Goal: Feedback & Contribution: Contribute content

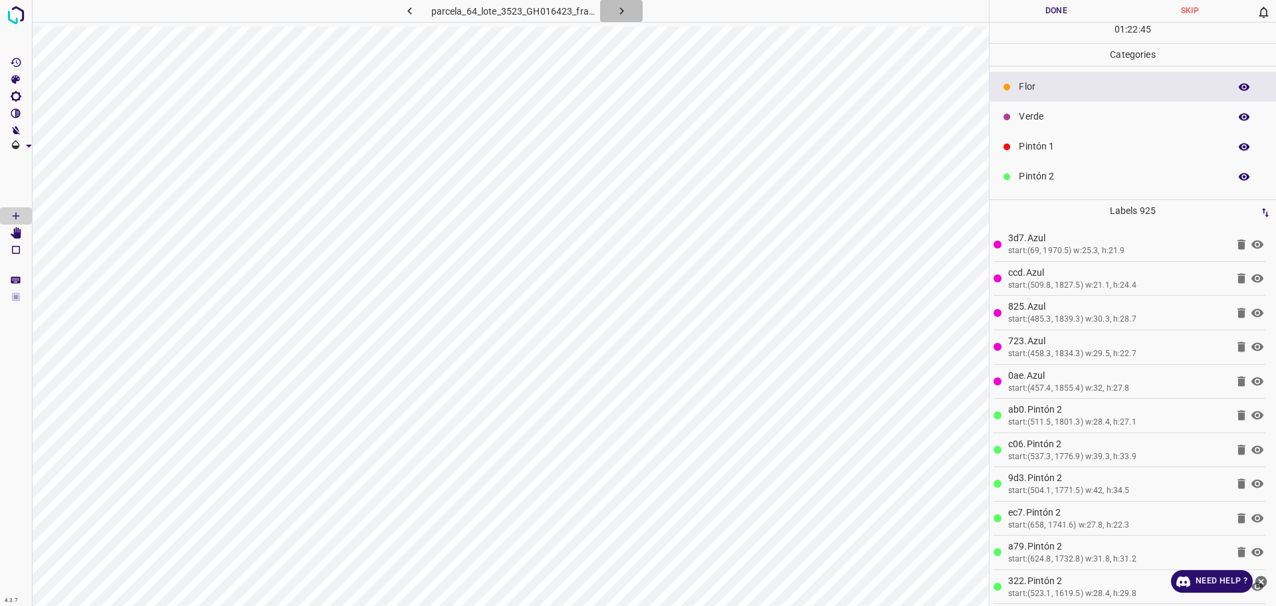
click at [615, 10] on icon "button" at bounding box center [622, 11] width 14 height 14
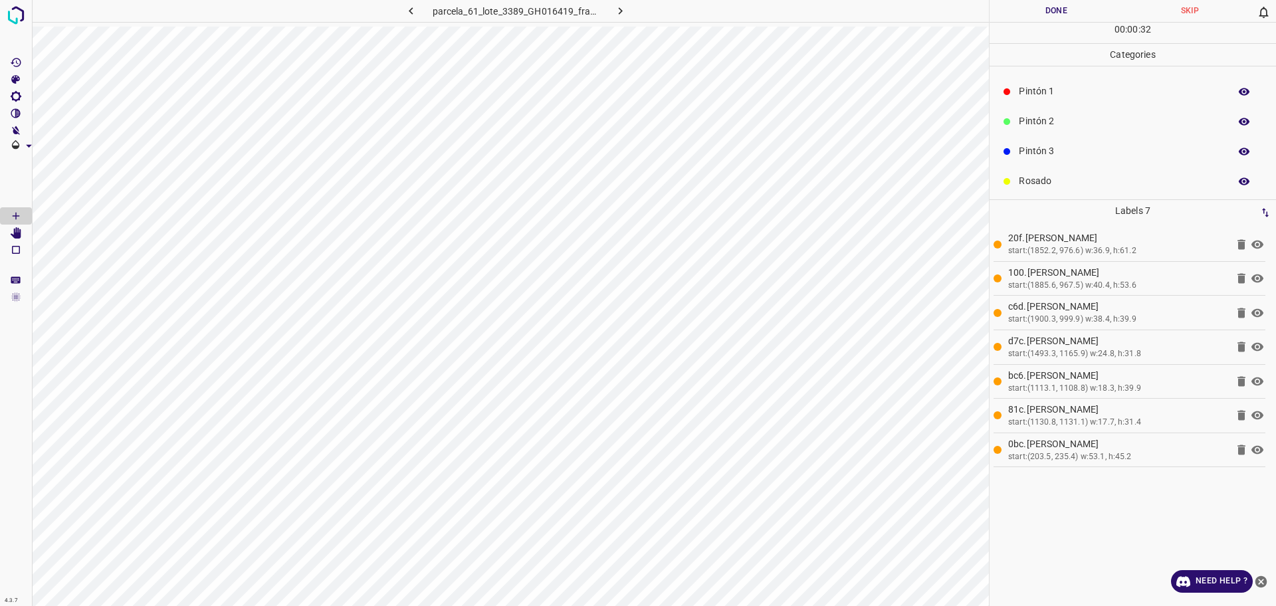
scroll to position [83, 0]
click at [1069, 98] on p "Pintón 2" at bounding box center [1121, 93] width 204 height 14
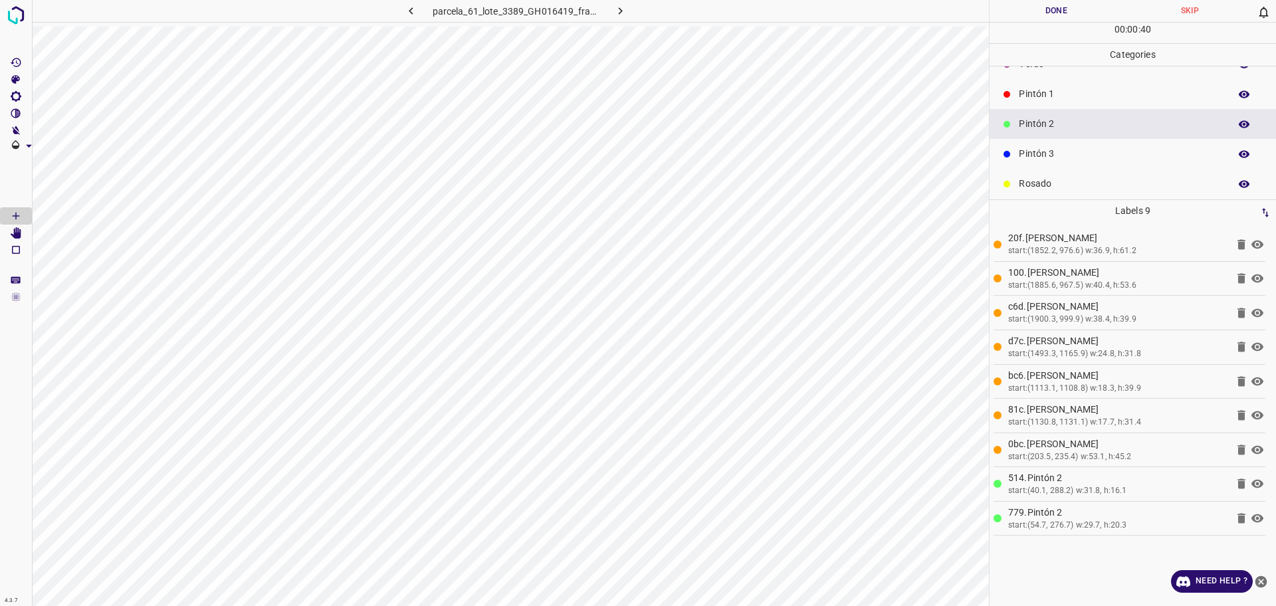
scroll to position [0, 0]
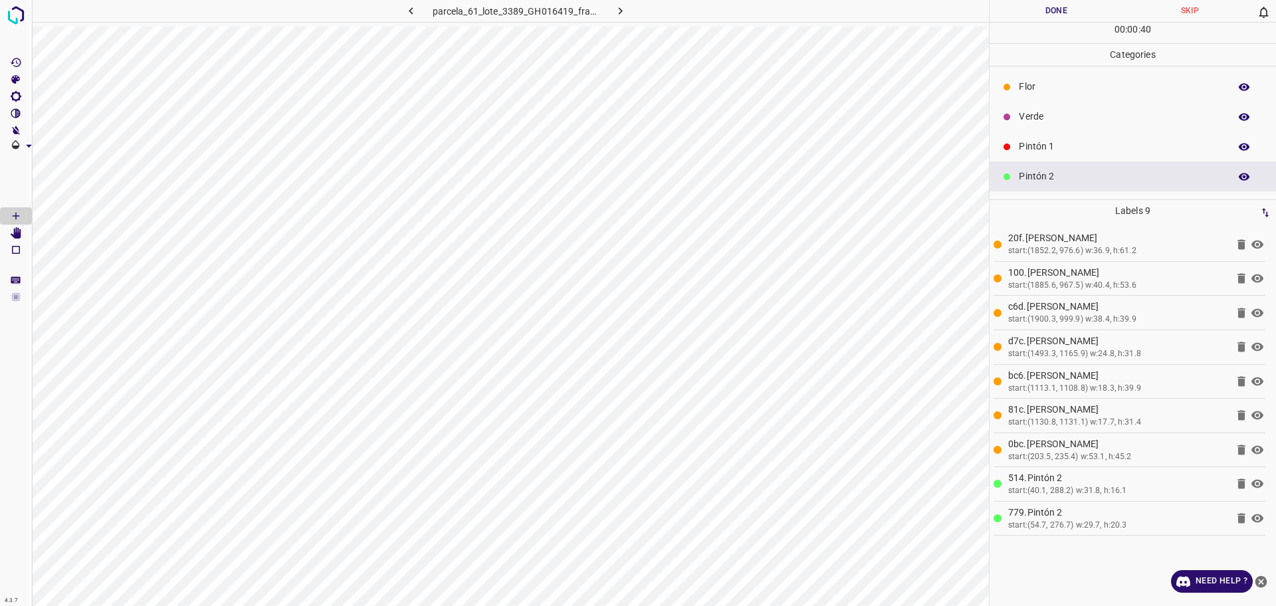
click at [1038, 93] on p "Flor" at bounding box center [1121, 87] width 204 height 14
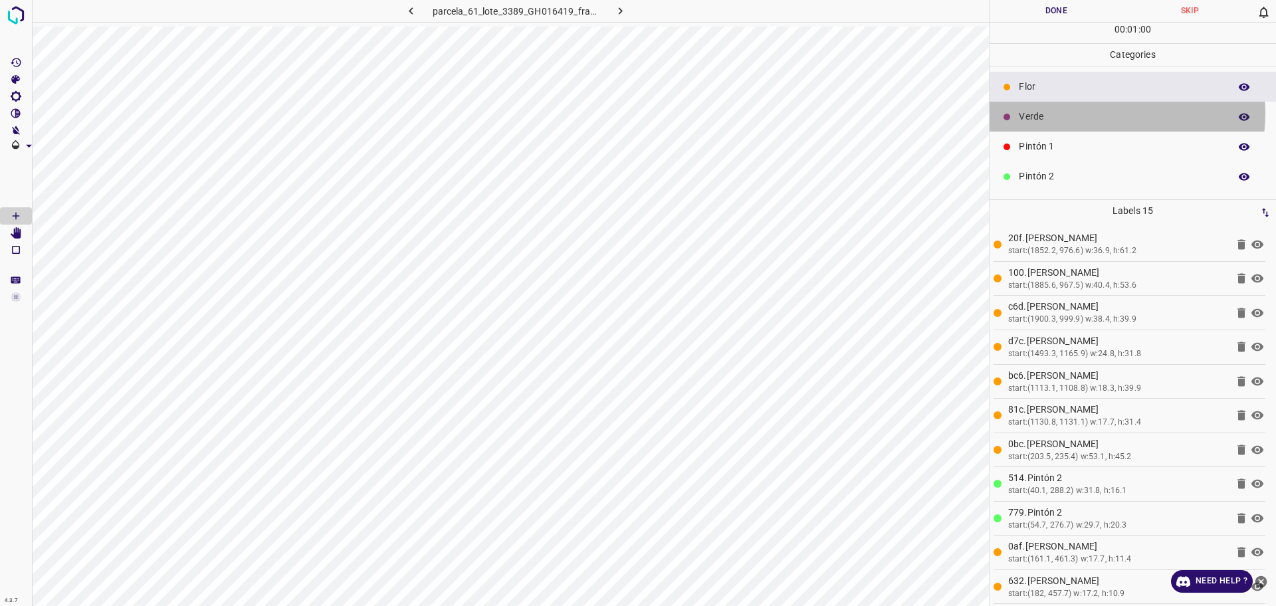
click at [1096, 112] on p "Verde" at bounding box center [1121, 117] width 204 height 14
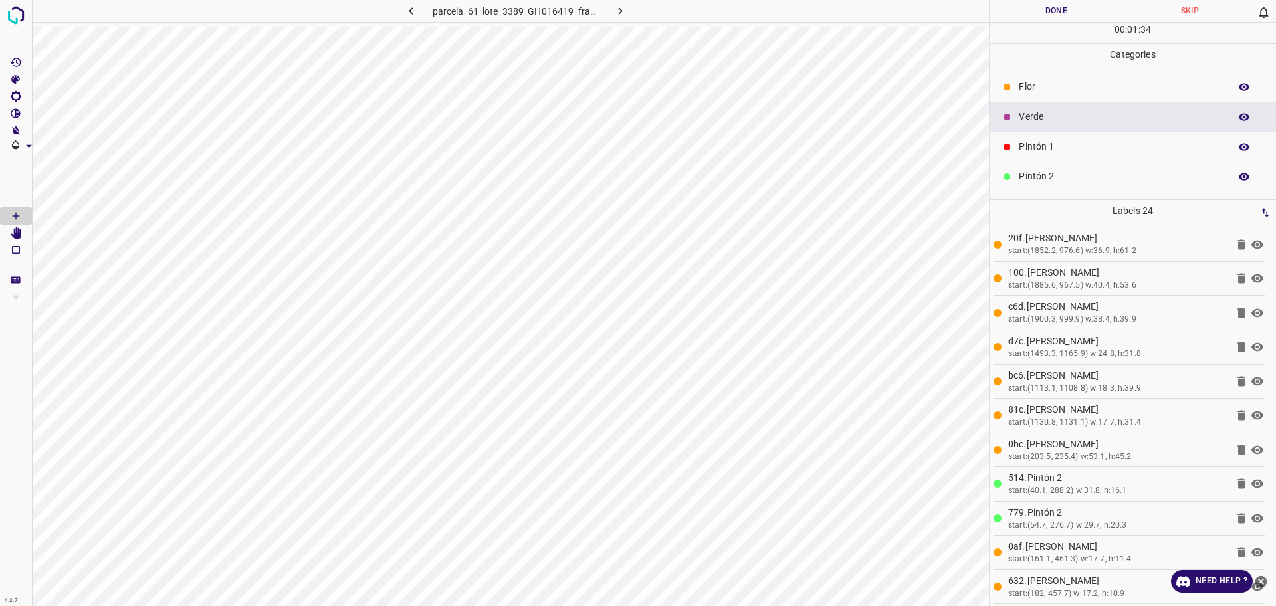
click at [1070, 82] on p "Flor" at bounding box center [1121, 87] width 204 height 14
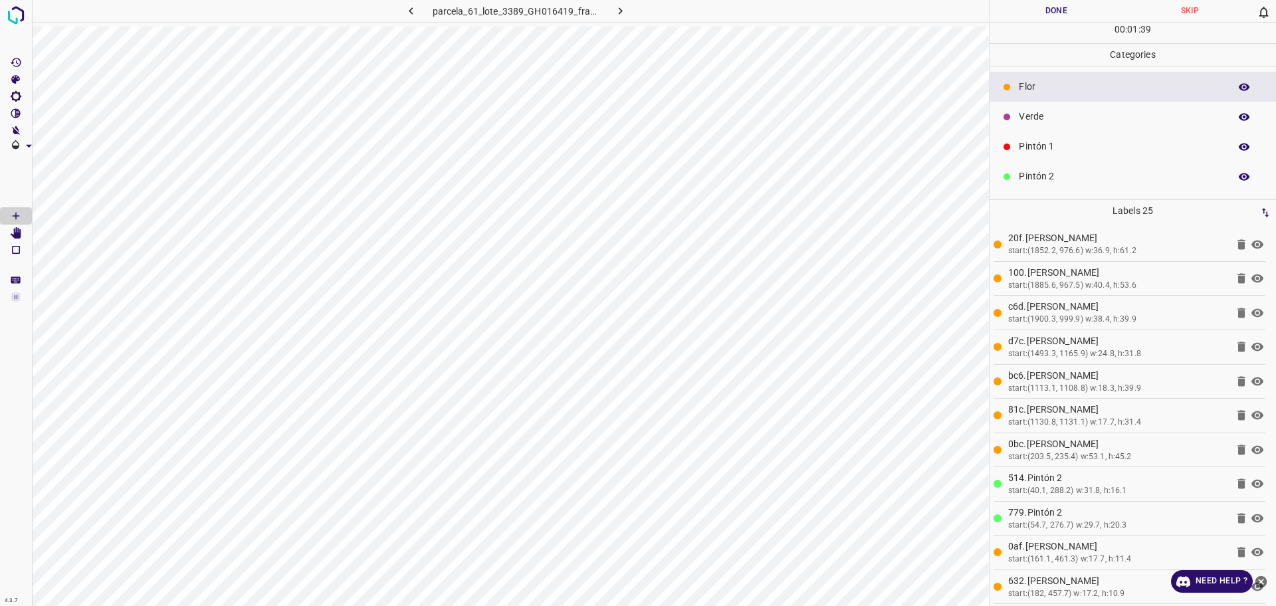
click at [1052, 140] on p "Pintón 1" at bounding box center [1121, 147] width 204 height 14
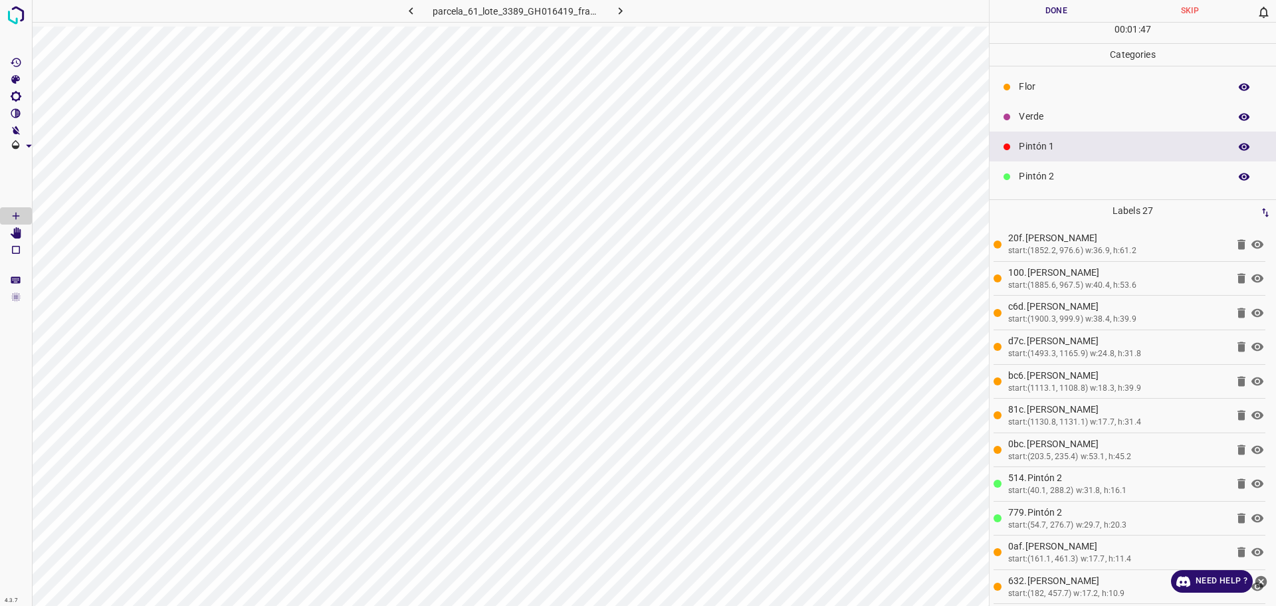
click at [1126, 118] on p "Verde" at bounding box center [1121, 117] width 204 height 14
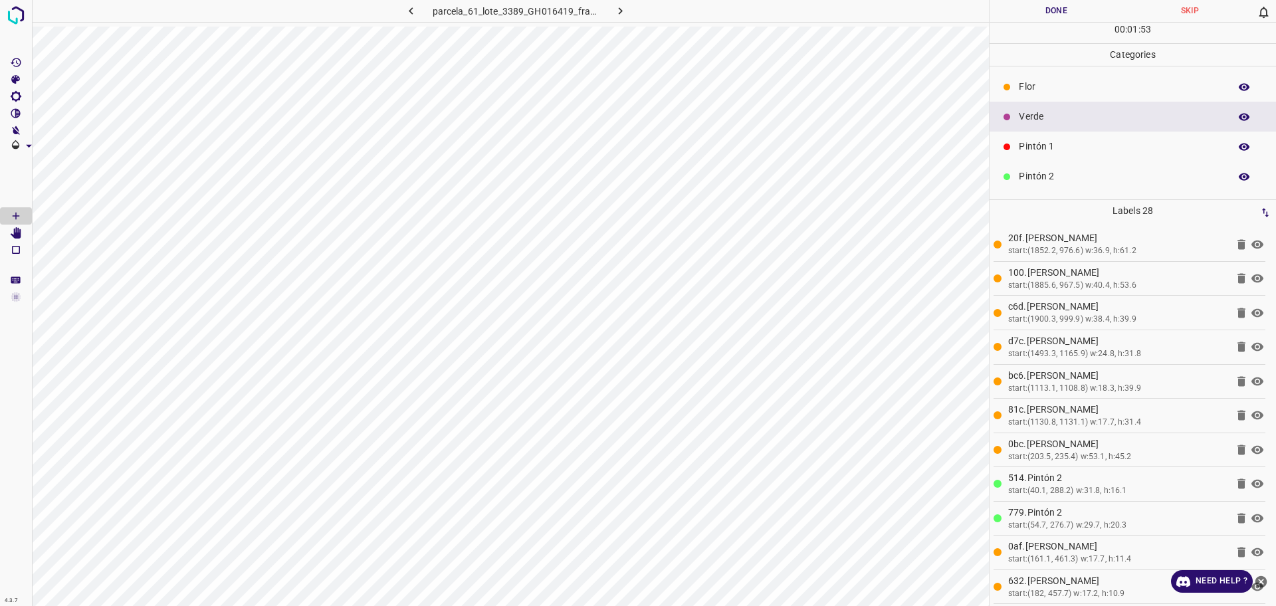
click at [1072, 150] on p "Pintón 1" at bounding box center [1121, 147] width 204 height 14
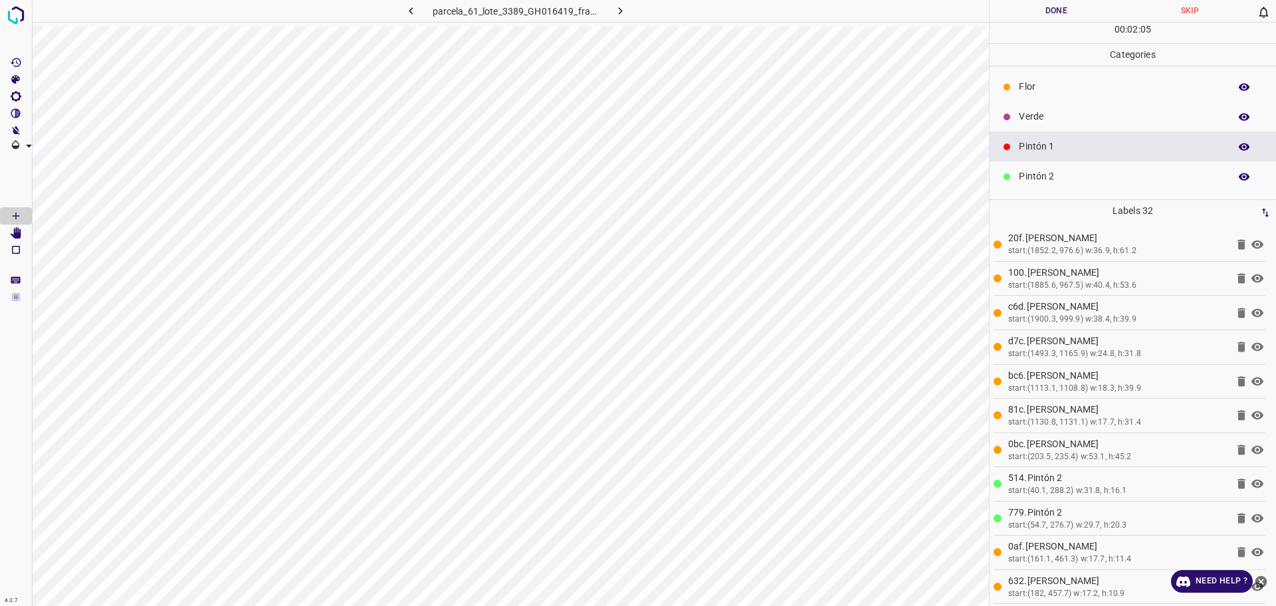
click at [1066, 72] on div "Flor" at bounding box center [1133, 87] width 287 height 30
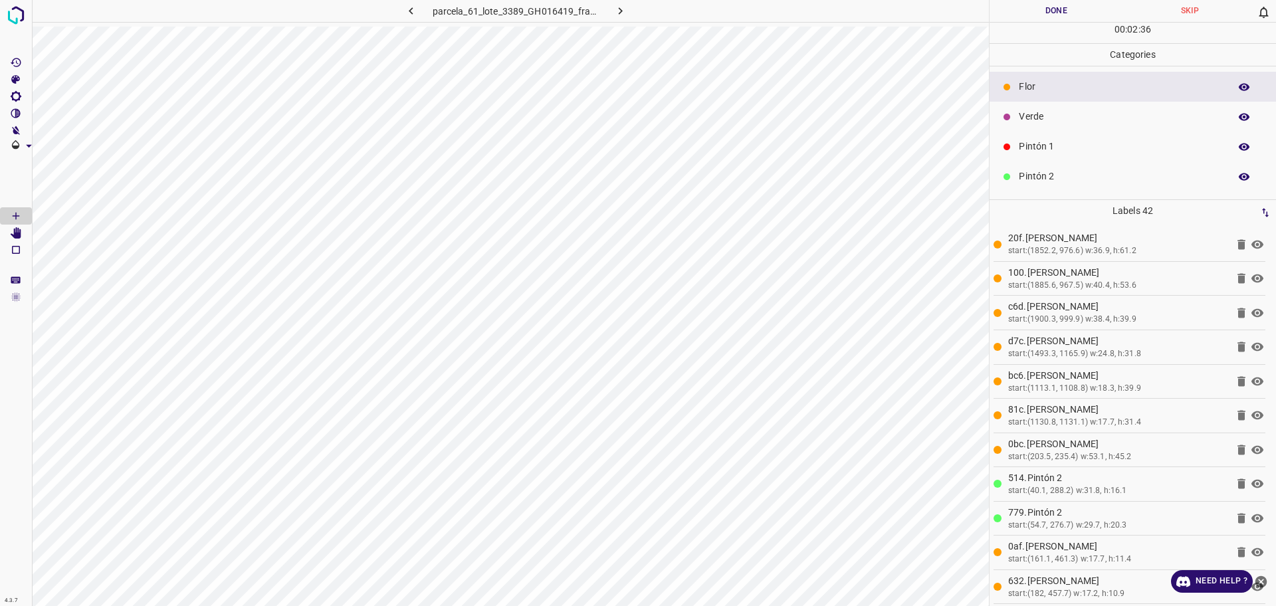
click at [1064, 120] on p "Verde" at bounding box center [1121, 117] width 204 height 14
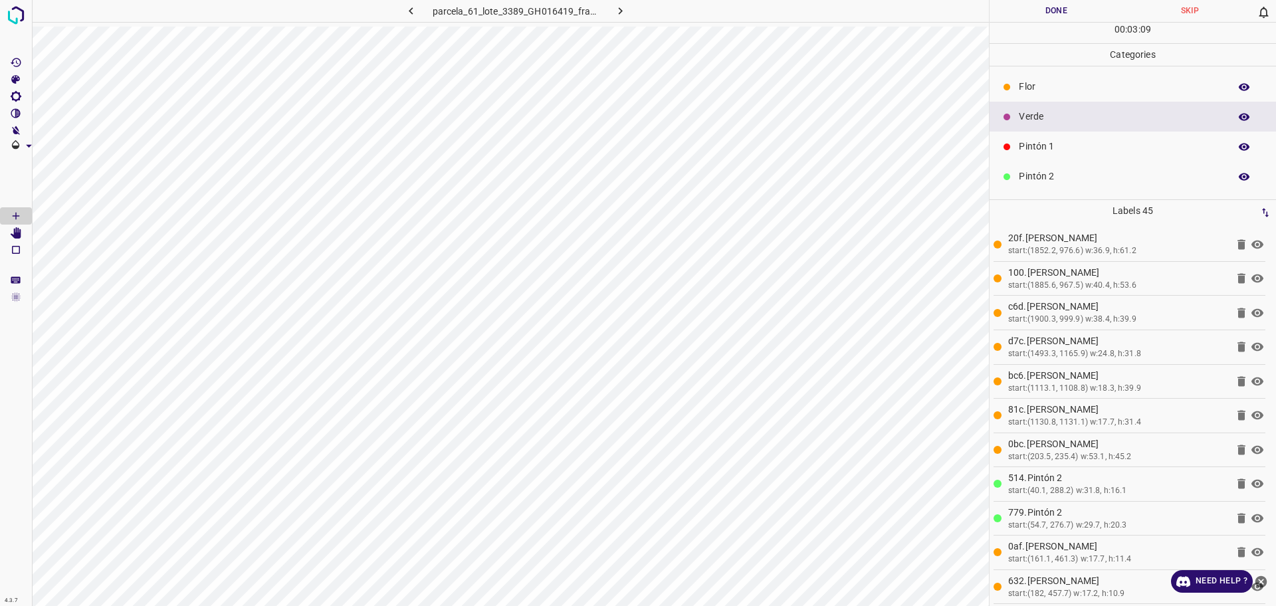
click at [1008, 146] on icon at bounding box center [1007, 147] width 7 height 7
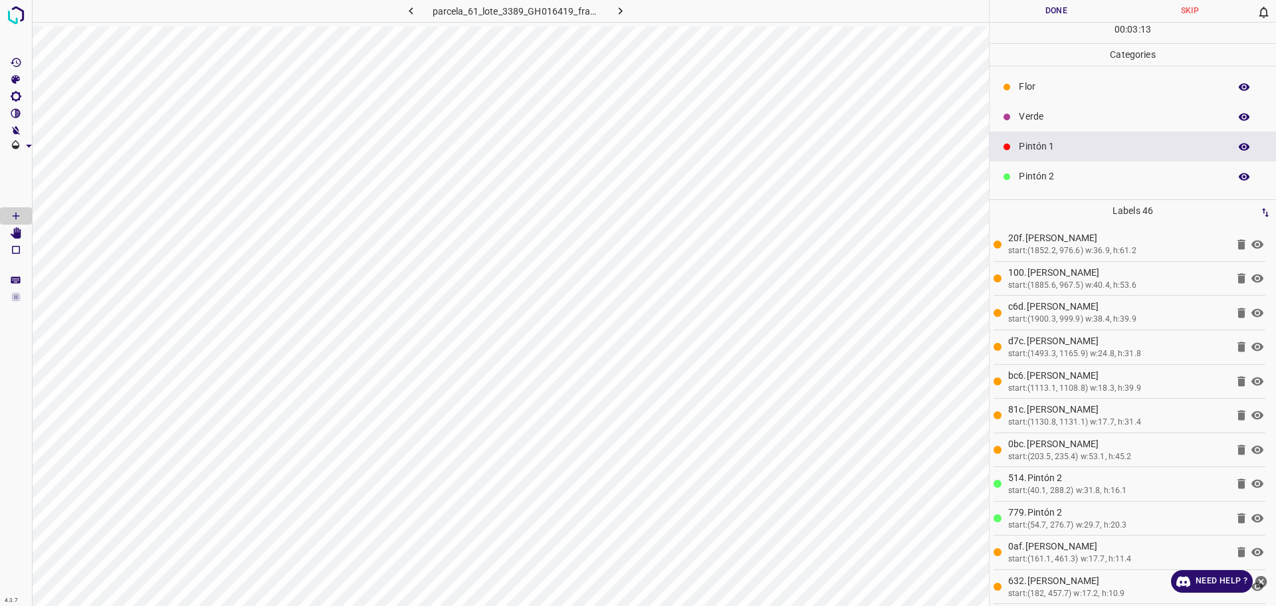
click at [1027, 90] on p "Flor" at bounding box center [1121, 87] width 204 height 14
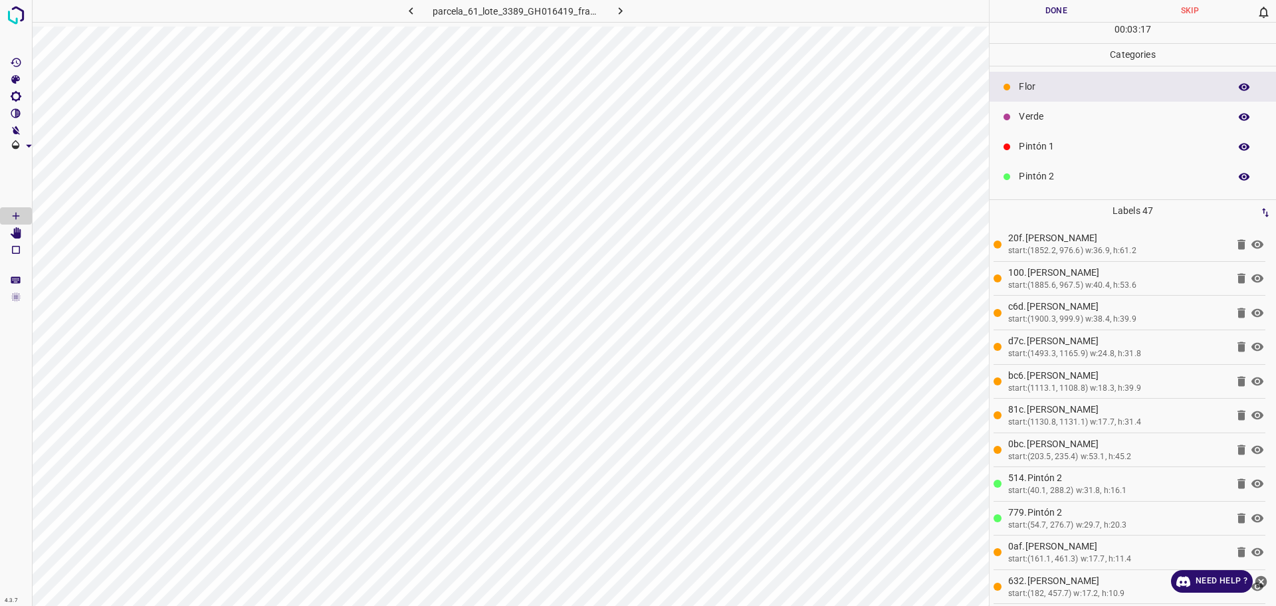
click at [1060, 108] on div "Verde" at bounding box center [1133, 117] width 287 height 30
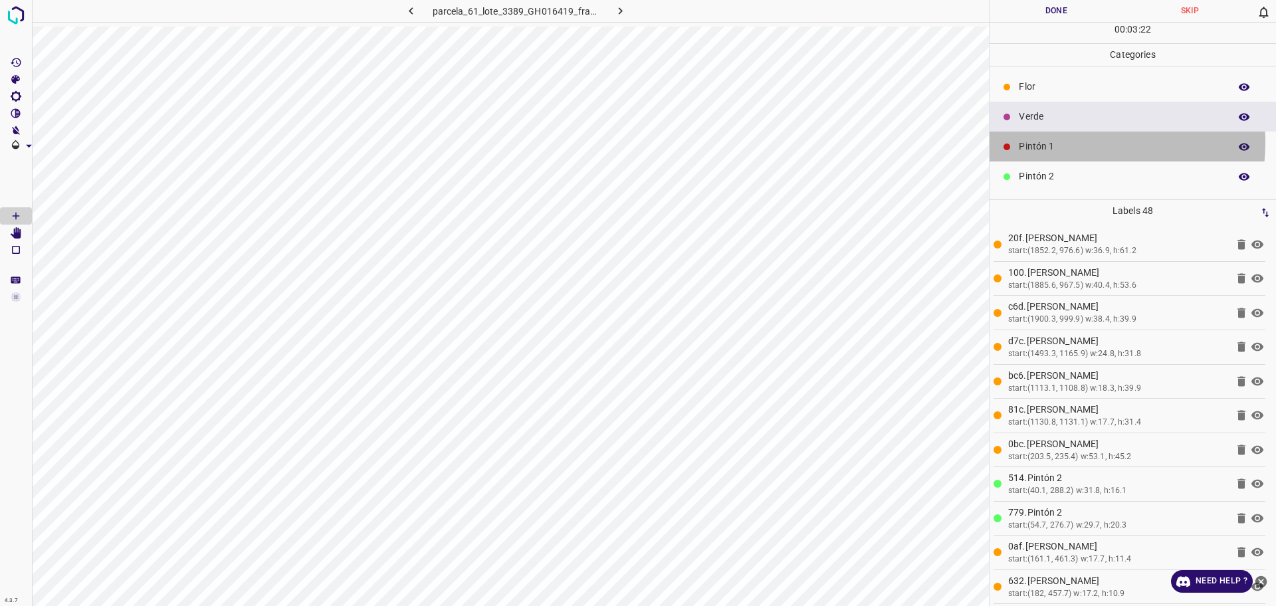
click at [1068, 142] on p "Pintón 1" at bounding box center [1121, 147] width 204 height 14
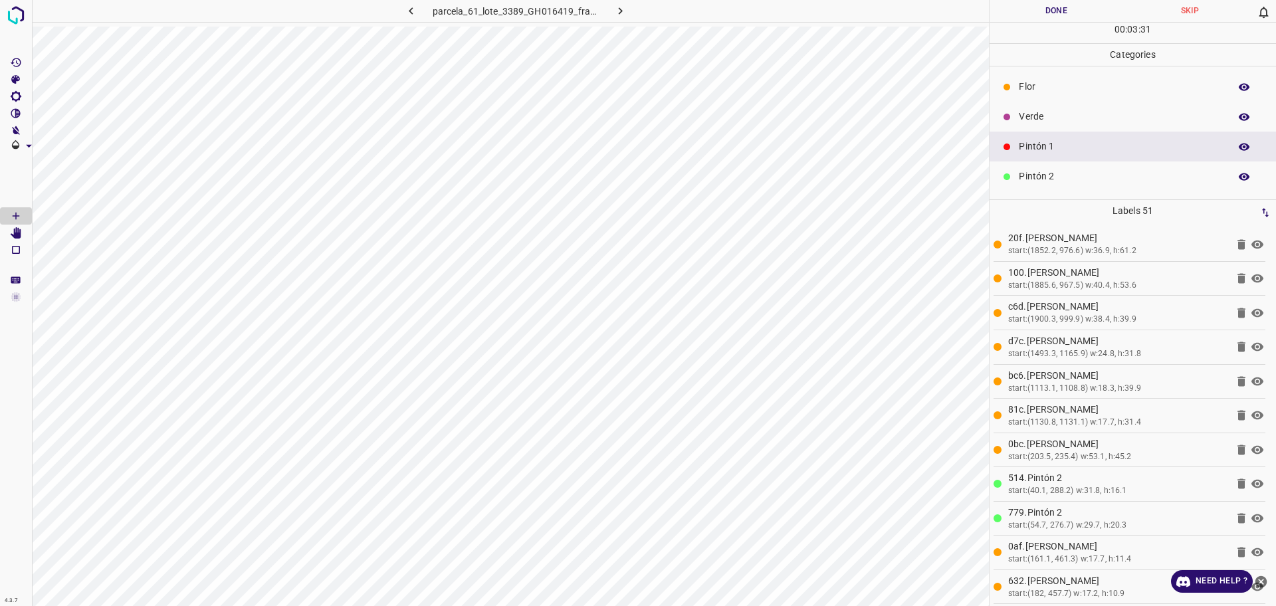
click at [1052, 78] on div "Flor" at bounding box center [1133, 87] width 287 height 30
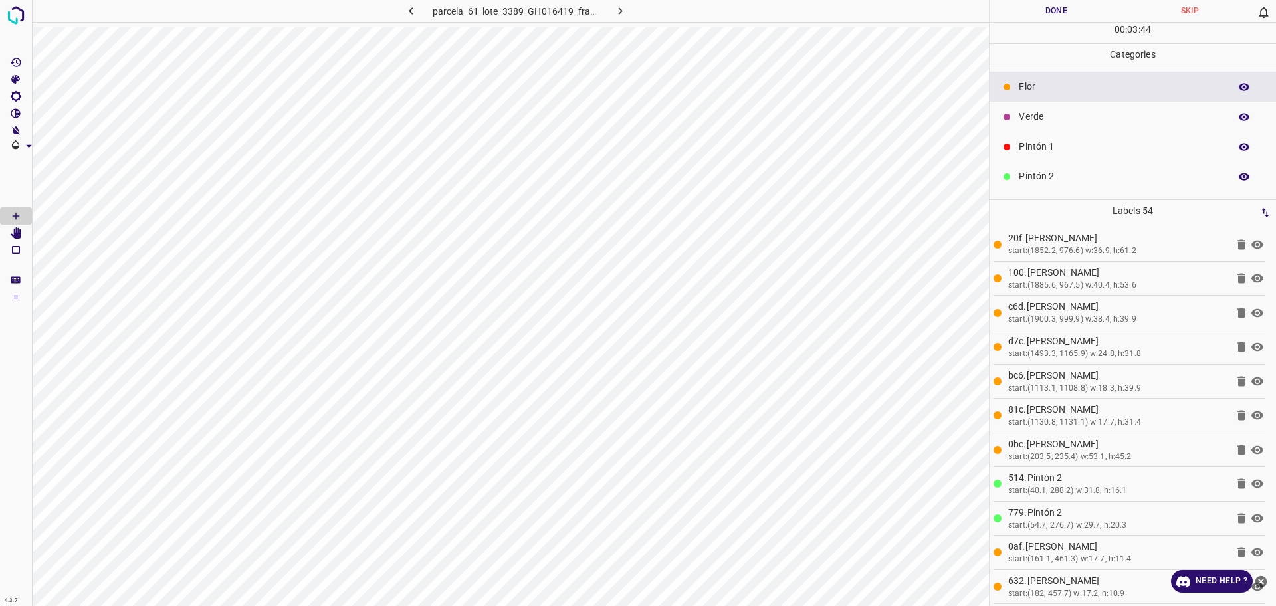
click at [1134, 150] on p "Pintón 1" at bounding box center [1121, 147] width 204 height 14
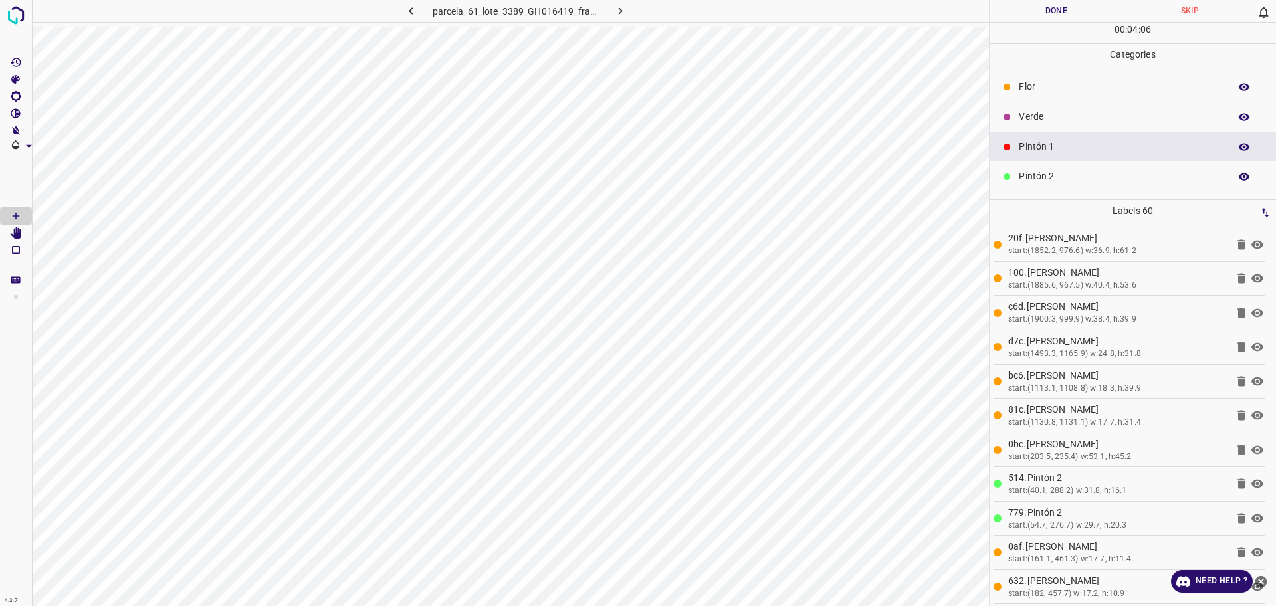
click at [1090, 115] on p "Verde" at bounding box center [1121, 117] width 204 height 14
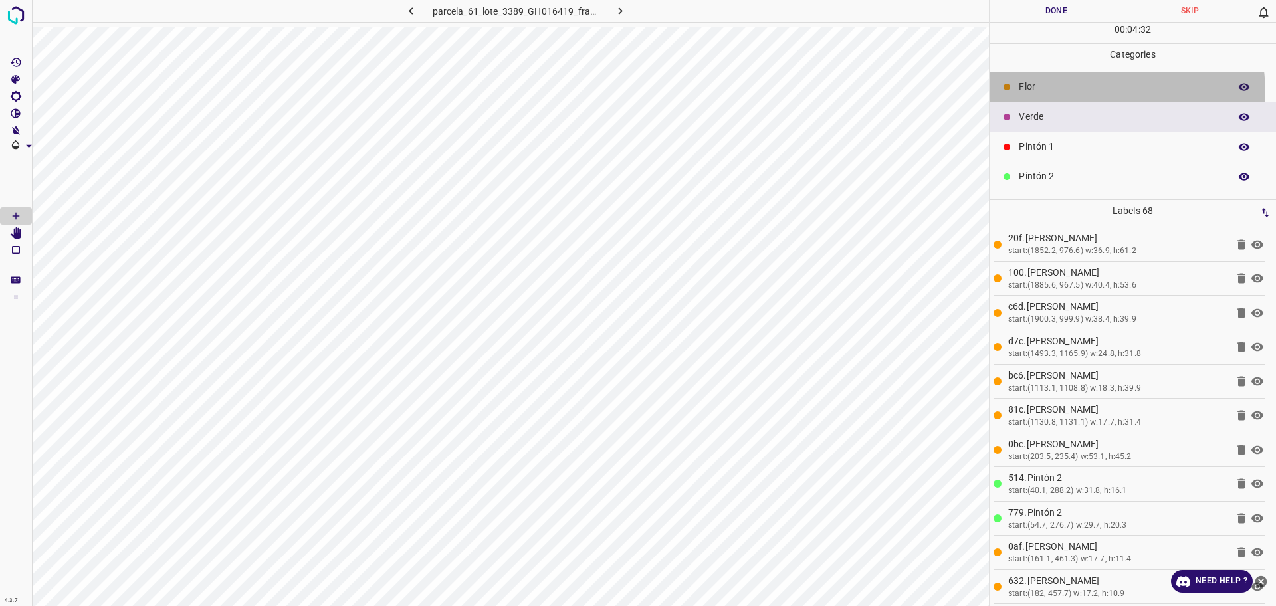
click at [1078, 93] on p "Flor" at bounding box center [1121, 87] width 204 height 14
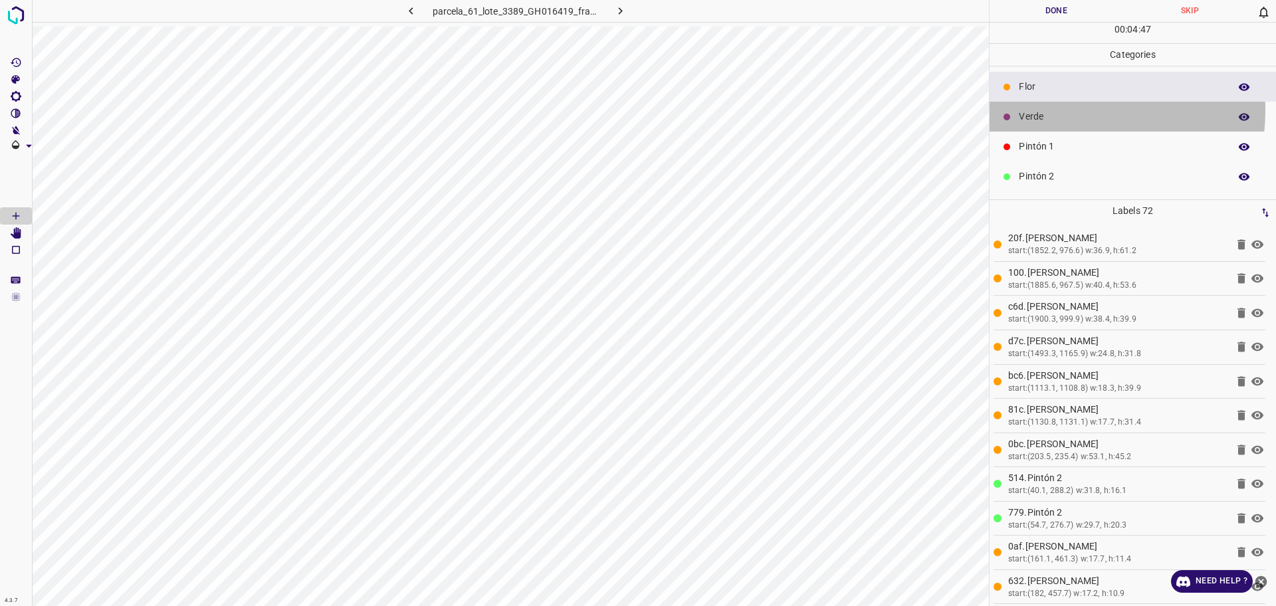
click at [1035, 110] on p "Verde" at bounding box center [1121, 117] width 204 height 14
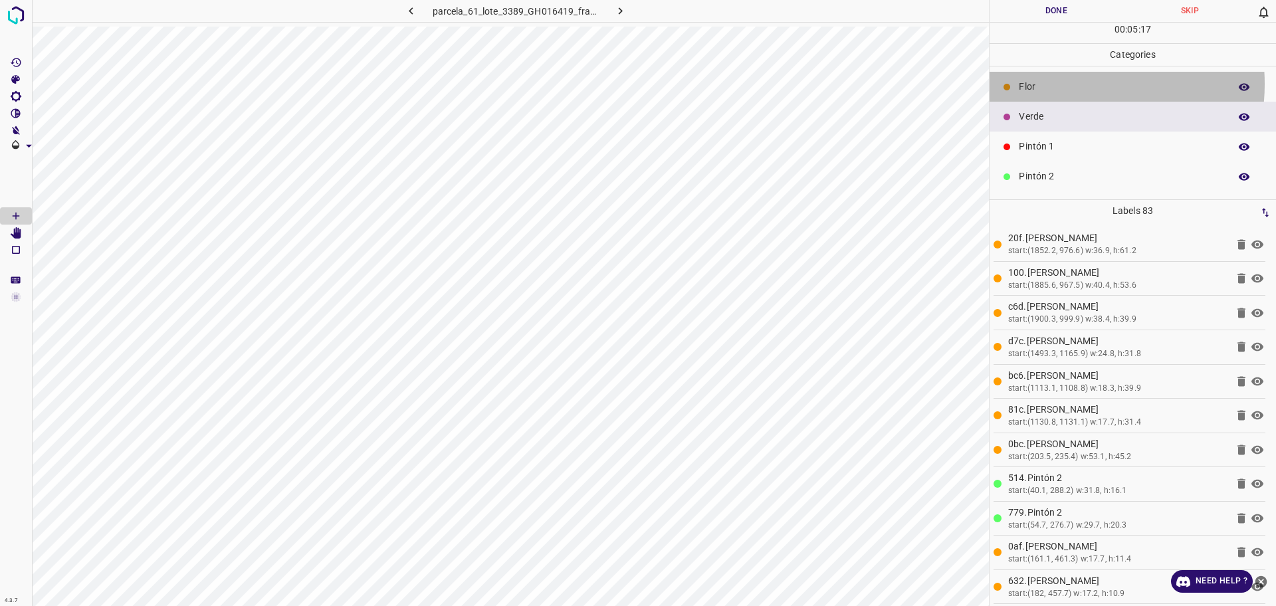
click at [1068, 84] on p "Flor" at bounding box center [1121, 87] width 204 height 14
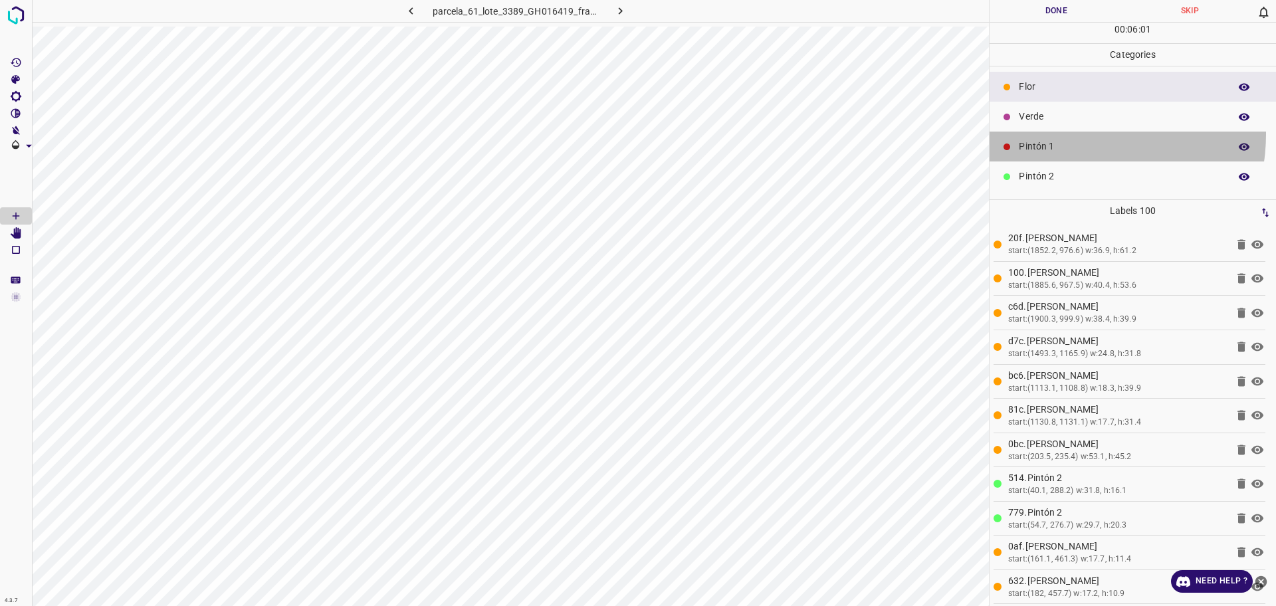
click at [1074, 134] on div "Pintón 1" at bounding box center [1133, 147] width 287 height 30
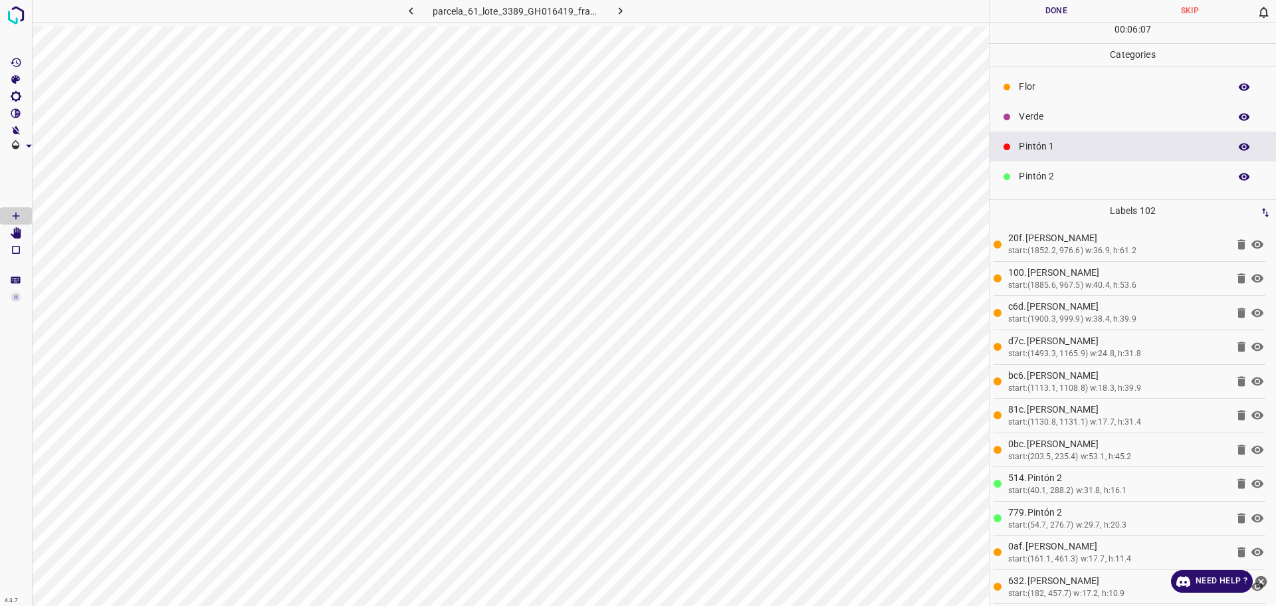
drag, startPoint x: 1041, startPoint y: 116, endPoint x: 1033, endPoint y: 116, distance: 8.0
click at [1040, 116] on p "Verde" at bounding box center [1121, 117] width 204 height 14
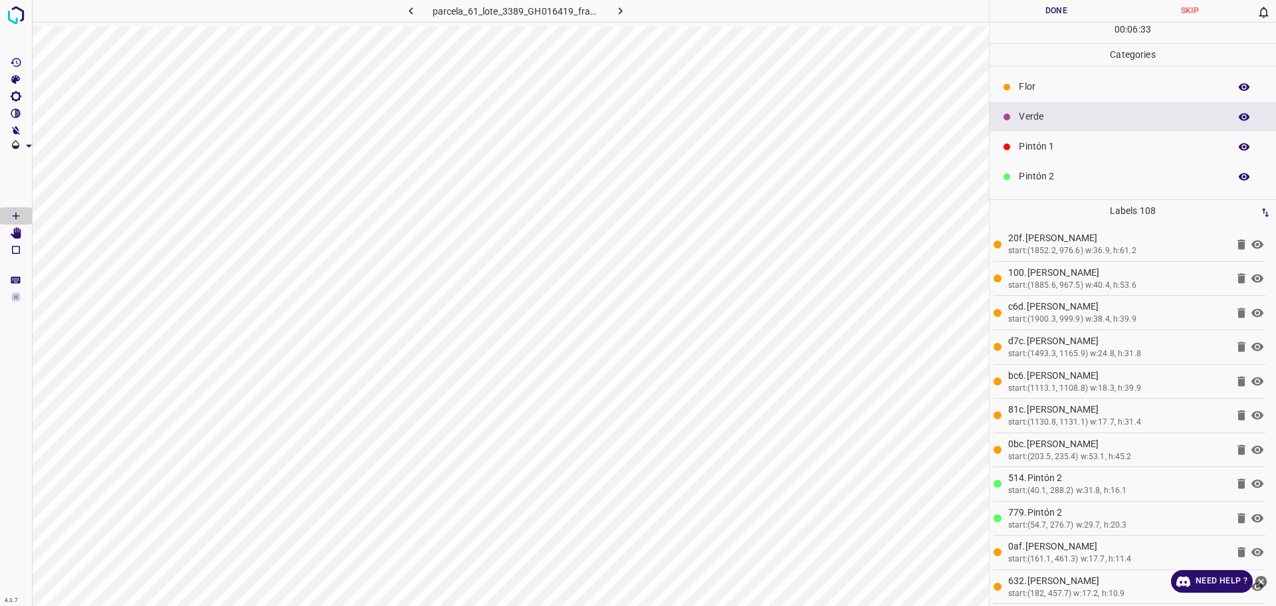
click at [1052, 70] on ul "[PERSON_NAME] Verde Pintón 1 Pintón 2 Pintón 3 [PERSON_NAME] Azul" at bounding box center [1133, 191] width 287 height 250
click at [1038, 92] on p "Flor" at bounding box center [1121, 87] width 204 height 14
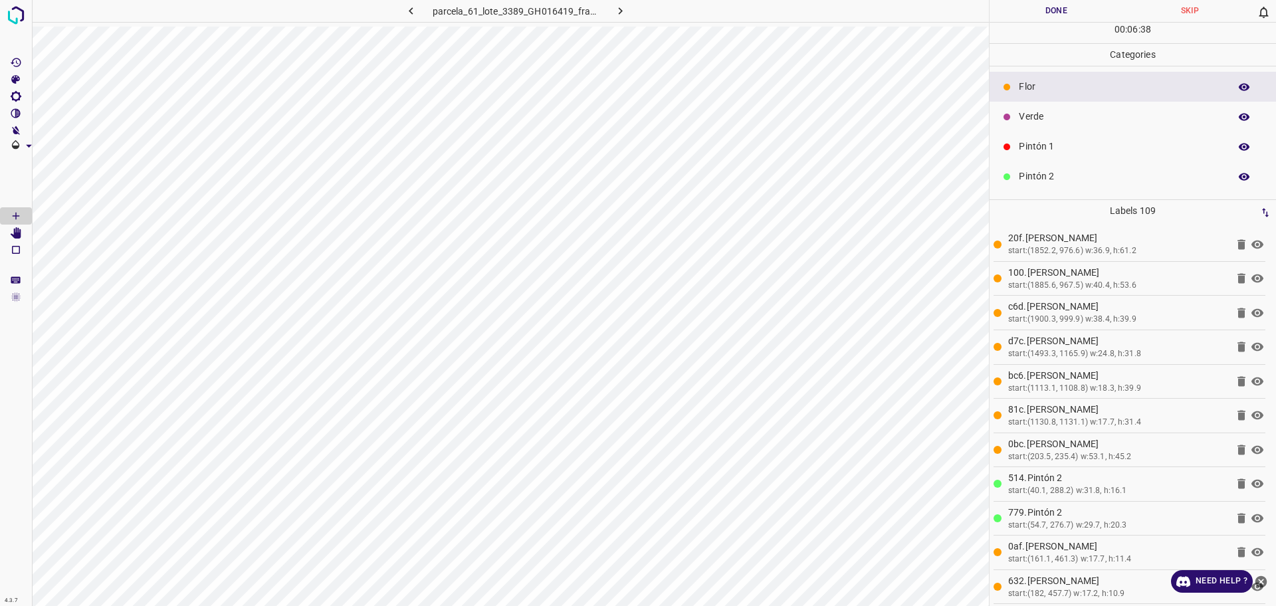
click at [1060, 116] on p "Verde" at bounding box center [1121, 117] width 204 height 14
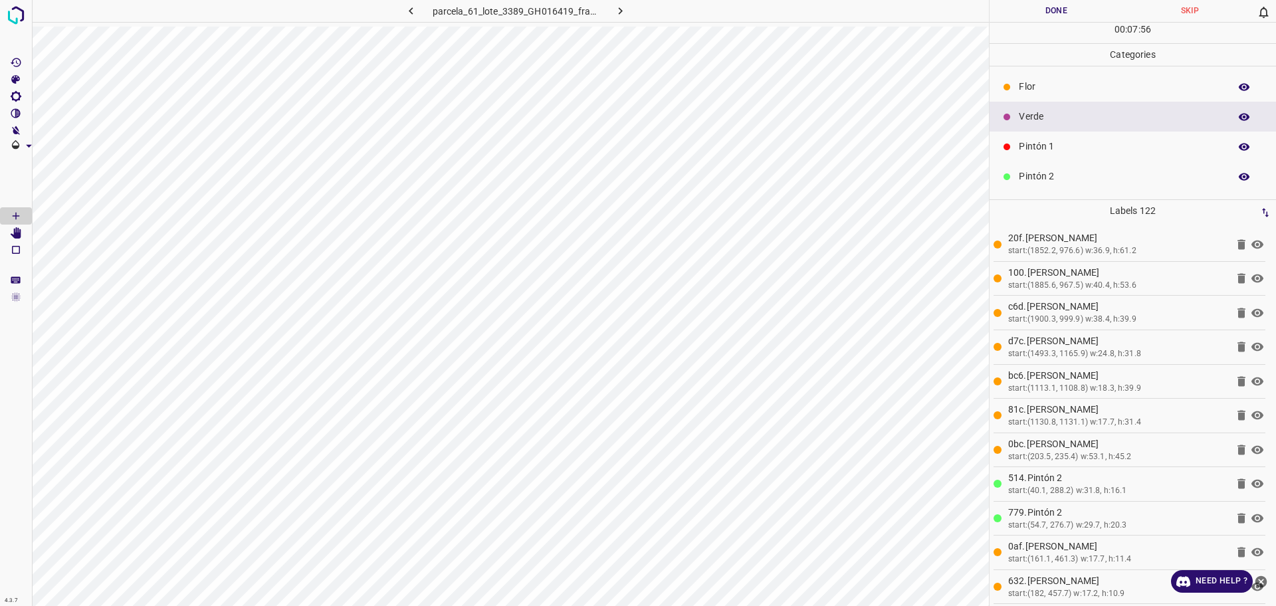
click at [1187, 80] on p "Flor" at bounding box center [1121, 87] width 204 height 14
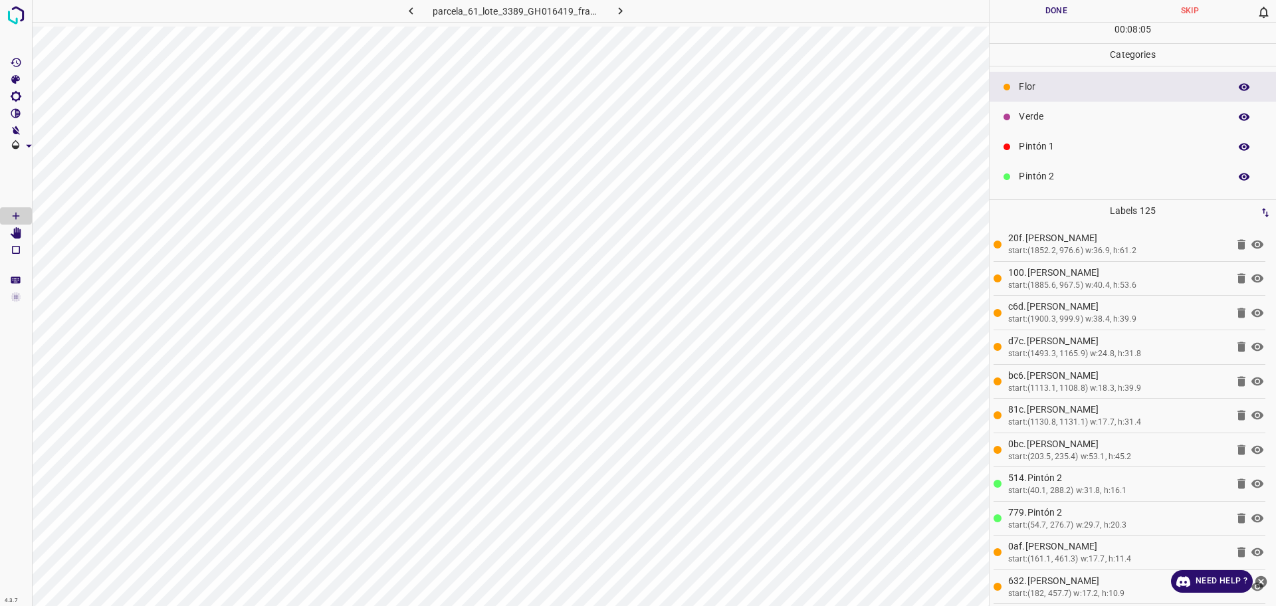
click at [1050, 120] on p "Verde" at bounding box center [1121, 117] width 204 height 14
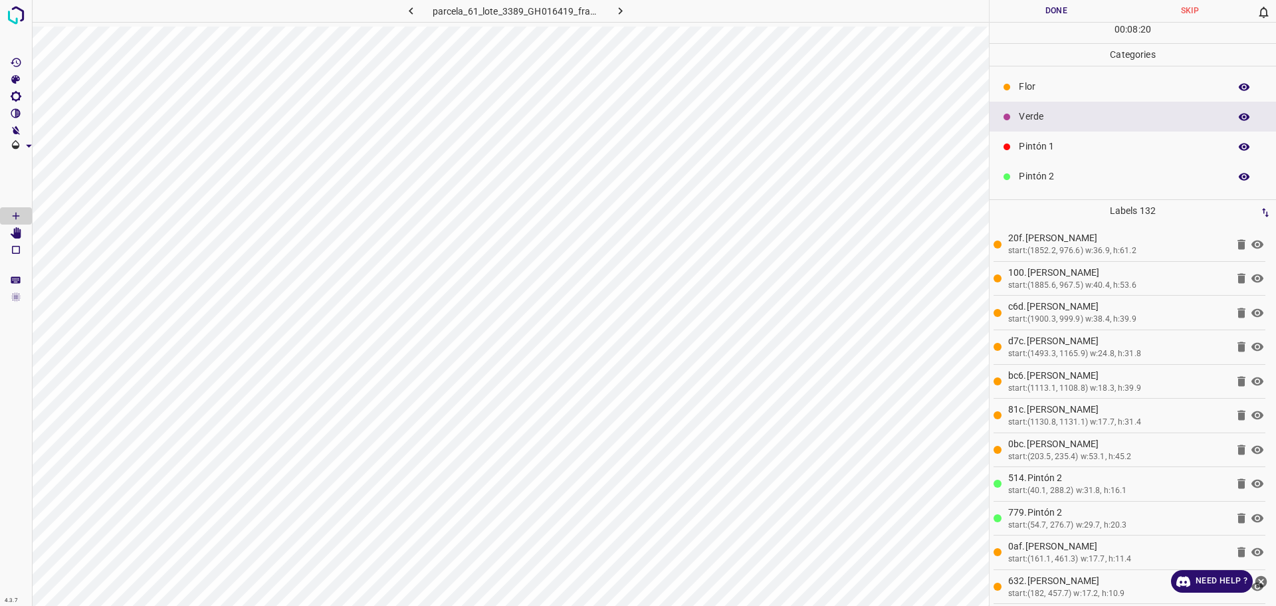
click at [1072, 152] on p "Pintón 1" at bounding box center [1121, 147] width 204 height 14
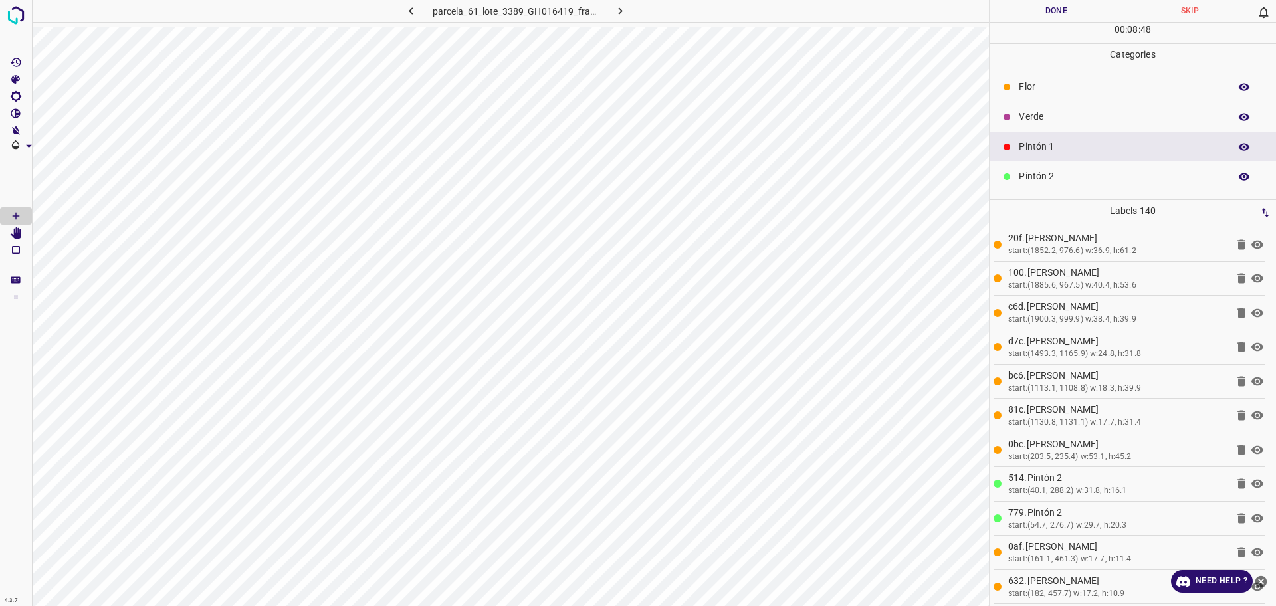
click at [1038, 67] on ul "[PERSON_NAME] Verde Pintón 1 Pintón 2 Pintón 3 [PERSON_NAME] Azul" at bounding box center [1133, 191] width 287 height 250
drag, startPoint x: 1038, startPoint y: 83, endPoint x: 1007, endPoint y: 112, distance: 42.4
click at [1040, 83] on p "Flor" at bounding box center [1121, 87] width 204 height 14
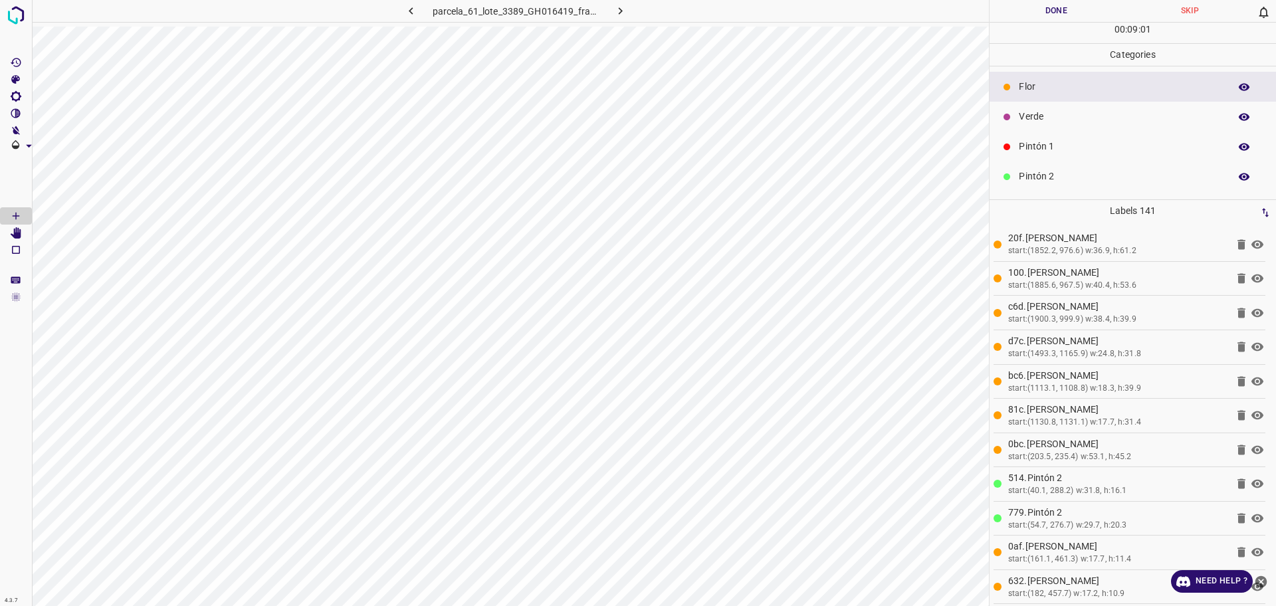
click at [1062, 123] on p "Verde" at bounding box center [1121, 117] width 204 height 14
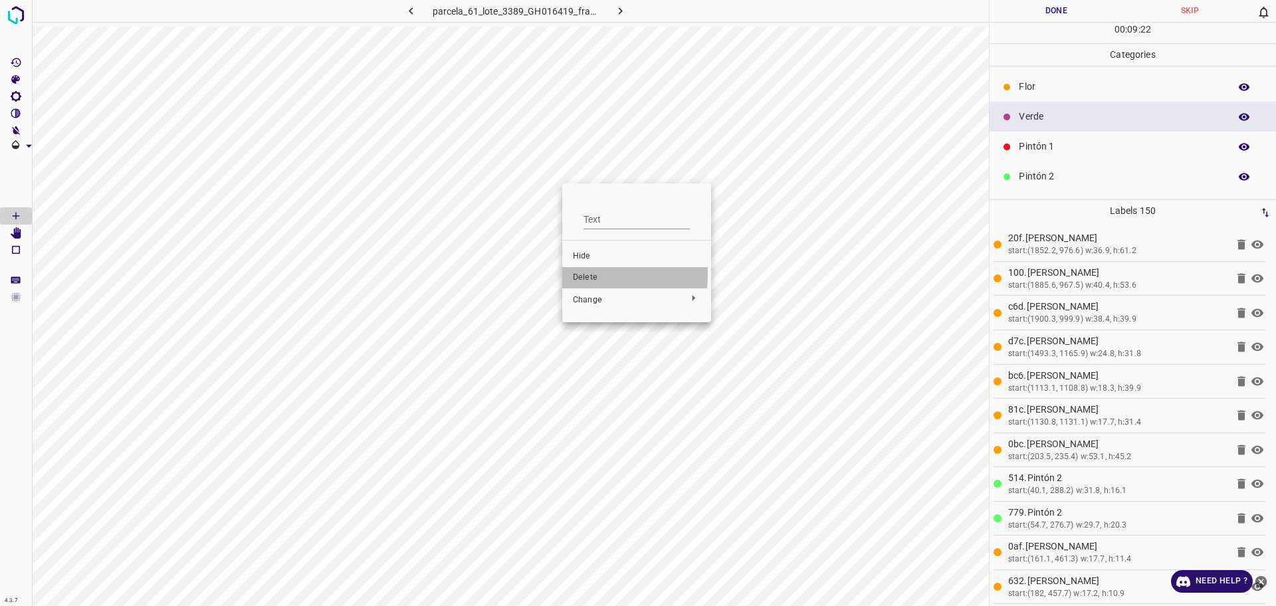
click at [566, 275] on li "Delete" at bounding box center [636, 277] width 149 height 21
click at [1038, 89] on p "Flor" at bounding box center [1121, 87] width 204 height 14
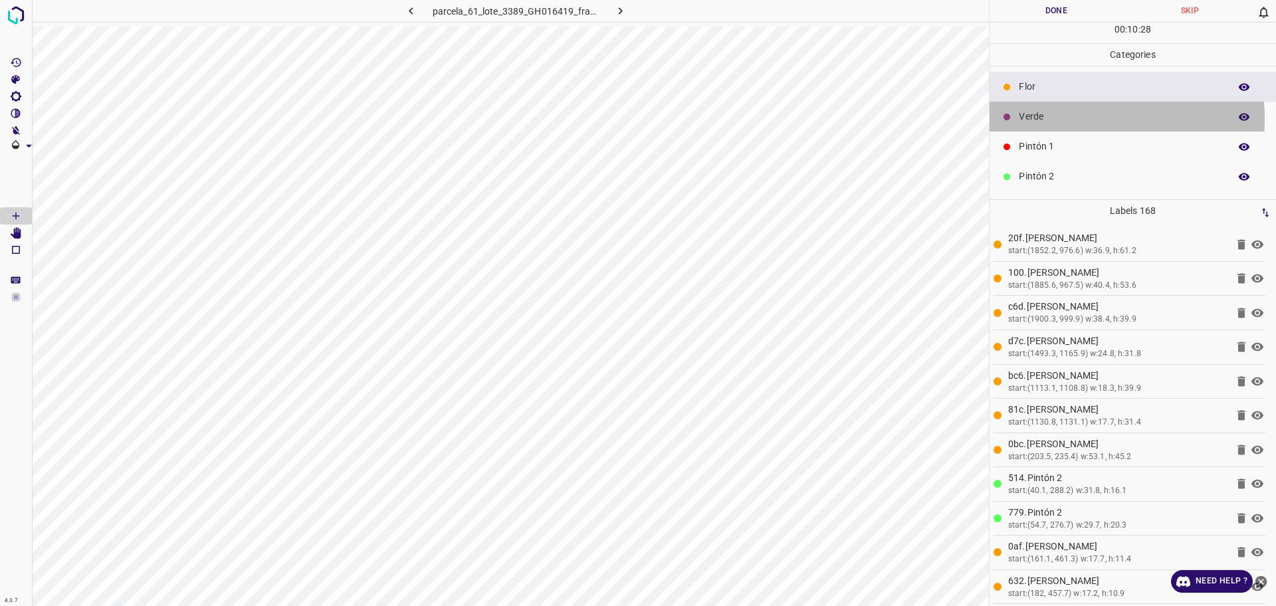
click at [1041, 118] on p "Verde" at bounding box center [1121, 117] width 204 height 14
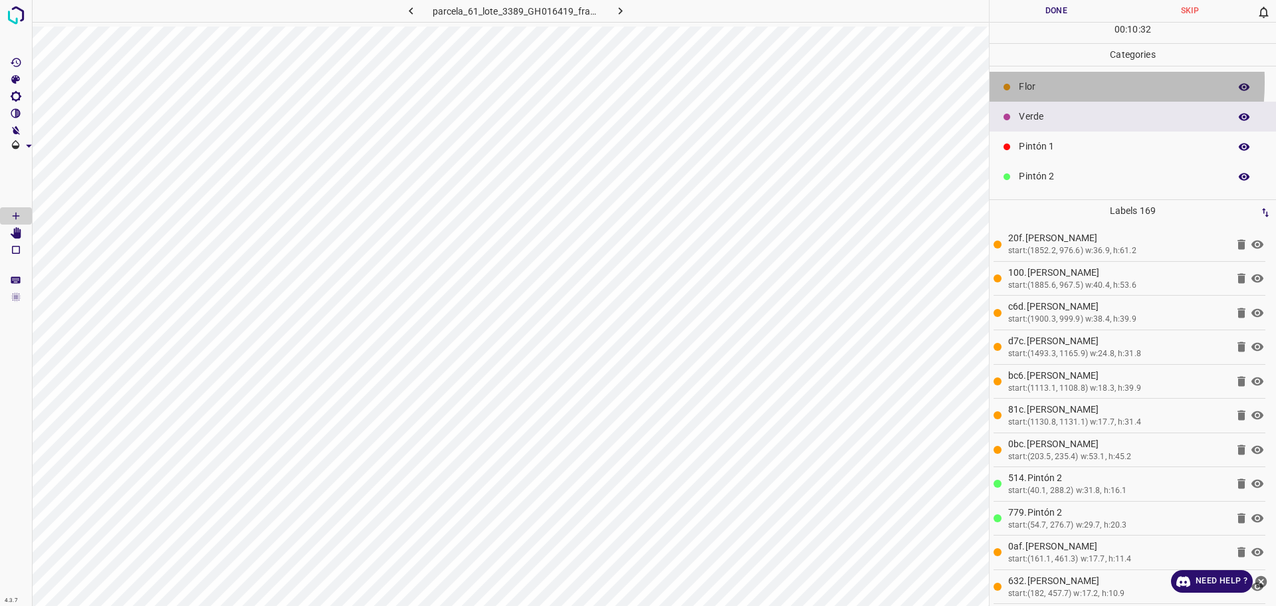
drag, startPoint x: 1024, startPoint y: 82, endPoint x: 1018, endPoint y: 86, distance: 8.1
click at [1018, 86] on div "Flor" at bounding box center [1133, 87] width 287 height 30
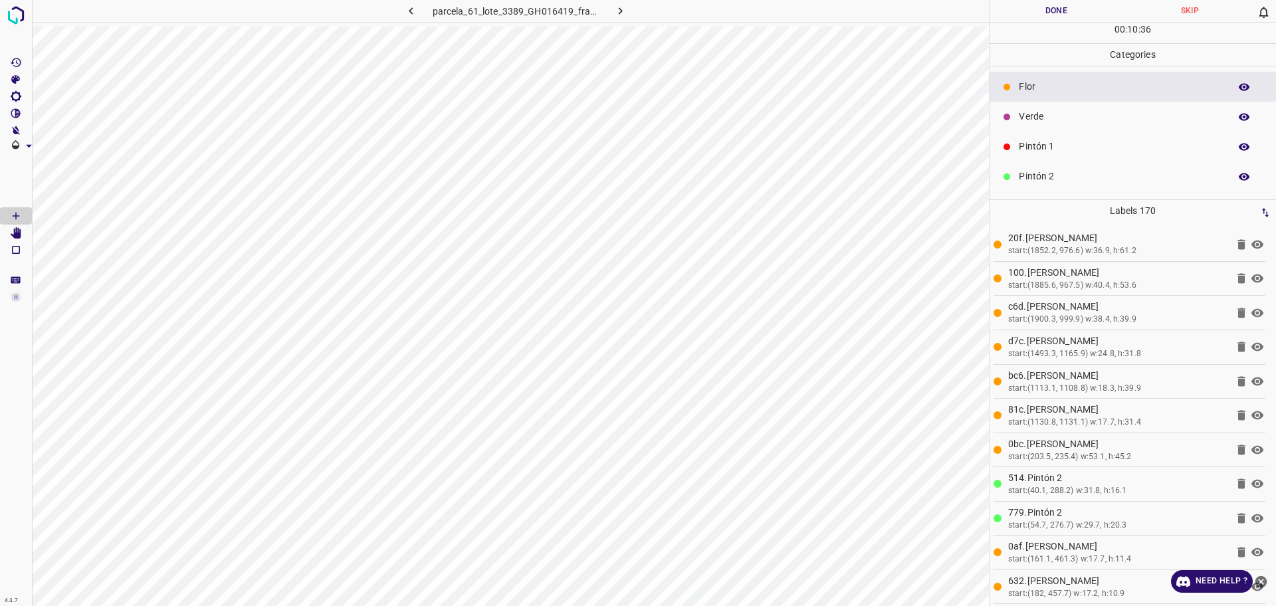
click at [1054, 130] on div "Verde" at bounding box center [1133, 117] width 287 height 30
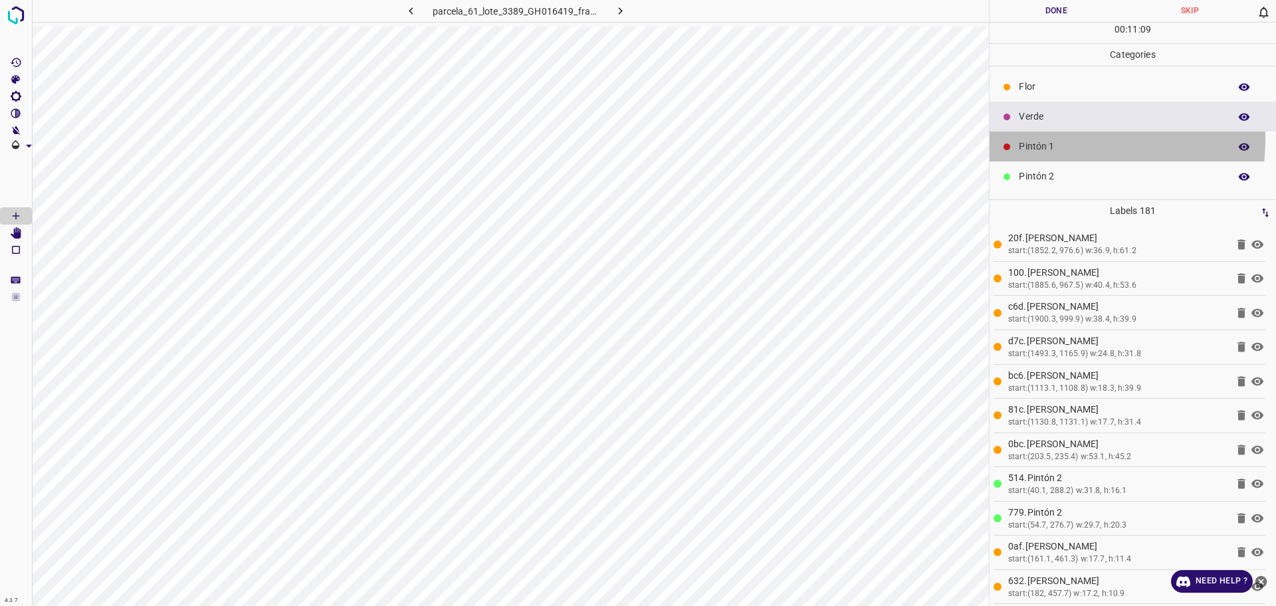
click at [1055, 139] on div "Pintón 1" at bounding box center [1133, 147] width 287 height 30
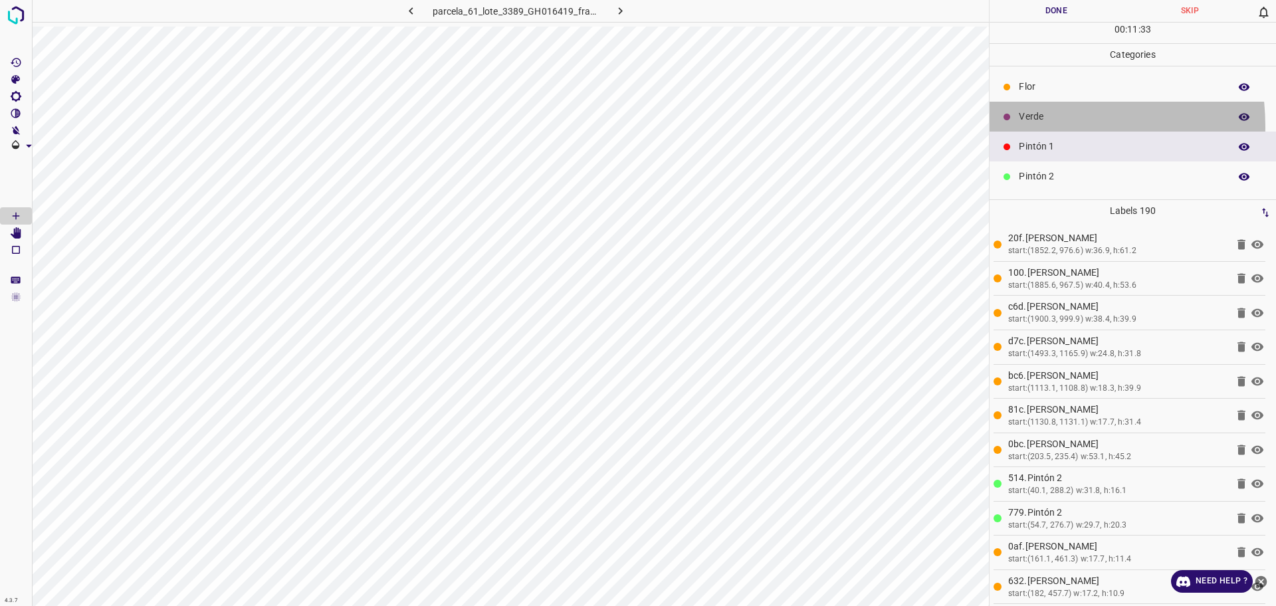
click at [1029, 126] on div "Verde" at bounding box center [1133, 117] width 287 height 30
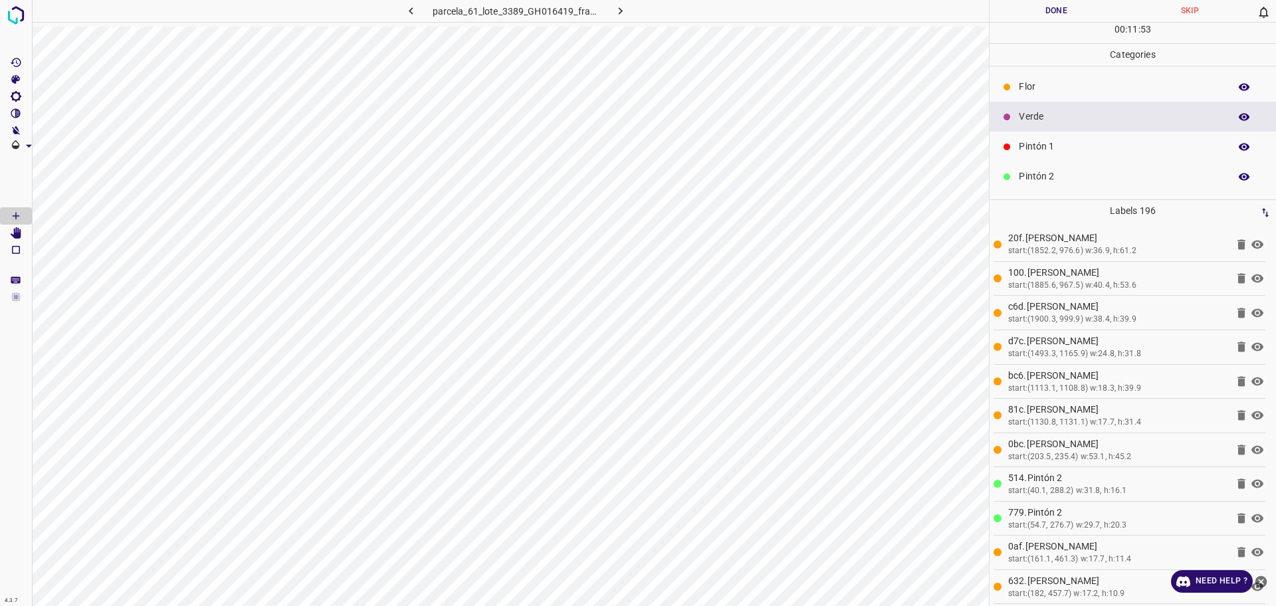
click at [1032, 82] on p "Flor" at bounding box center [1121, 87] width 204 height 14
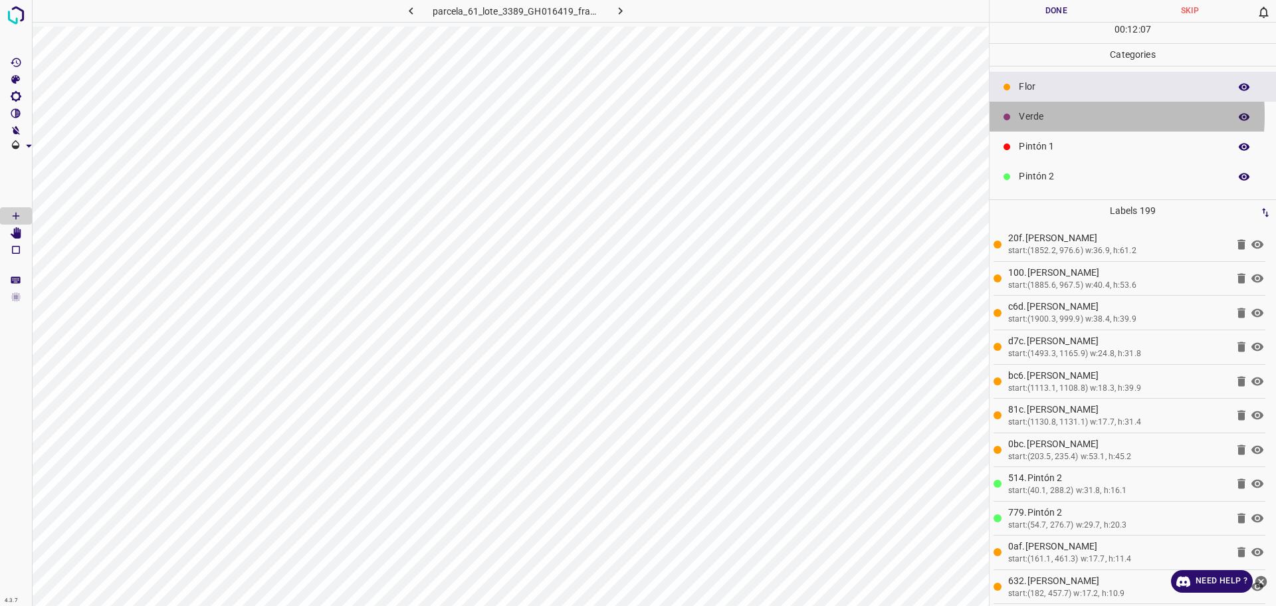
click at [1053, 115] on p "Verde" at bounding box center [1121, 117] width 204 height 14
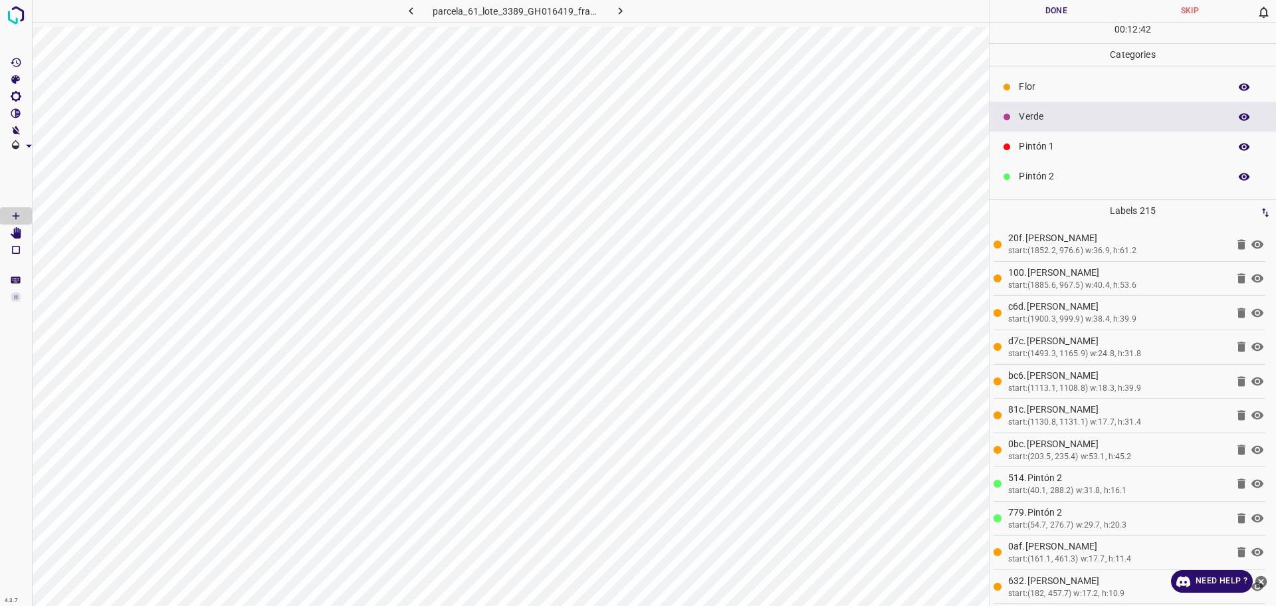
click at [1062, 84] on p "Flor" at bounding box center [1121, 87] width 204 height 14
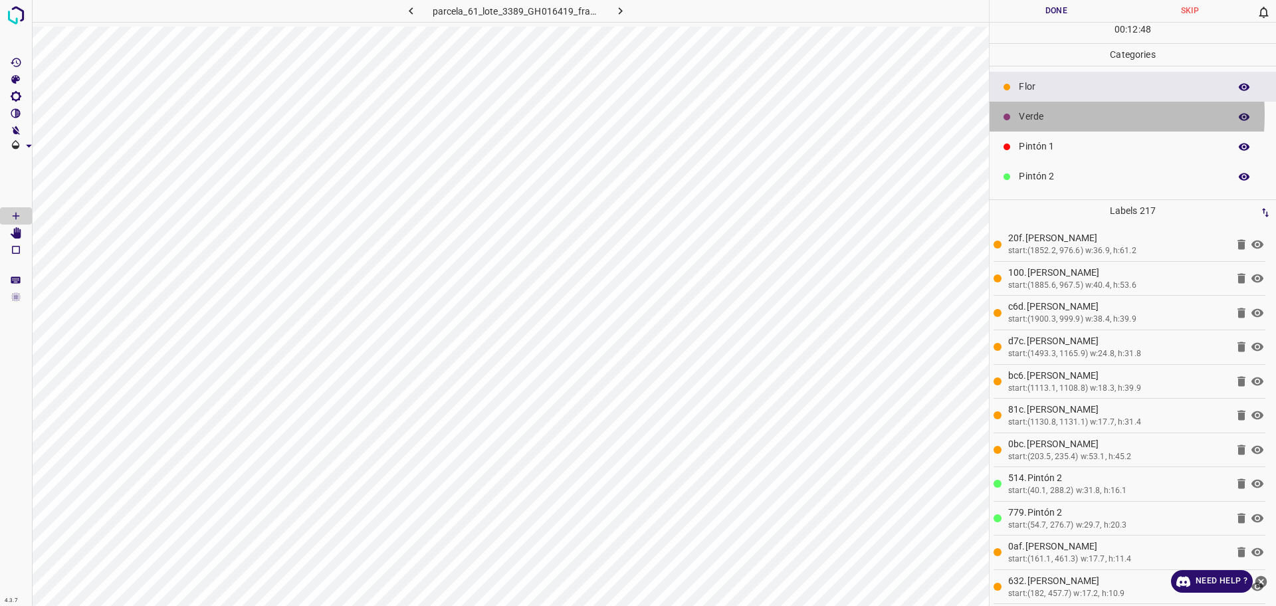
click at [1053, 114] on p "Verde" at bounding box center [1121, 117] width 204 height 14
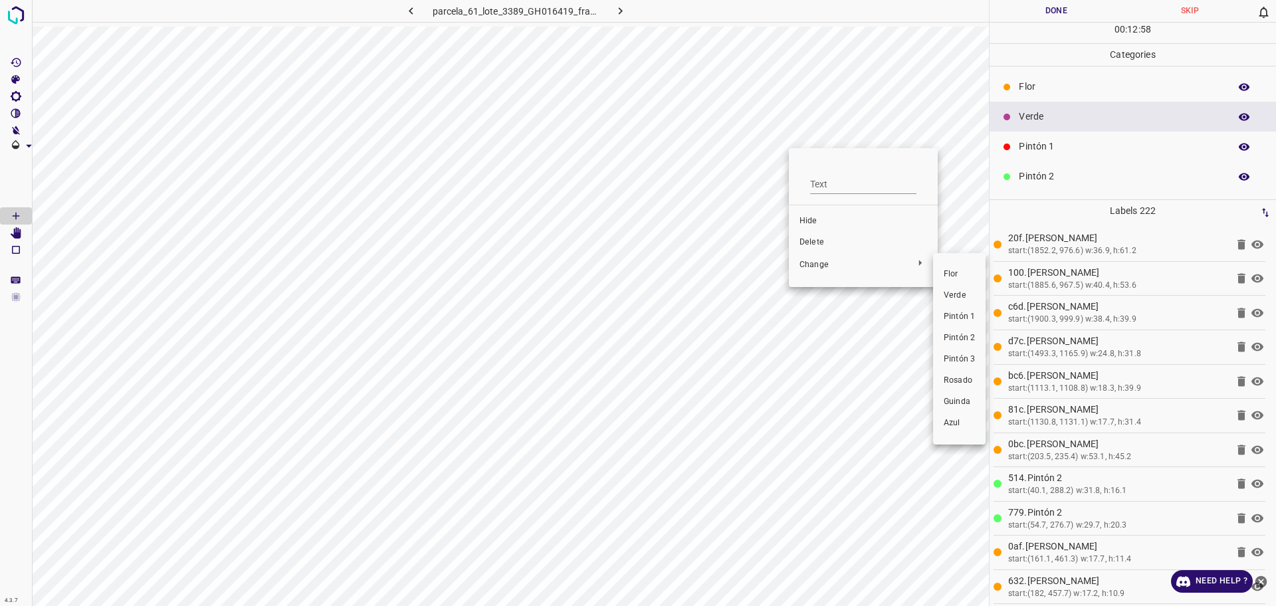
click at [943, 311] on li "Pintón 1" at bounding box center [959, 316] width 53 height 21
click at [1067, 78] on div "Flor" at bounding box center [1133, 87] width 287 height 30
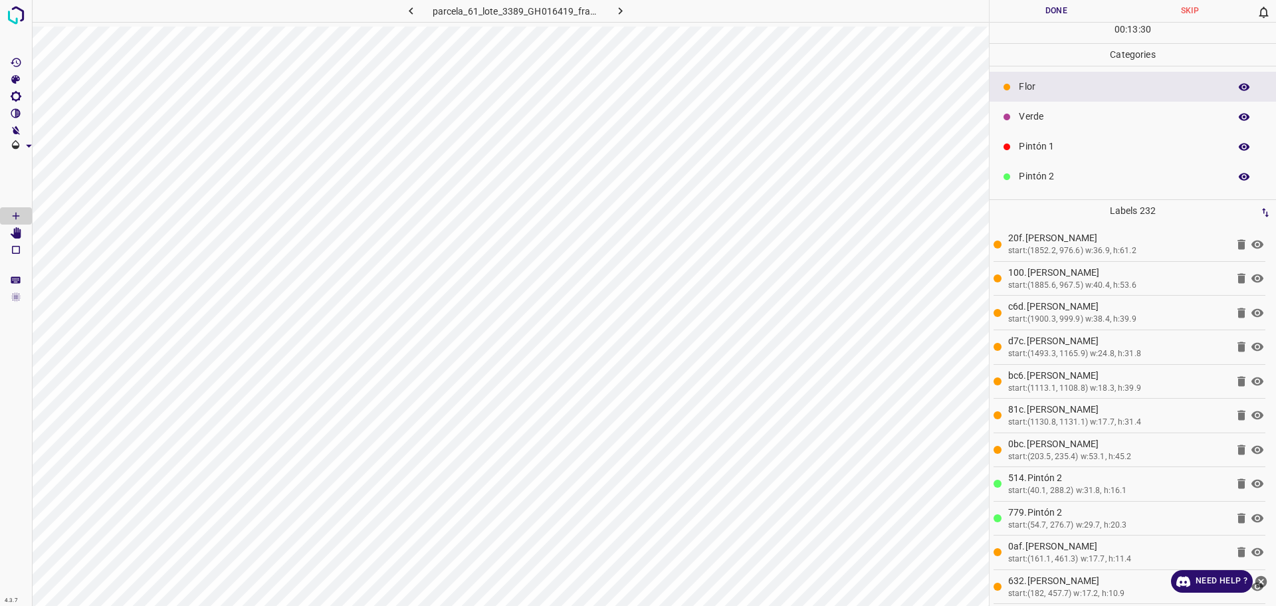
click at [1076, 109] on div "Verde" at bounding box center [1133, 117] width 287 height 30
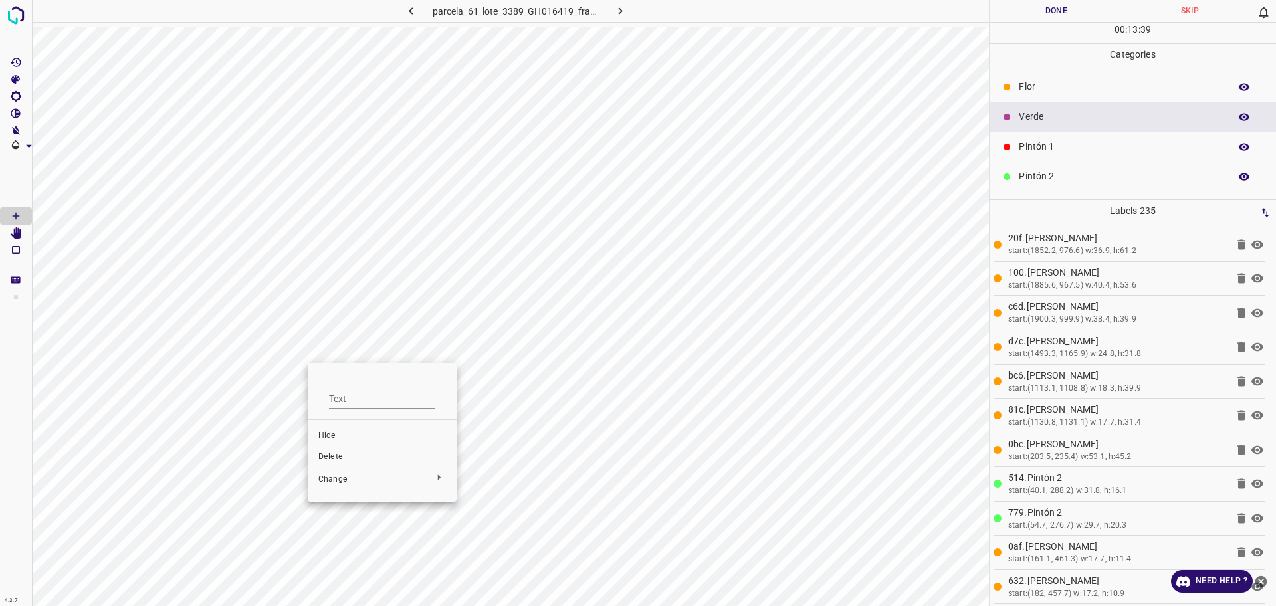
click at [346, 461] on span "Delete" at bounding box center [382, 457] width 128 height 12
click at [1010, 88] on icon at bounding box center [1007, 87] width 7 height 7
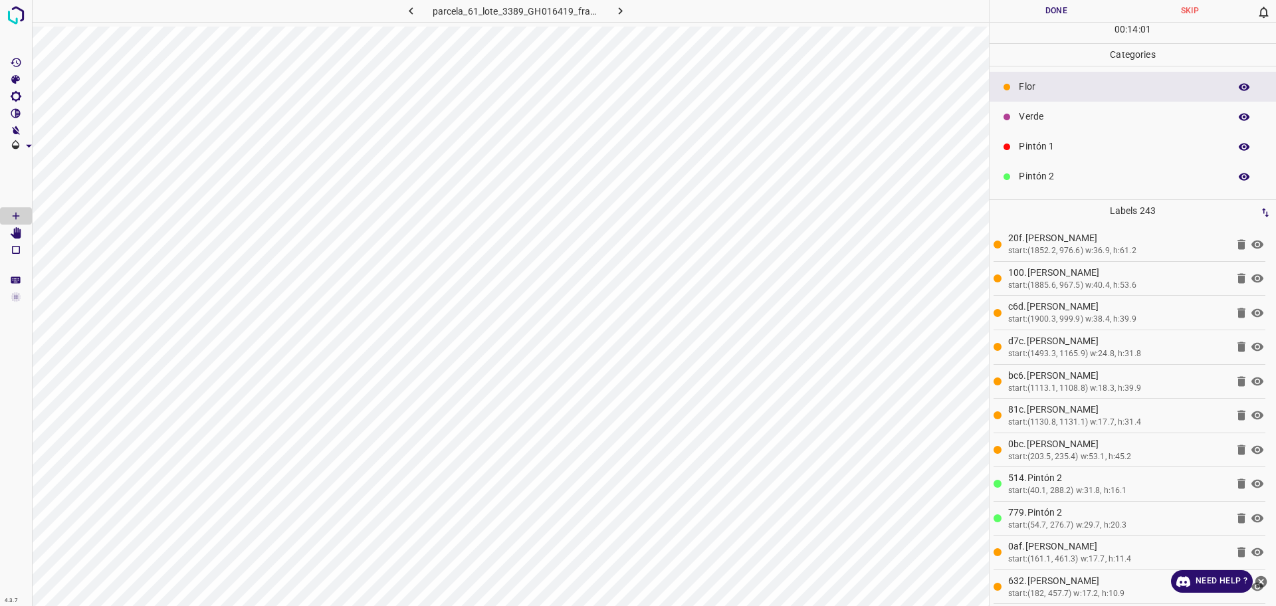
click at [1047, 172] on p "Pintón 2" at bounding box center [1121, 177] width 204 height 14
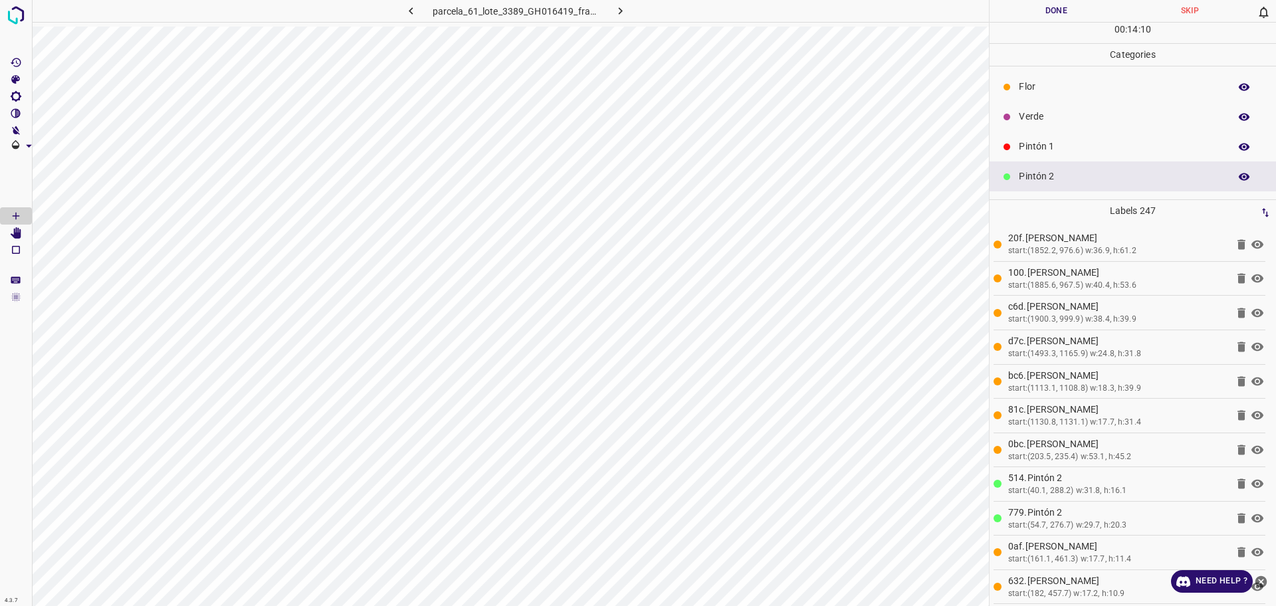
click at [1100, 100] on div "Flor" at bounding box center [1133, 87] width 287 height 30
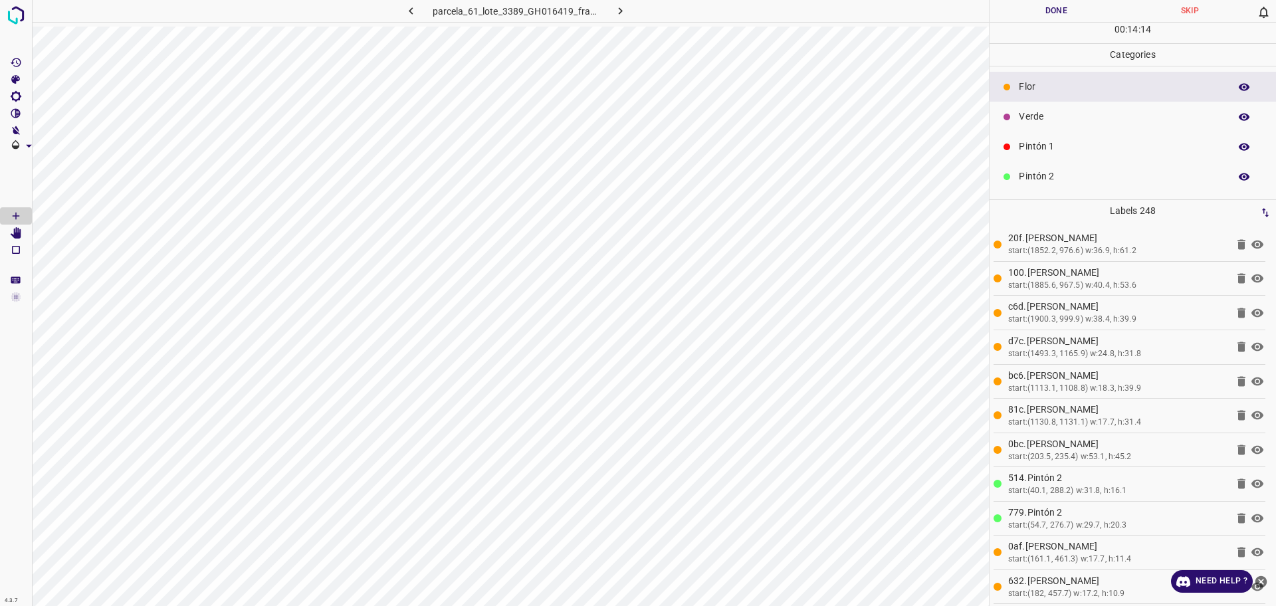
click at [1058, 111] on p "Verde" at bounding box center [1121, 117] width 204 height 14
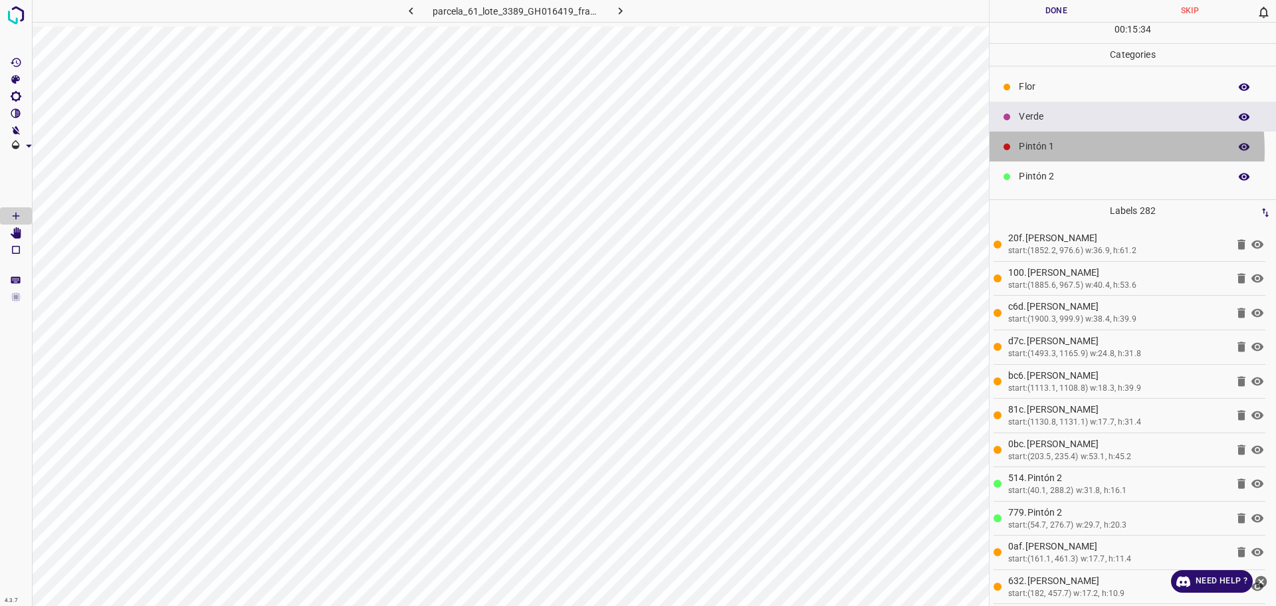
click at [1063, 150] on p "Pintón 1" at bounding box center [1121, 147] width 204 height 14
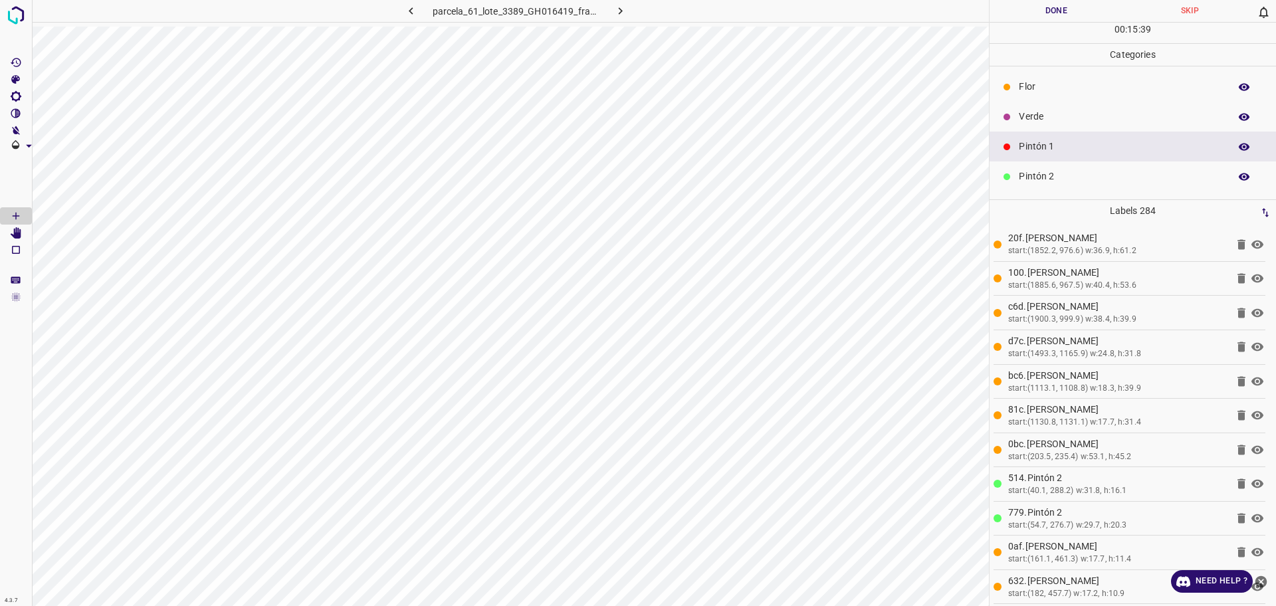
click at [1011, 79] on div "Flor" at bounding box center [1133, 87] width 287 height 30
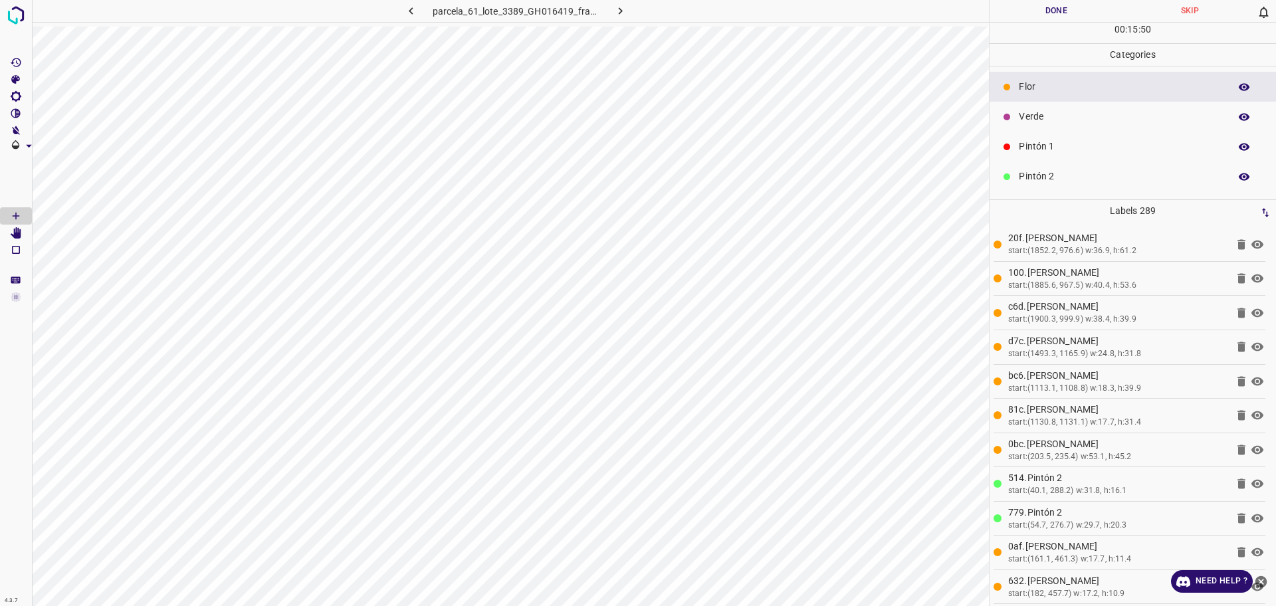
click at [1029, 117] on p "Verde" at bounding box center [1121, 117] width 204 height 14
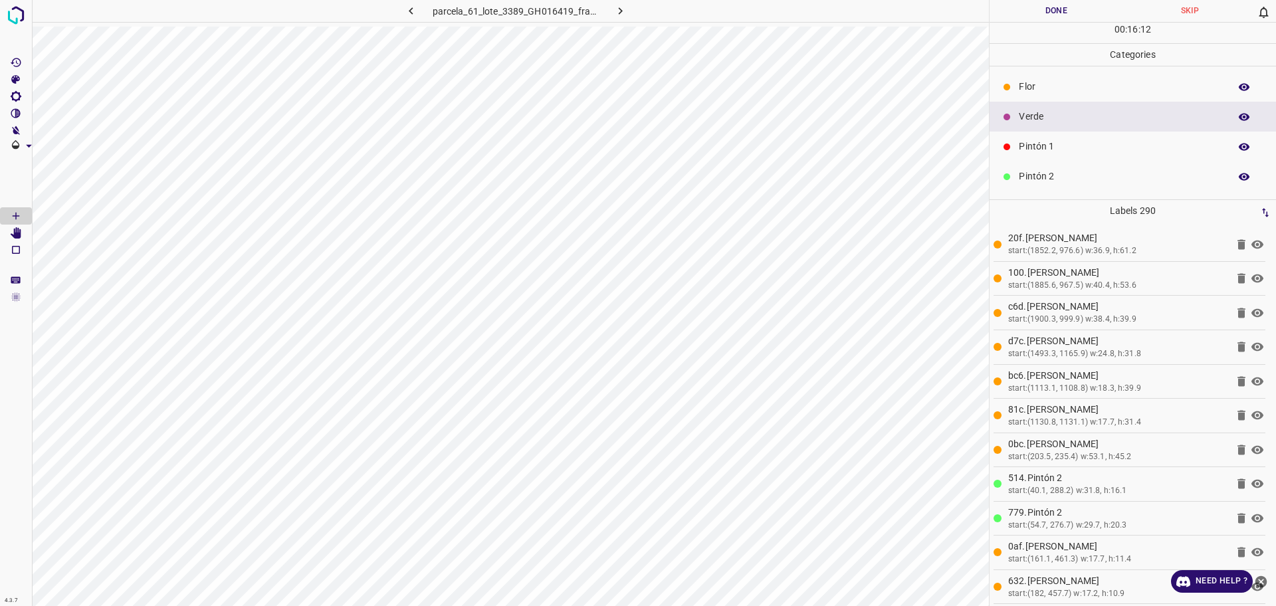
click at [1034, 81] on p "Flor" at bounding box center [1121, 87] width 204 height 14
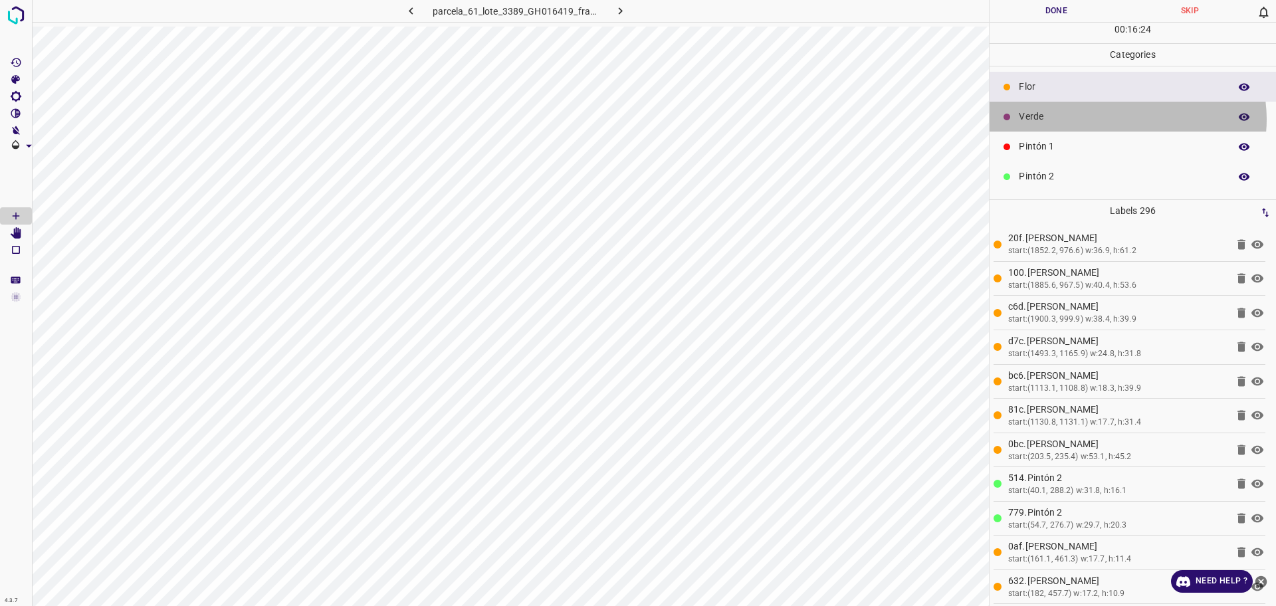
click at [1128, 119] on p "Verde" at bounding box center [1121, 117] width 204 height 14
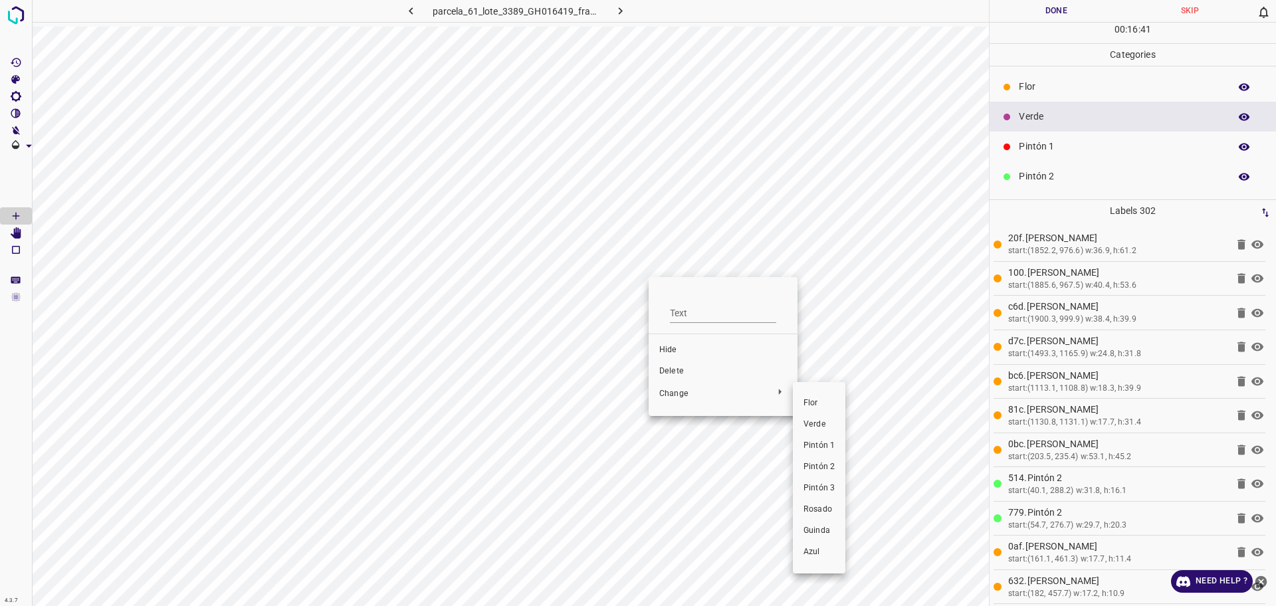
click at [817, 442] on span "Pintón 1" at bounding box center [819, 446] width 31 height 12
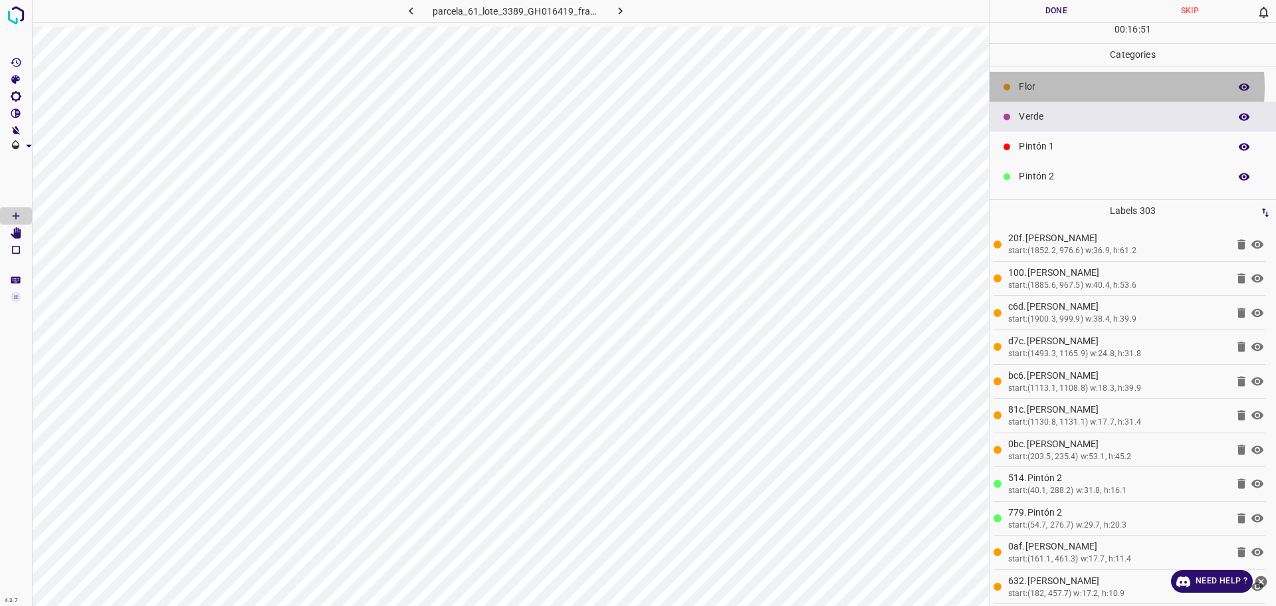
click at [1089, 87] on p "Flor" at bounding box center [1121, 87] width 204 height 14
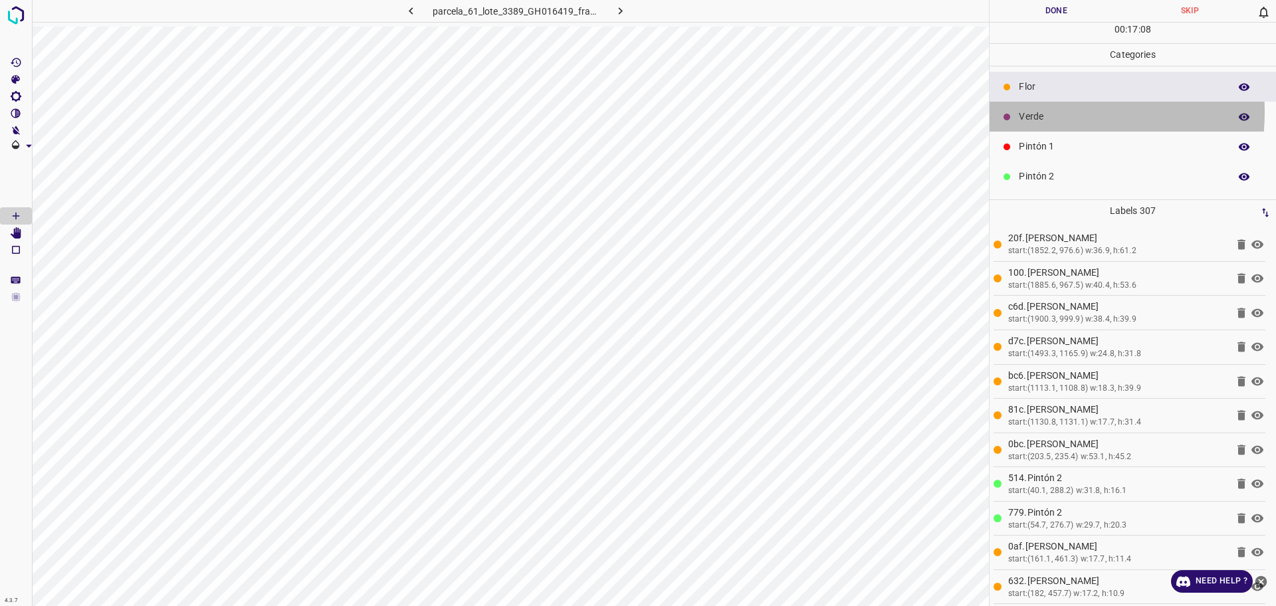
click at [1045, 112] on p "Verde" at bounding box center [1121, 117] width 204 height 14
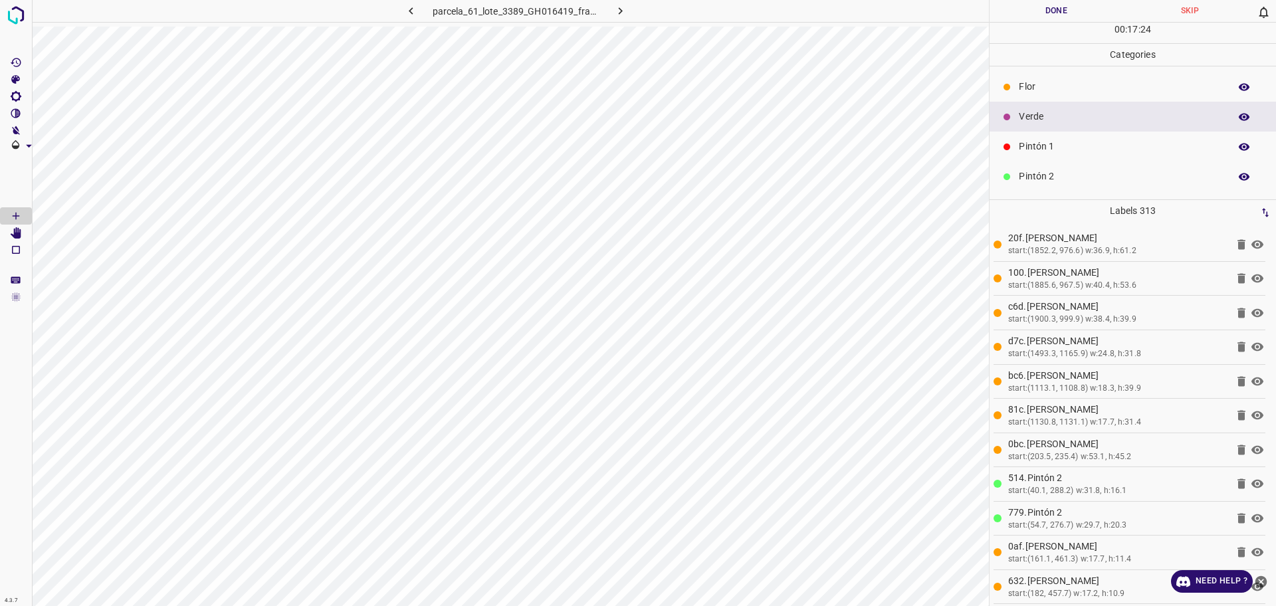
click at [1062, 149] on p "Pintón 1" at bounding box center [1121, 147] width 204 height 14
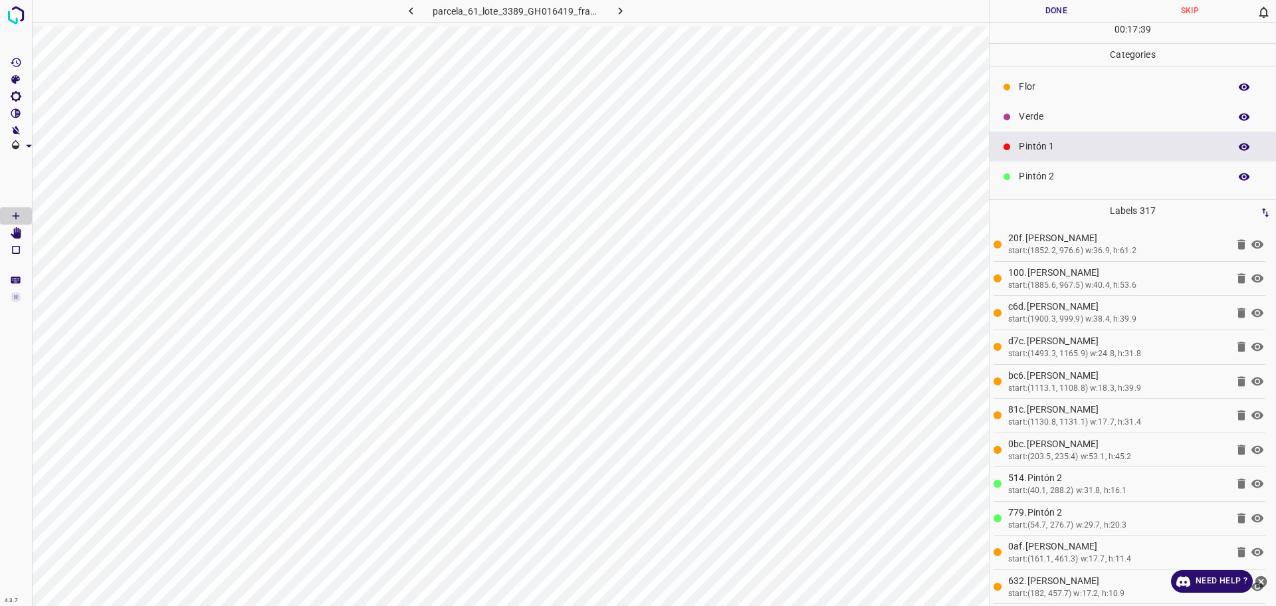
click at [1055, 116] on p "Verde" at bounding box center [1121, 117] width 204 height 14
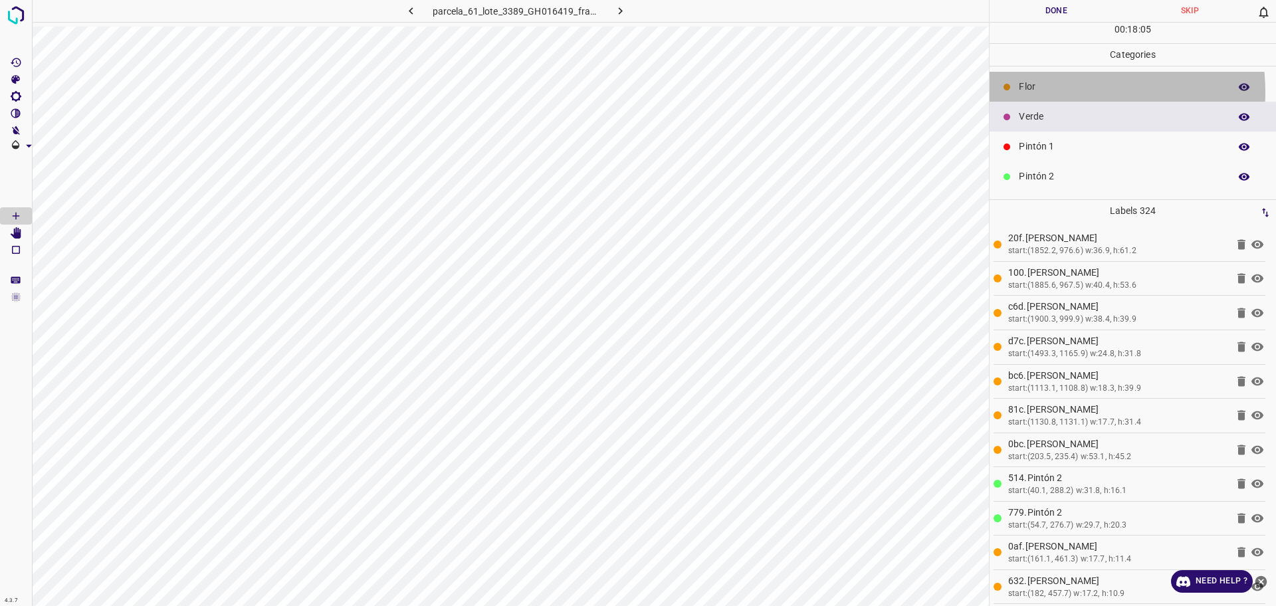
click at [1041, 92] on p "Flor" at bounding box center [1121, 87] width 204 height 14
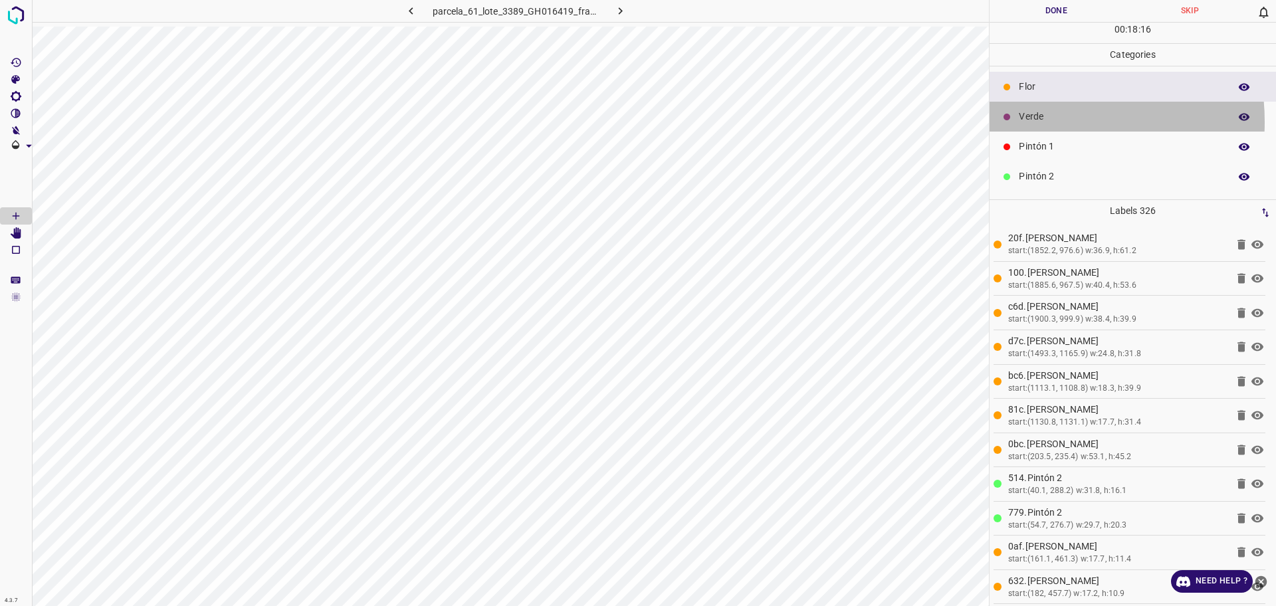
click at [1035, 122] on p "Verde" at bounding box center [1121, 117] width 204 height 14
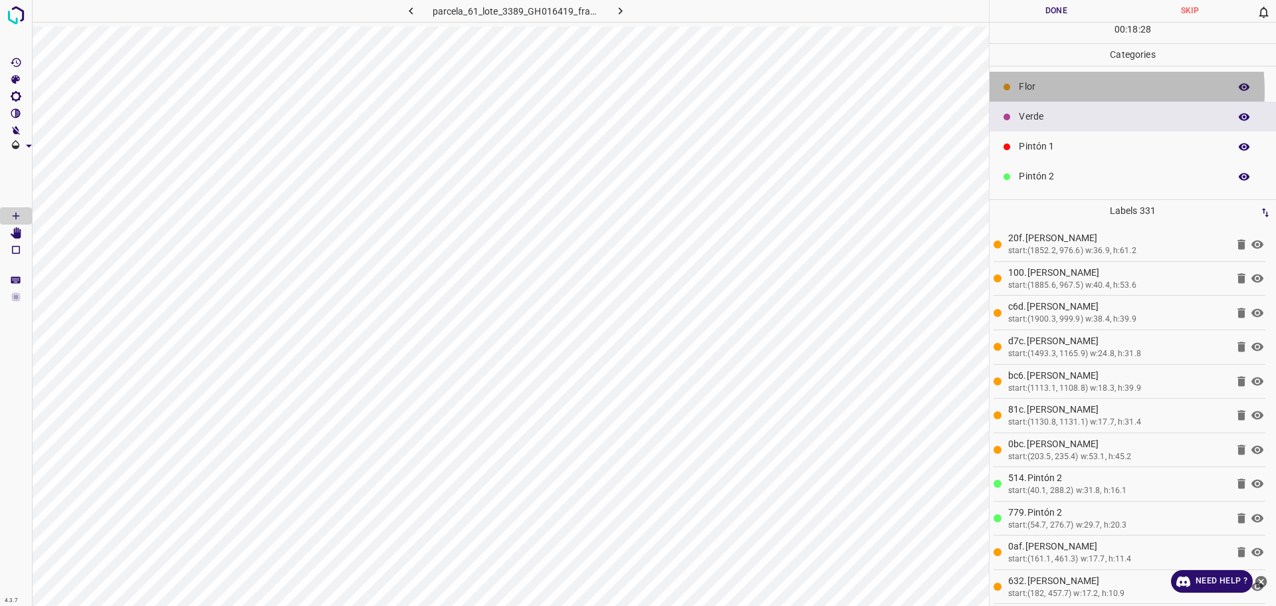
click at [1054, 91] on p "Flor" at bounding box center [1121, 87] width 204 height 14
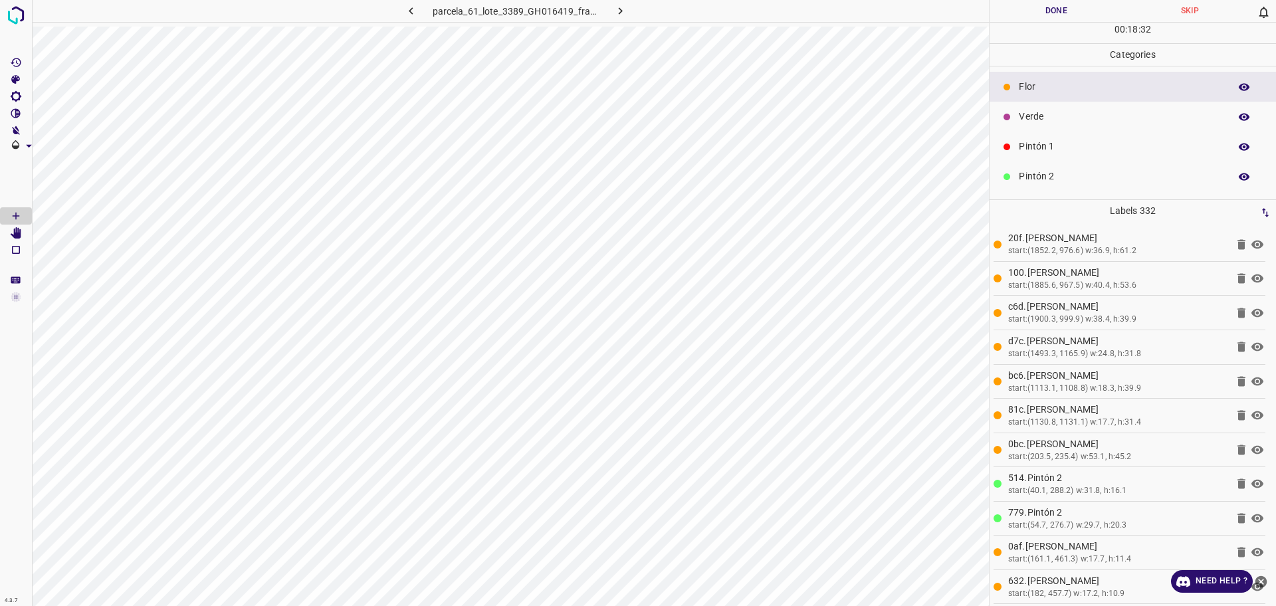
scroll to position [499, 0]
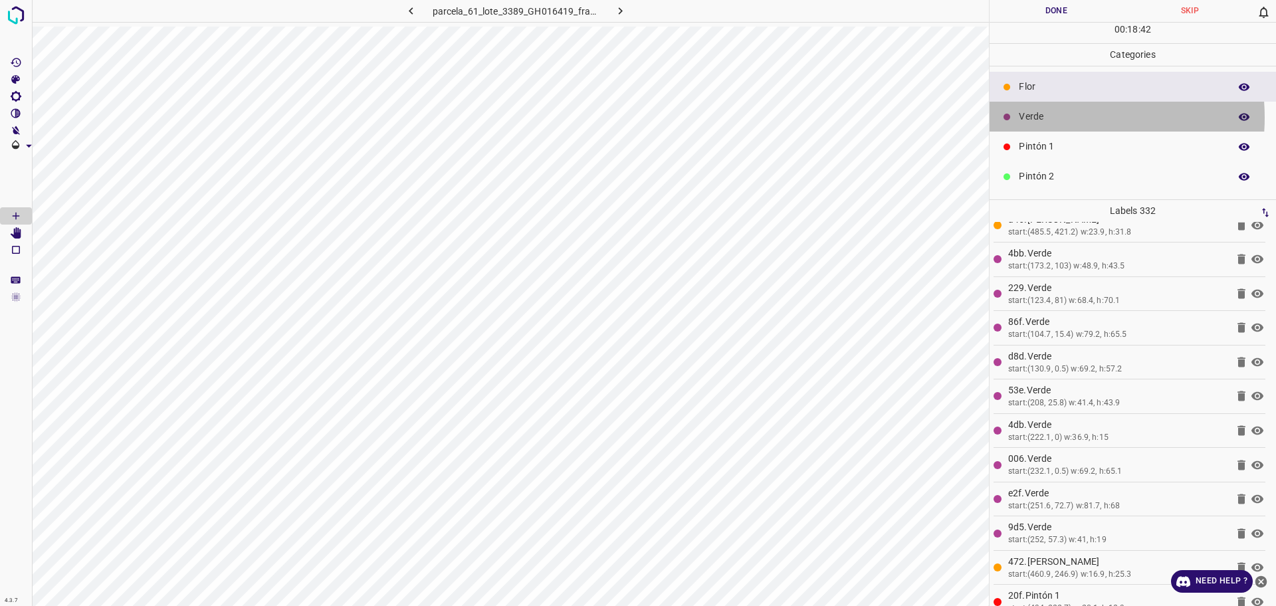
click at [1051, 118] on p "Verde" at bounding box center [1121, 117] width 204 height 14
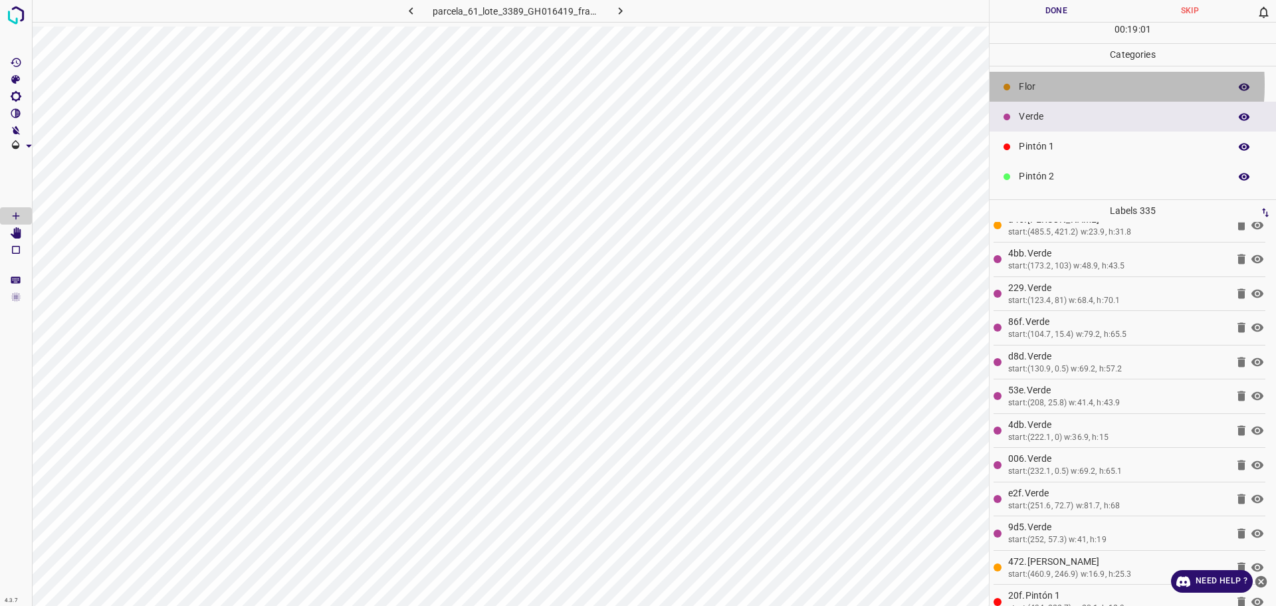
click at [1054, 84] on p "Flor" at bounding box center [1121, 87] width 204 height 14
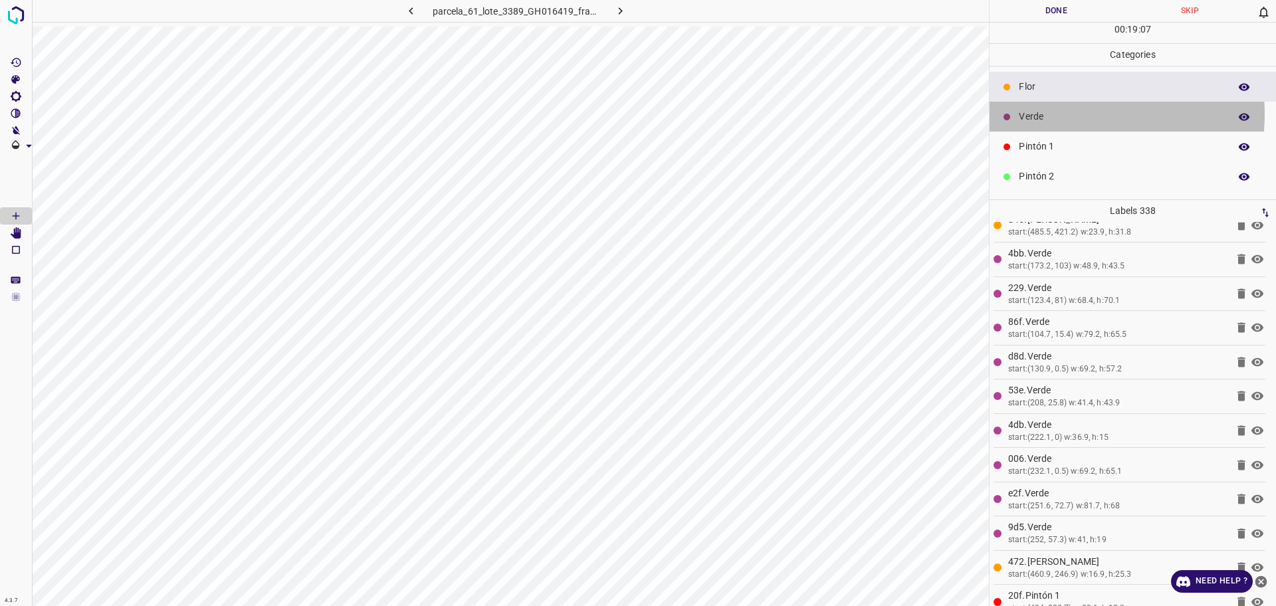
click at [1071, 114] on p "Verde" at bounding box center [1121, 117] width 204 height 14
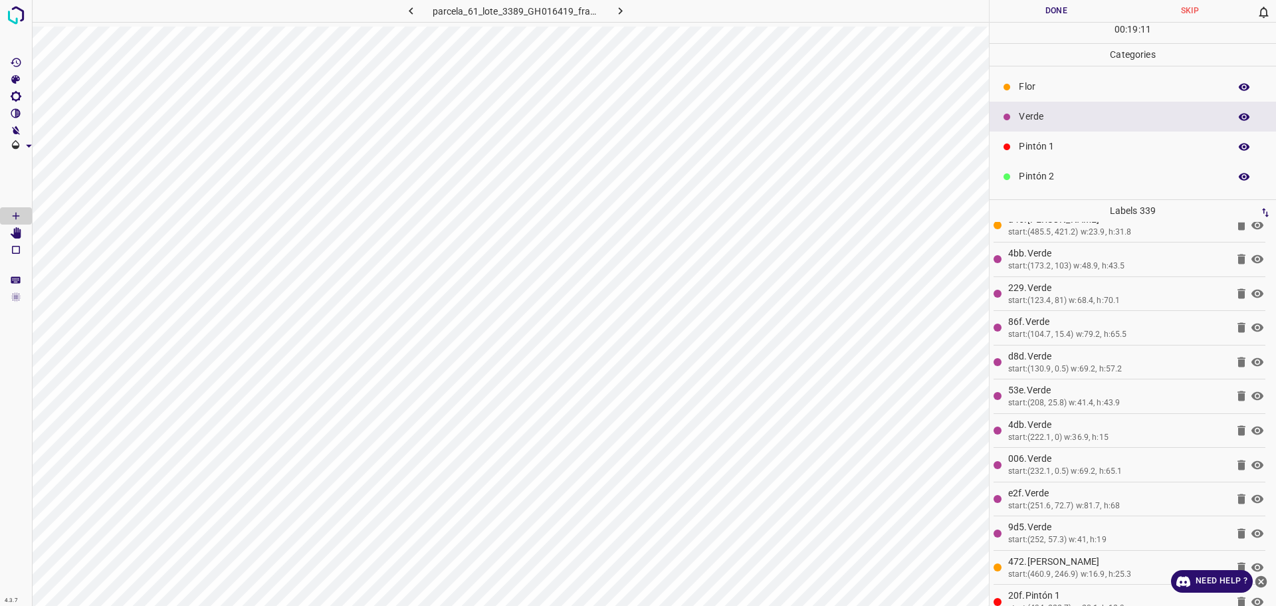
click at [1040, 83] on p "Flor" at bounding box center [1121, 87] width 204 height 14
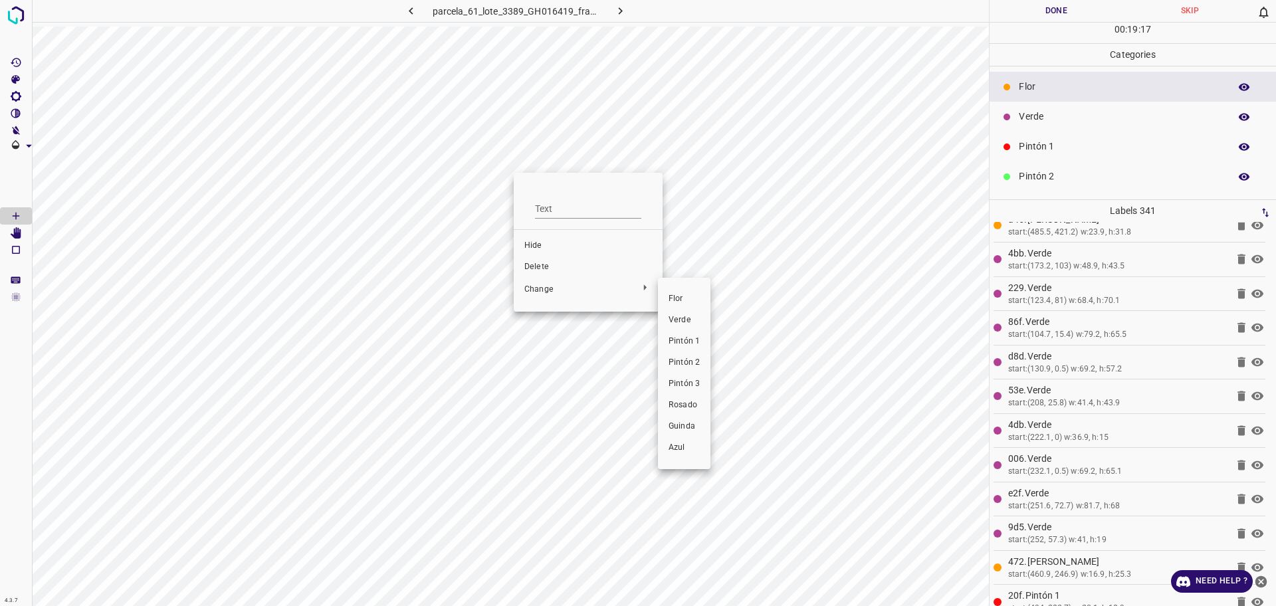
click at [674, 341] on span "Pintón 1" at bounding box center [684, 342] width 31 height 12
click at [672, 356] on span "Pintón 1" at bounding box center [678, 359] width 31 height 12
click at [1064, 17] on button "Done" at bounding box center [1057, 11] width 134 height 22
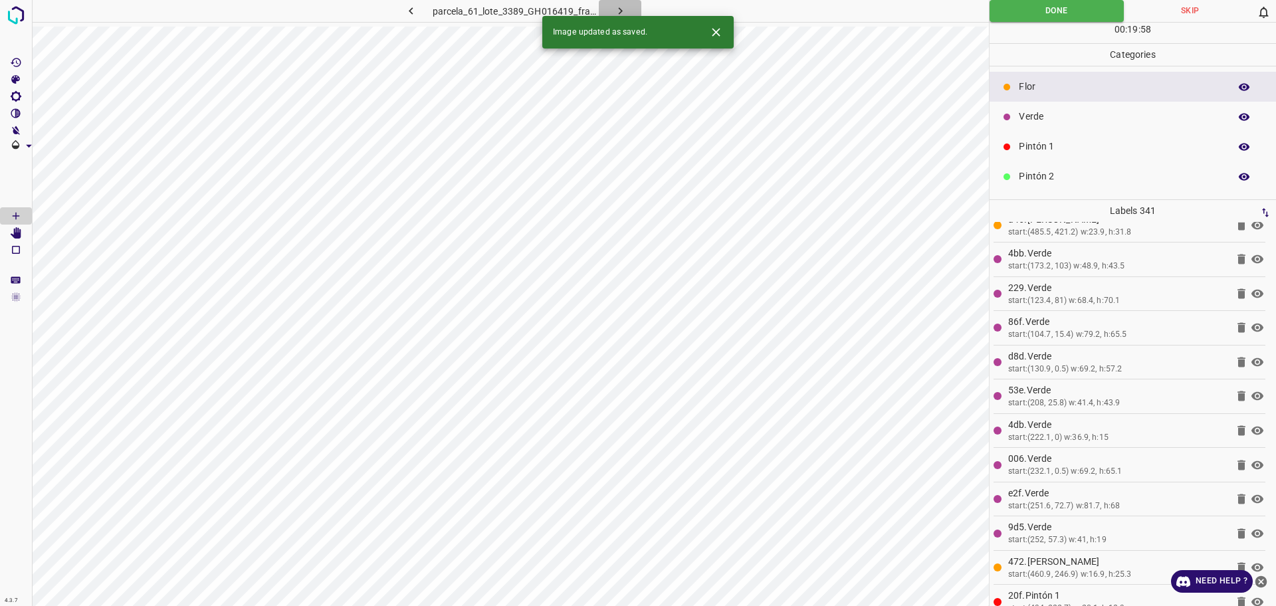
click at [622, 14] on icon "button" at bounding box center [621, 11] width 14 height 14
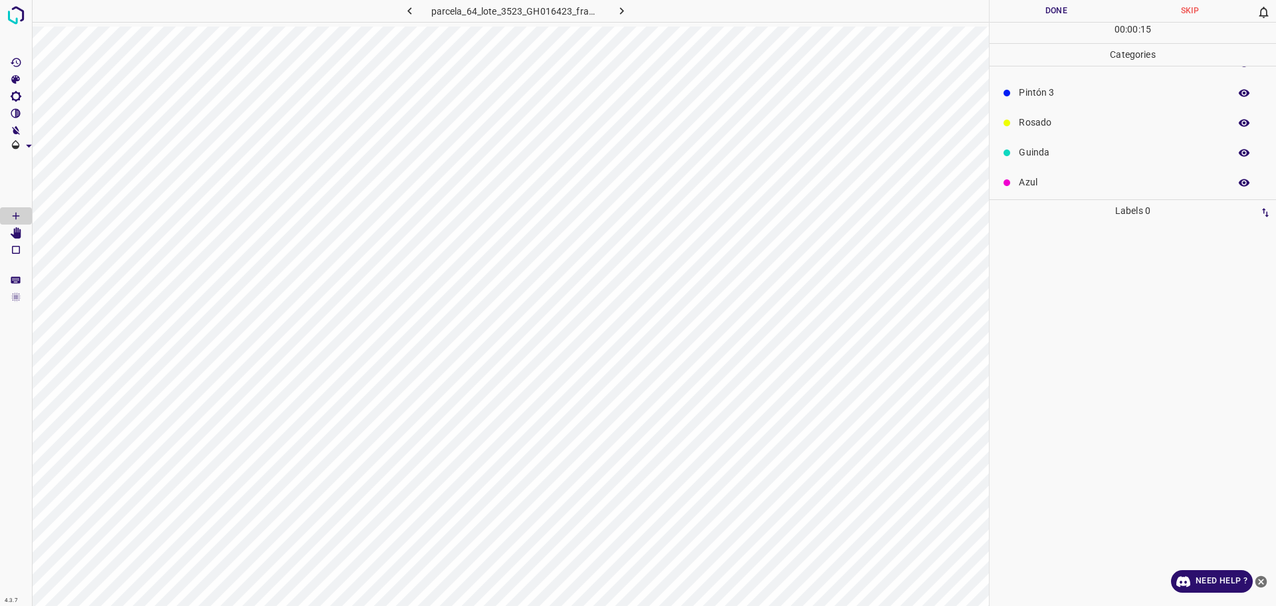
scroll to position [117, 0]
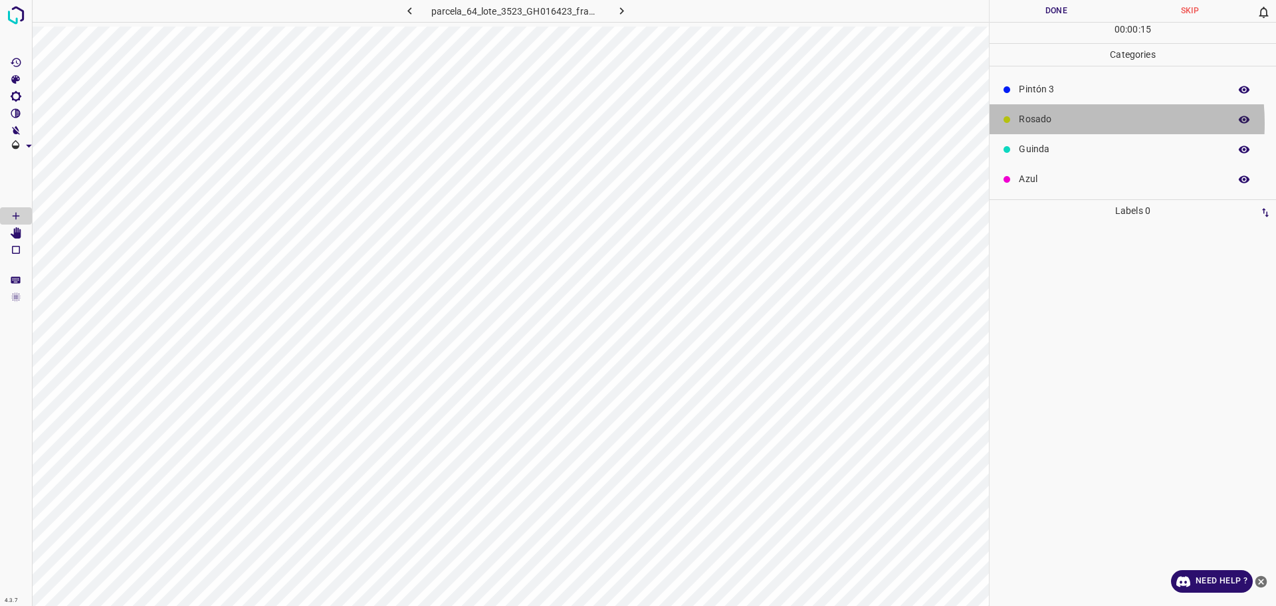
click at [1058, 123] on p "Rosado" at bounding box center [1121, 119] width 204 height 14
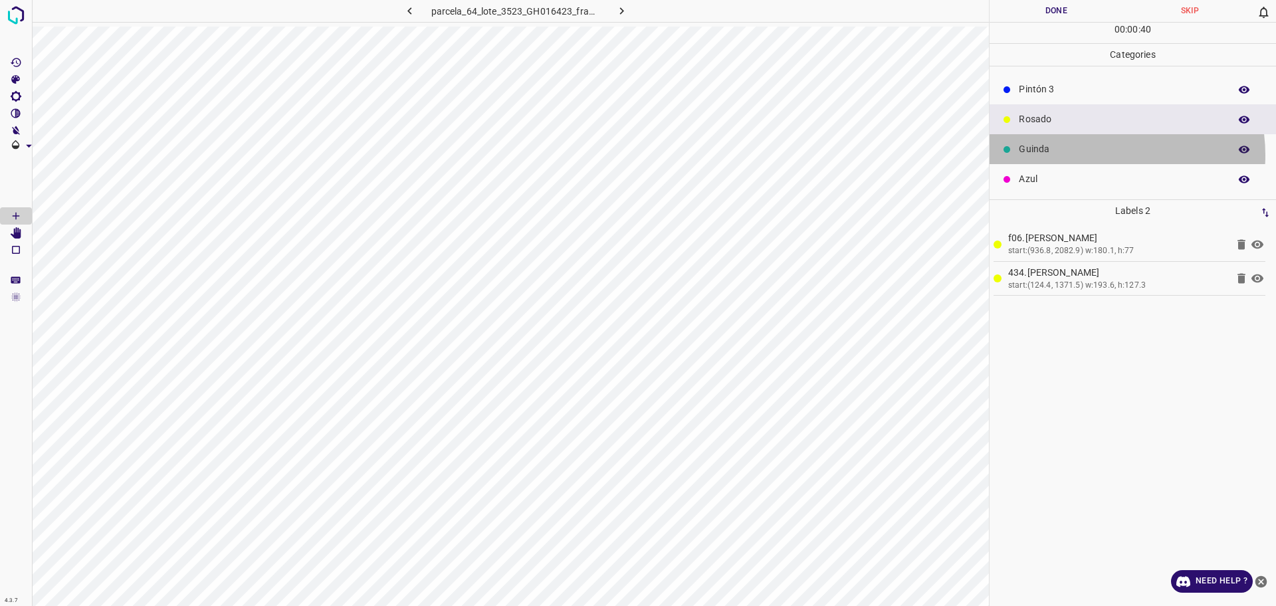
click at [1090, 155] on p "Guinda" at bounding box center [1121, 149] width 204 height 14
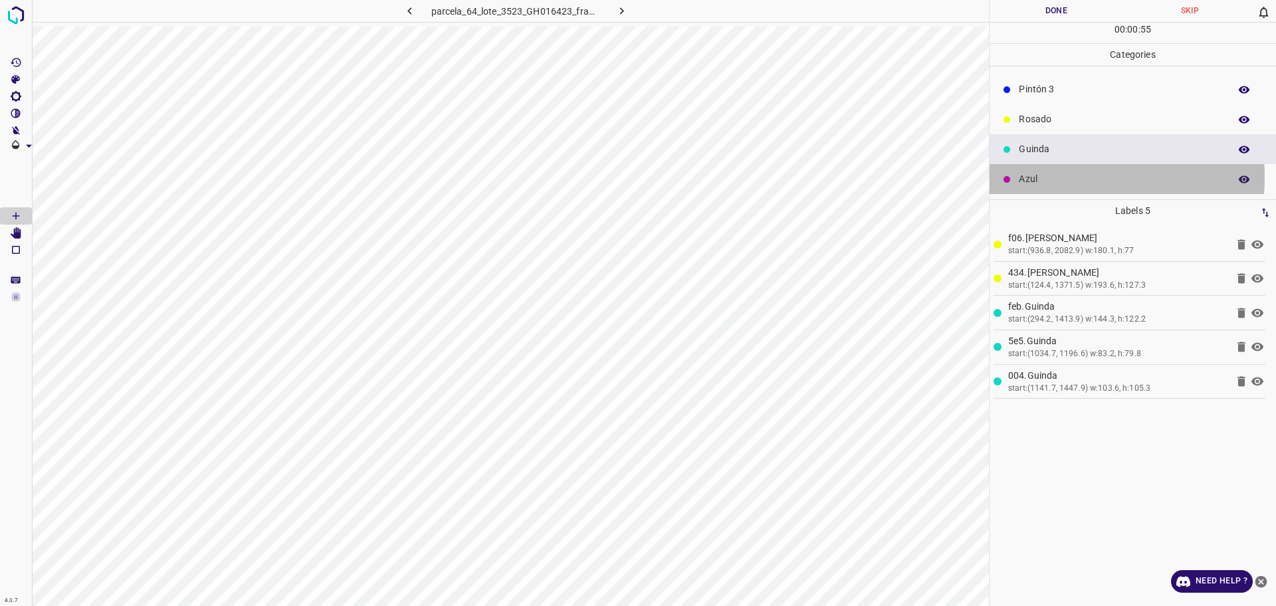
click at [1036, 178] on p "Azul" at bounding box center [1121, 179] width 204 height 14
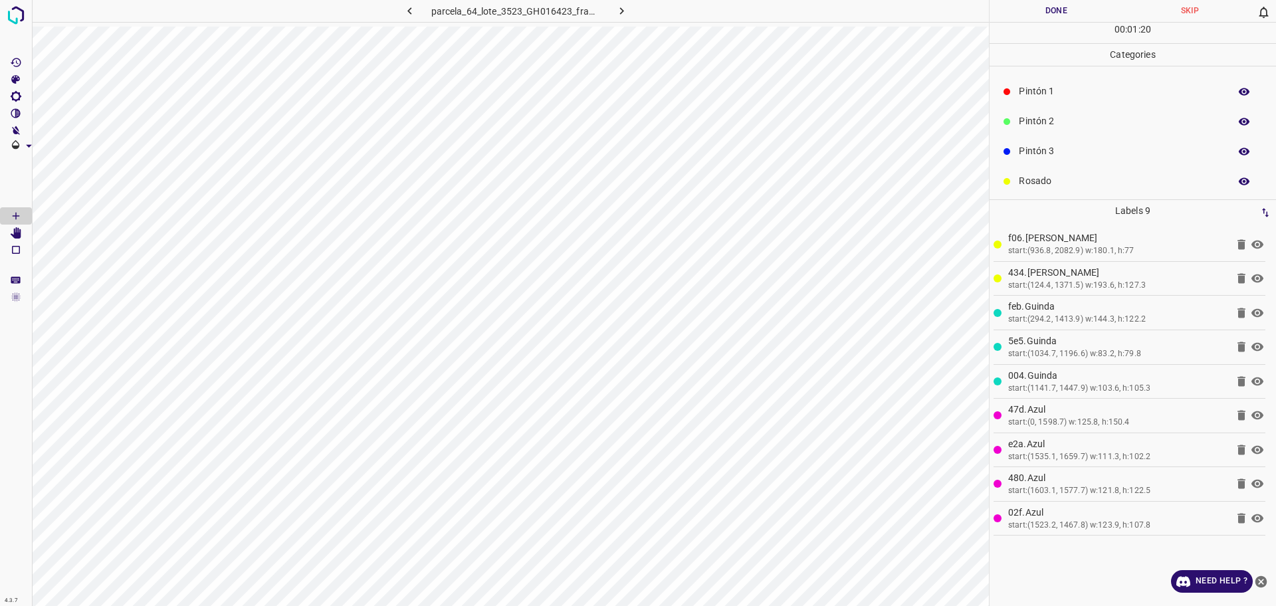
scroll to position [0, 0]
click at [1048, 119] on p "Verde" at bounding box center [1121, 117] width 204 height 14
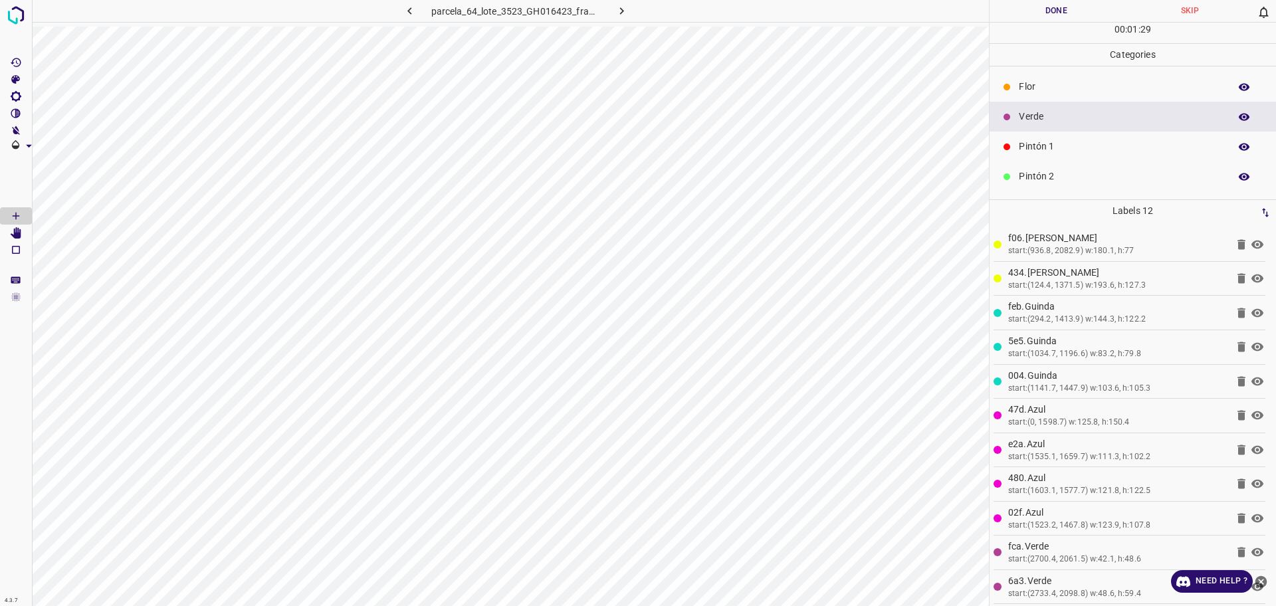
click at [1020, 80] on p "Flor" at bounding box center [1121, 87] width 204 height 14
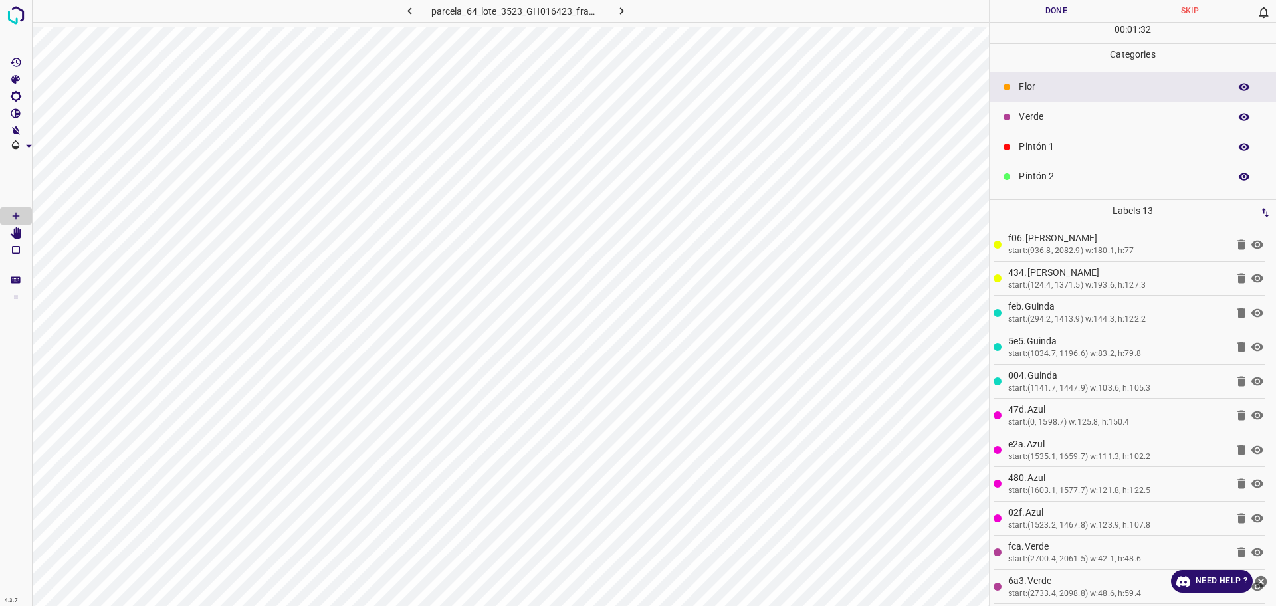
click at [1054, 117] on p "Verde" at bounding box center [1121, 117] width 204 height 14
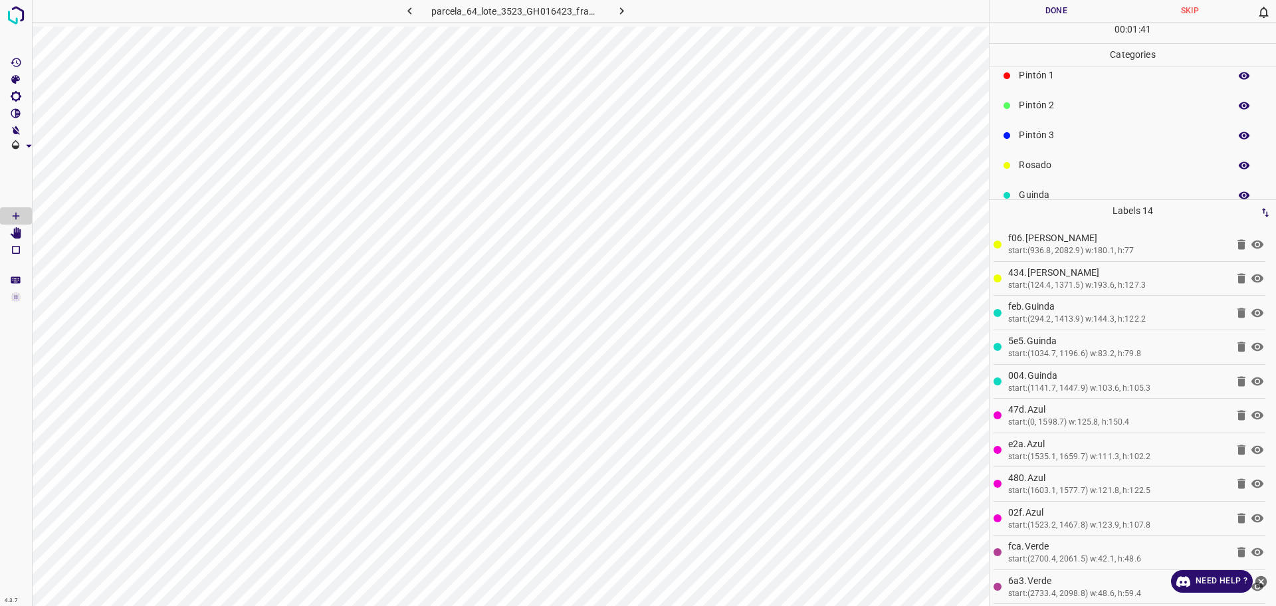
scroll to position [117, 0]
click at [1065, 90] on p "Pintón 3" at bounding box center [1121, 89] width 204 height 14
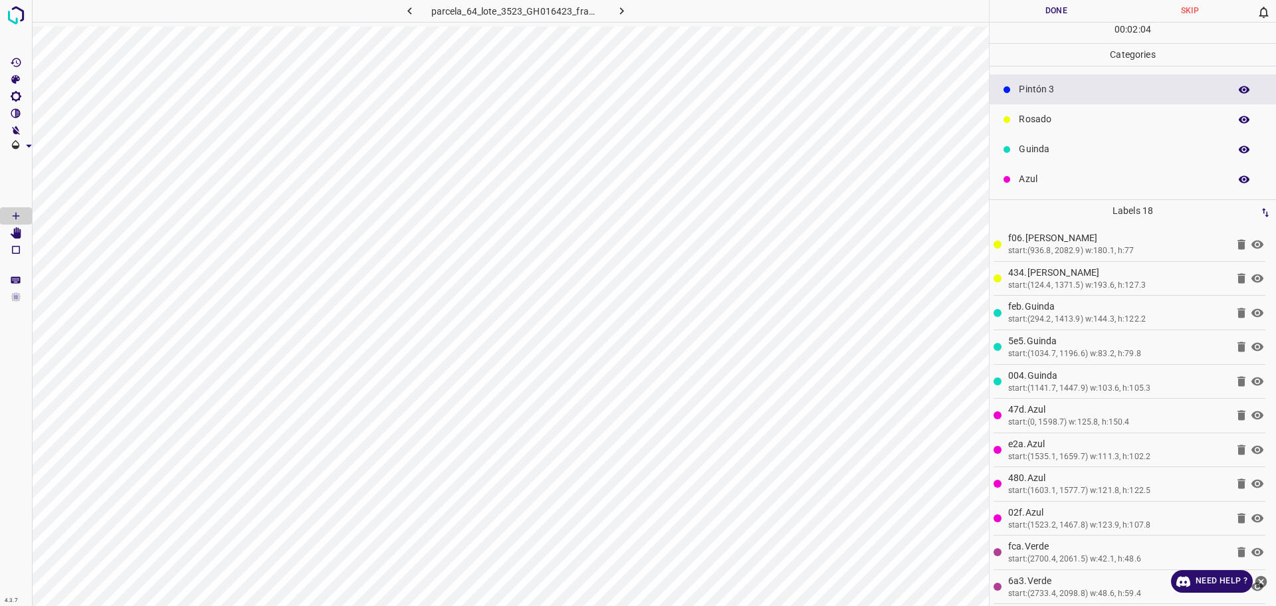
scroll to position [34, 0]
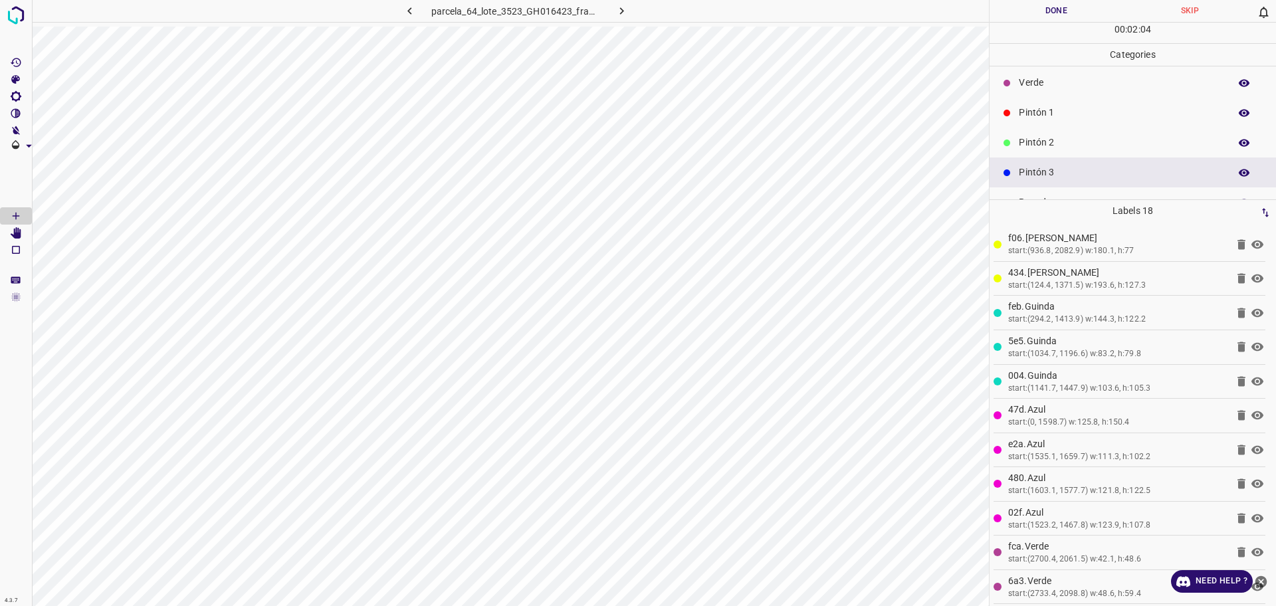
click at [1036, 136] on p "Pintón 2" at bounding box center [1121, 143] width 204 height 14
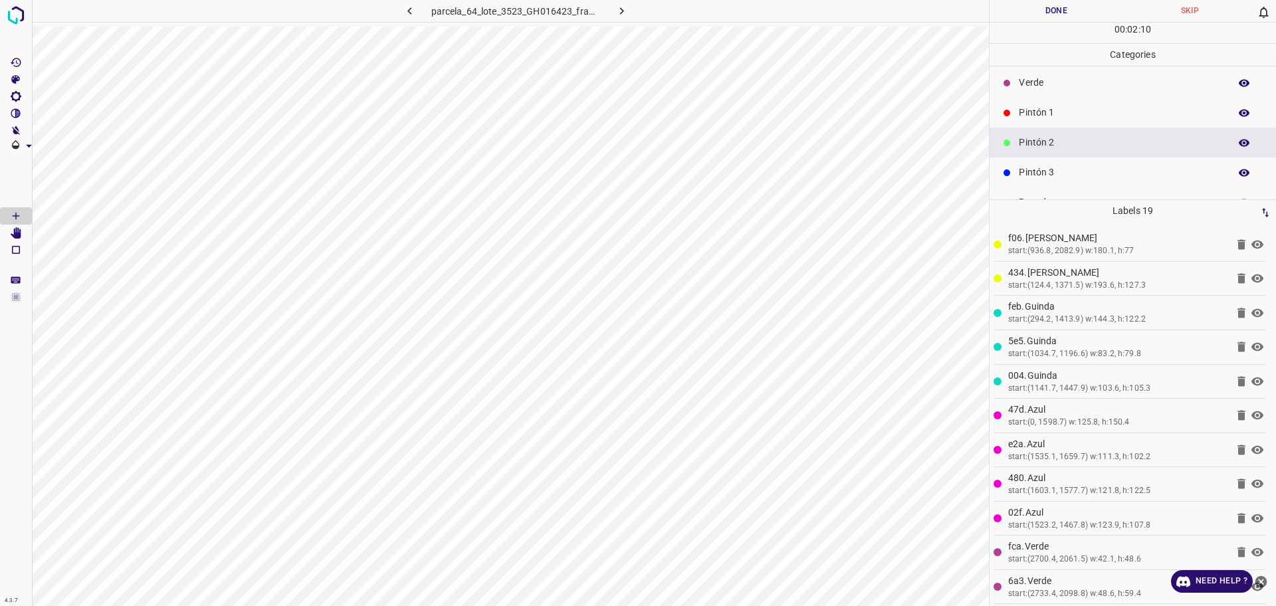
click at [1034, 172] on p "Pintón 3" at bounding box center [1121, 173] width 204 height 14
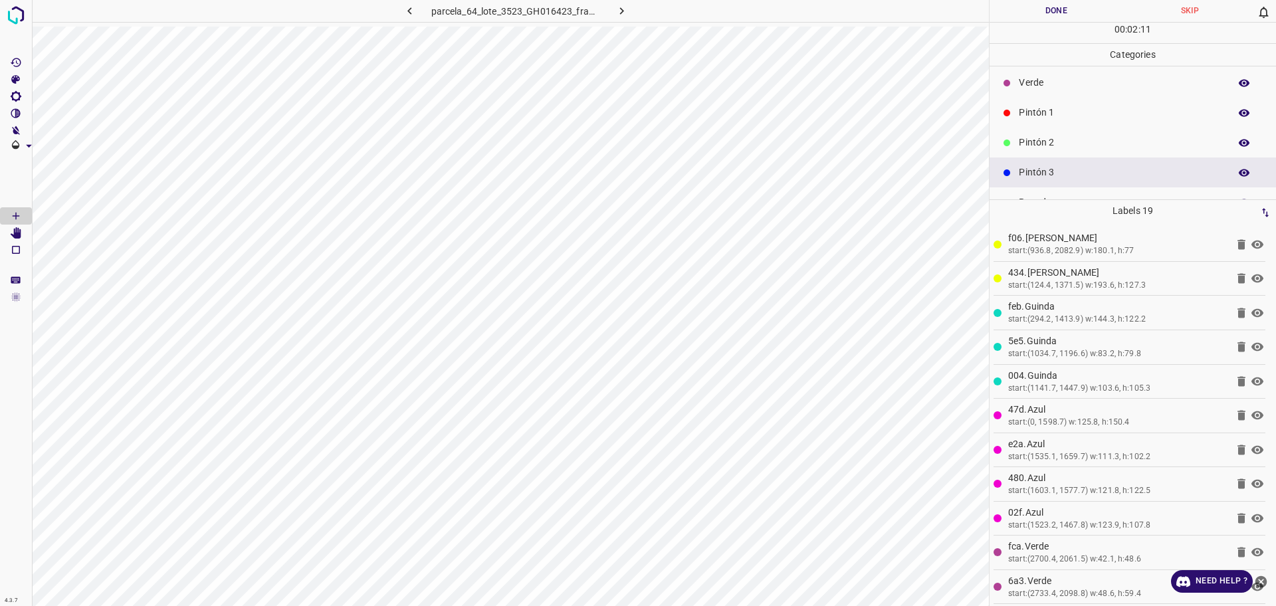
click at [1094, 138] on p "Pintón 2" at bounding box center [1121, 143] width 204 height 14
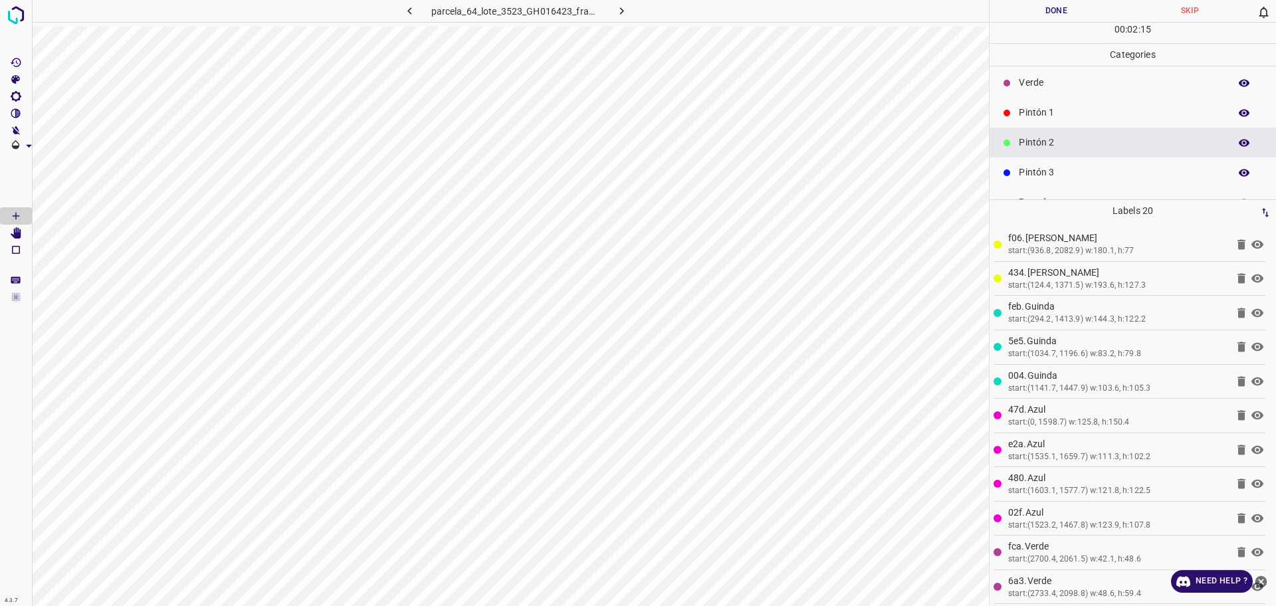
click at [1128, 166] on p "Pintón 3" at bounding box center [1121, 173] width 204 height 14
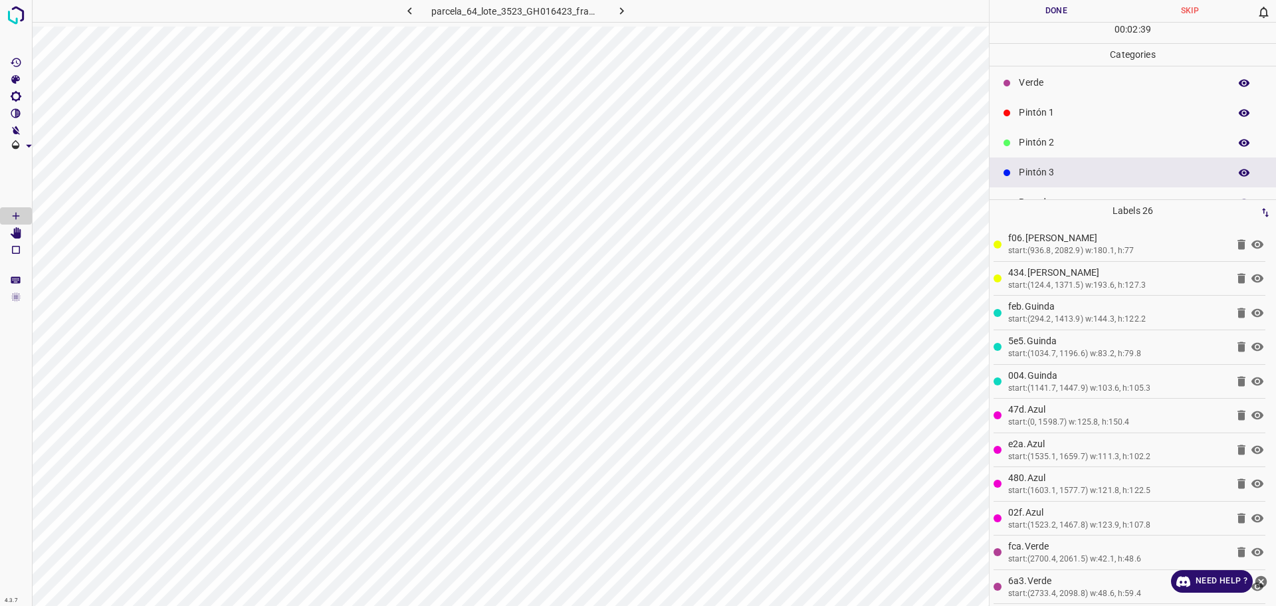
click at [1084, 144] on p "Pintón 2" at bounding box center [1121, 143] width 204 height 14
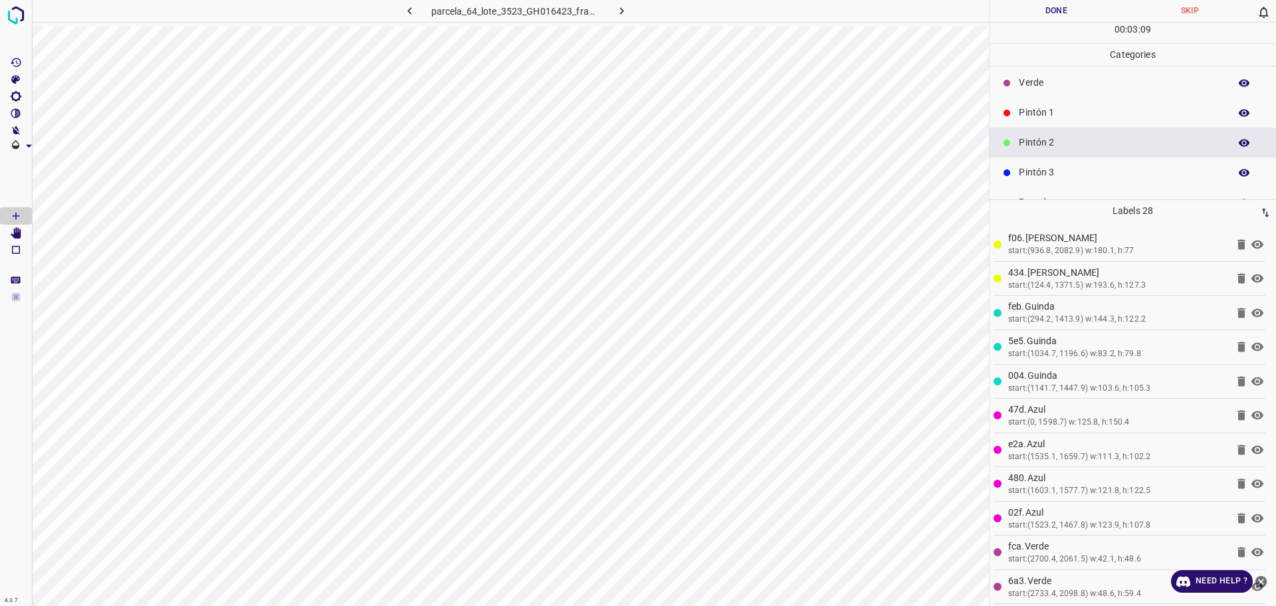
scroll to position [0, 0]
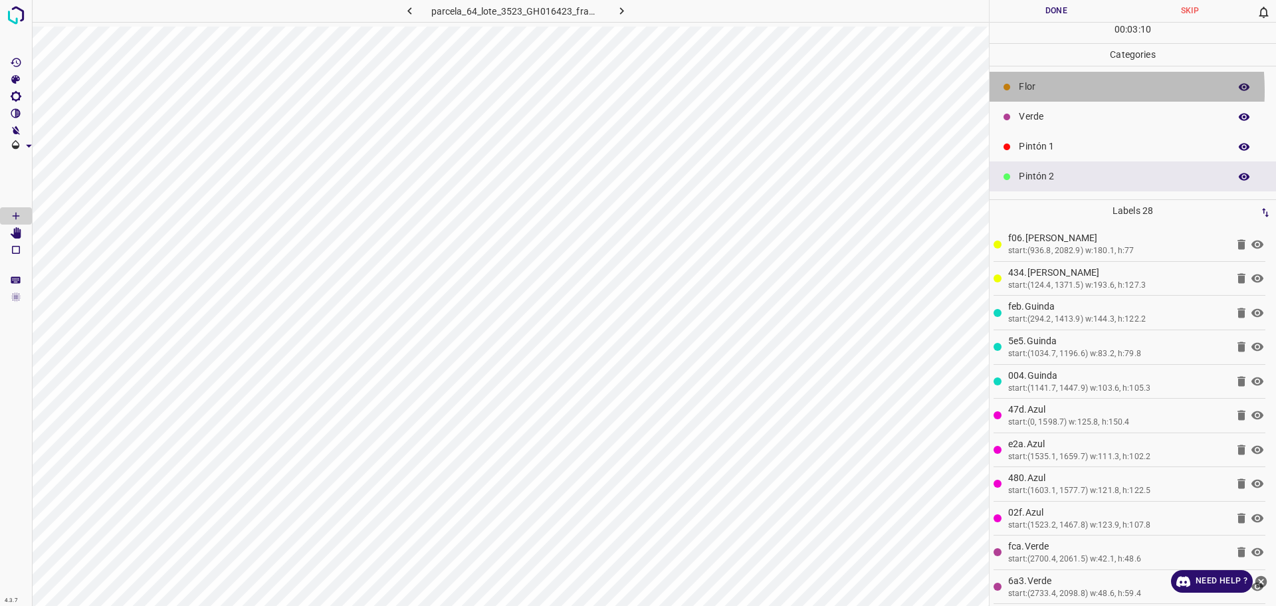
click at [1035, 90] on p "Flor" at bounding box center [1121, 87] width 204 height 14
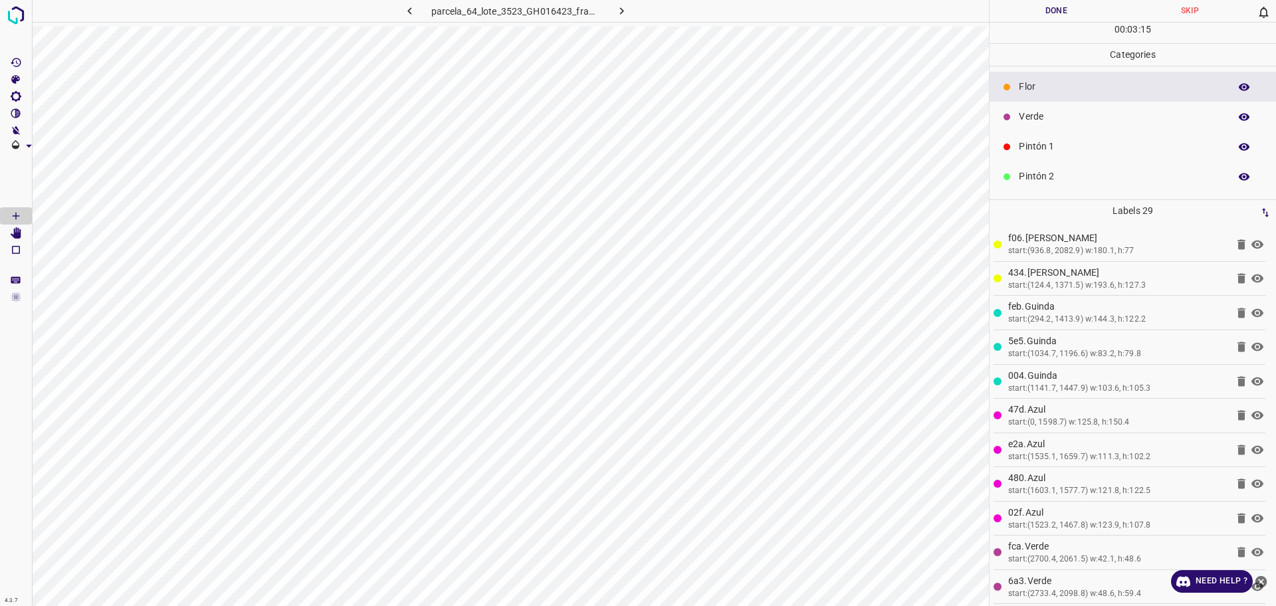
scroll to position [83, 0]
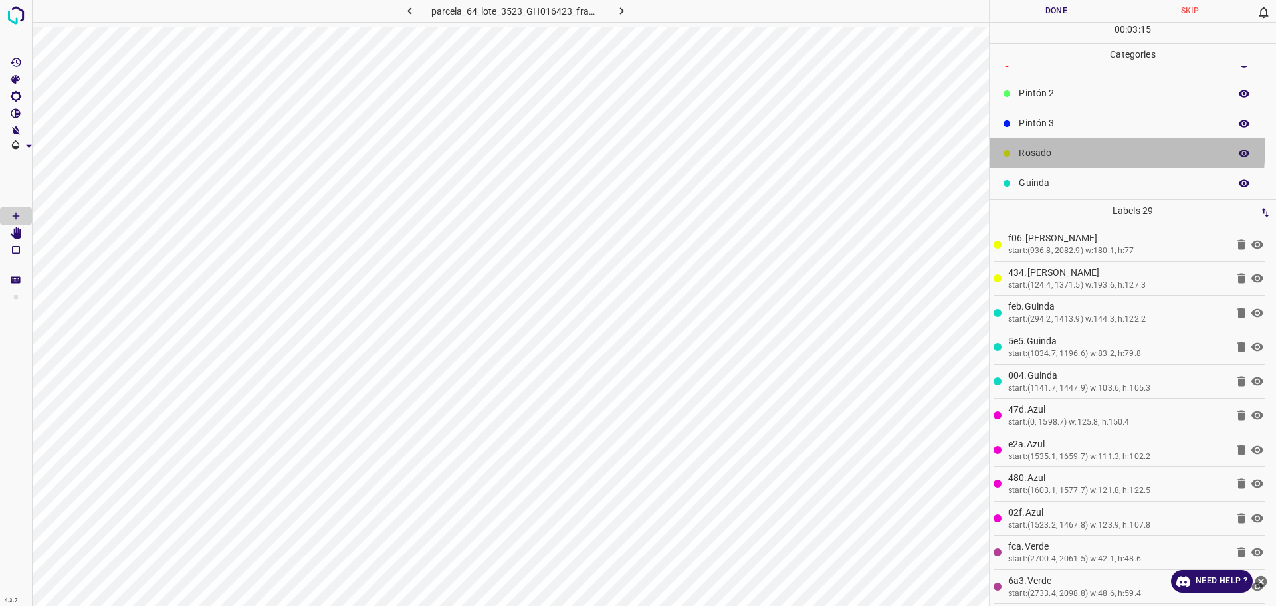
click at [1024, 144] on div "Rosado" at bounding box center [1133, 153] width 287 height 30
click at [1027, 126] on p "Pintón 3" at bounding box center [1121, 123] width 204 height 14
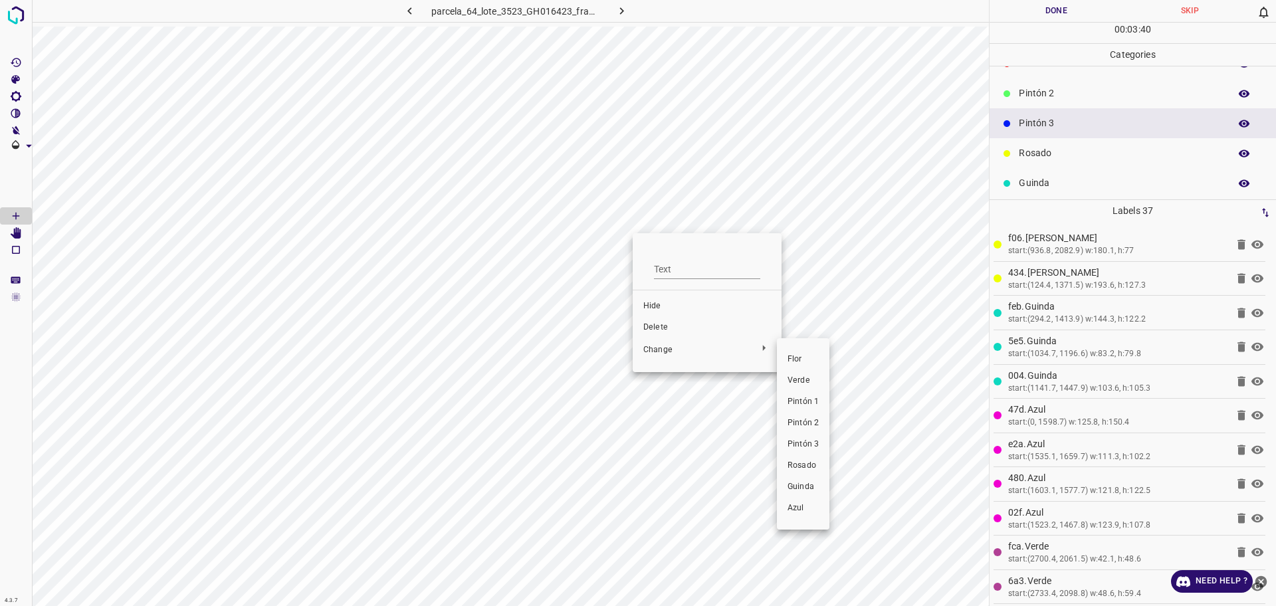
click at [803, 423] on span "Pintón 2" at bounding box center [803, 424] width 31 height 12
drag, startPoint x: 1087, startPoint y: 101, endPoint x: 1053, endPoint y: 132, distance: 46.1
click at [1087, 99] on p "Pintón 2" at bounding box center [1121, 93] width 204 height 14
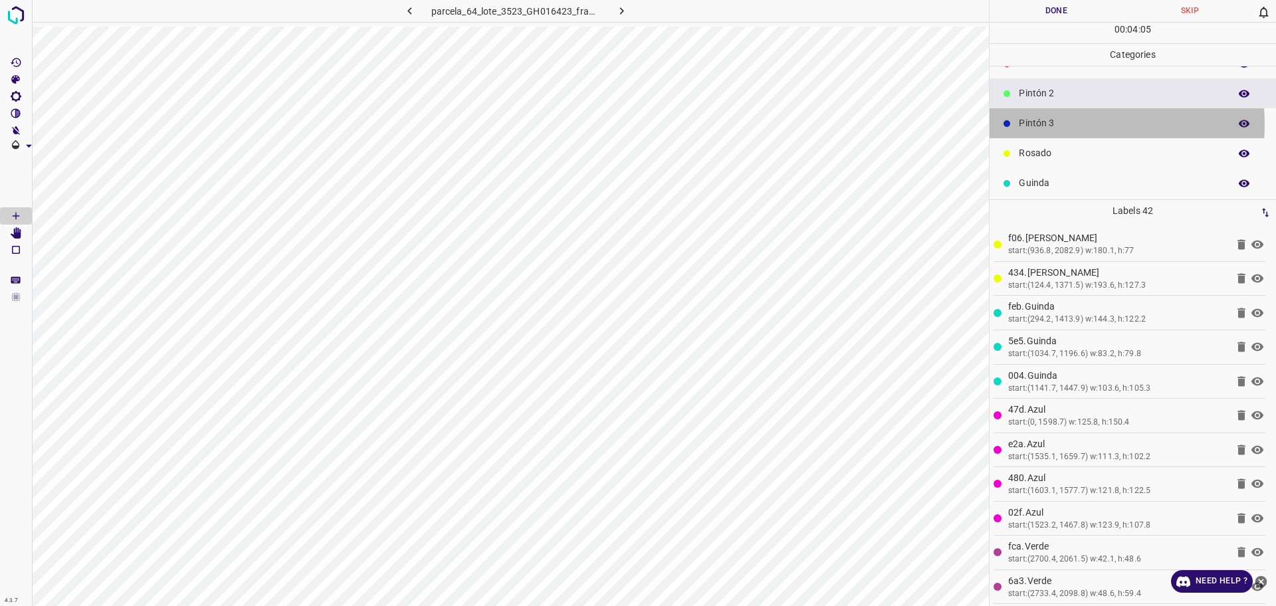
click at [1057, 124] on p "Pintón 3" at bounding box center [1121, 123] width 204 height 14
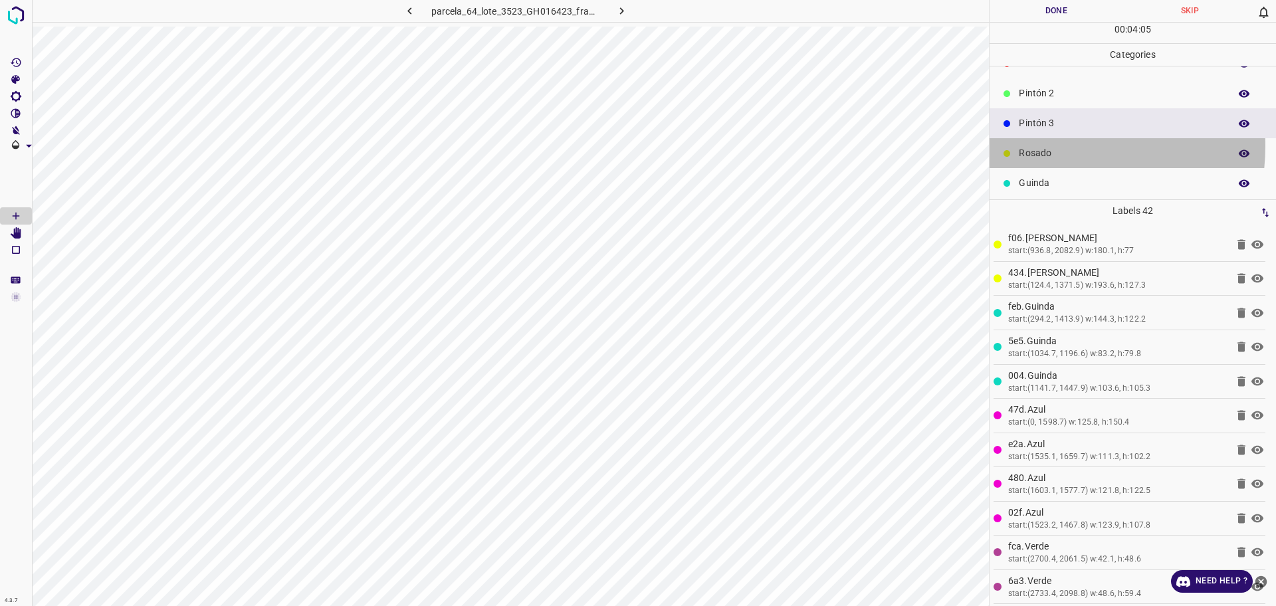
click at [1043, 146] on div "Rosado" at bounding box center [1133, 153] width 287 height 30
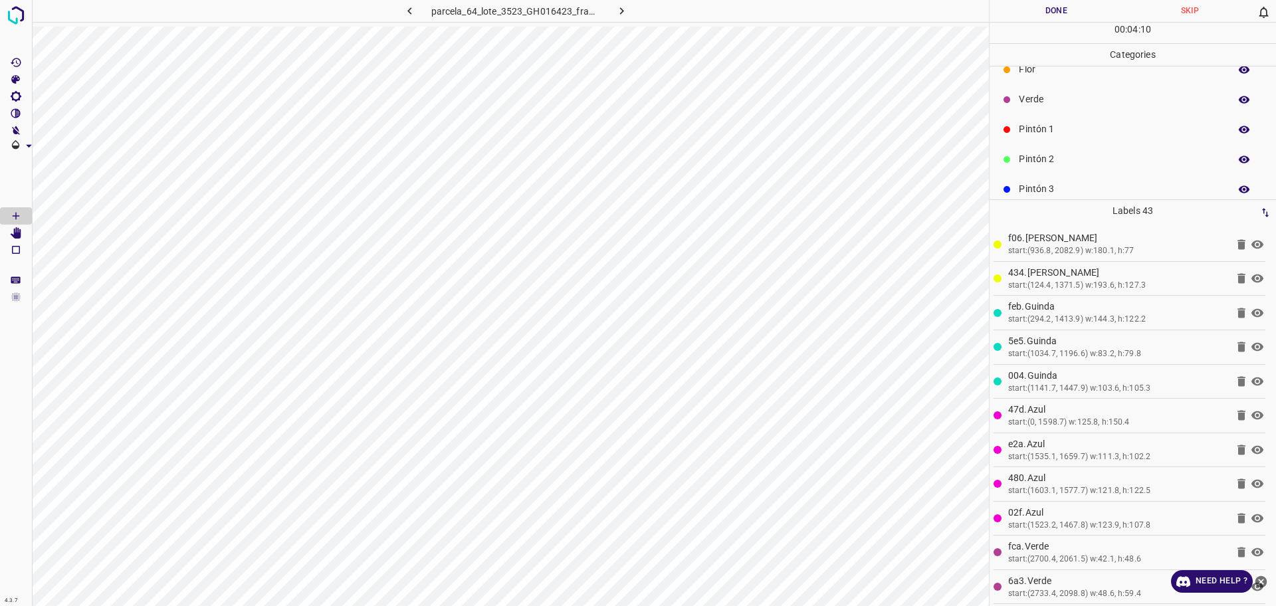
scroll to position [0, 0]
click at [1056, 176] on p "Pintón 2" at bounding box center [1121, 177] width 204 height 14
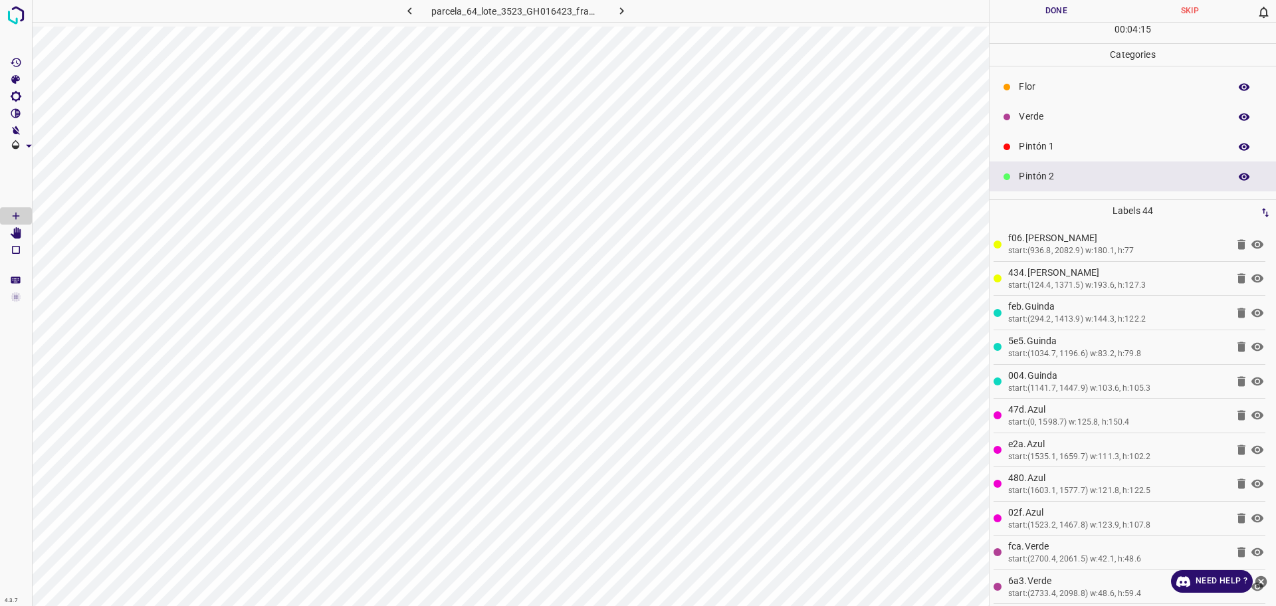
scroll to position [83, 0]
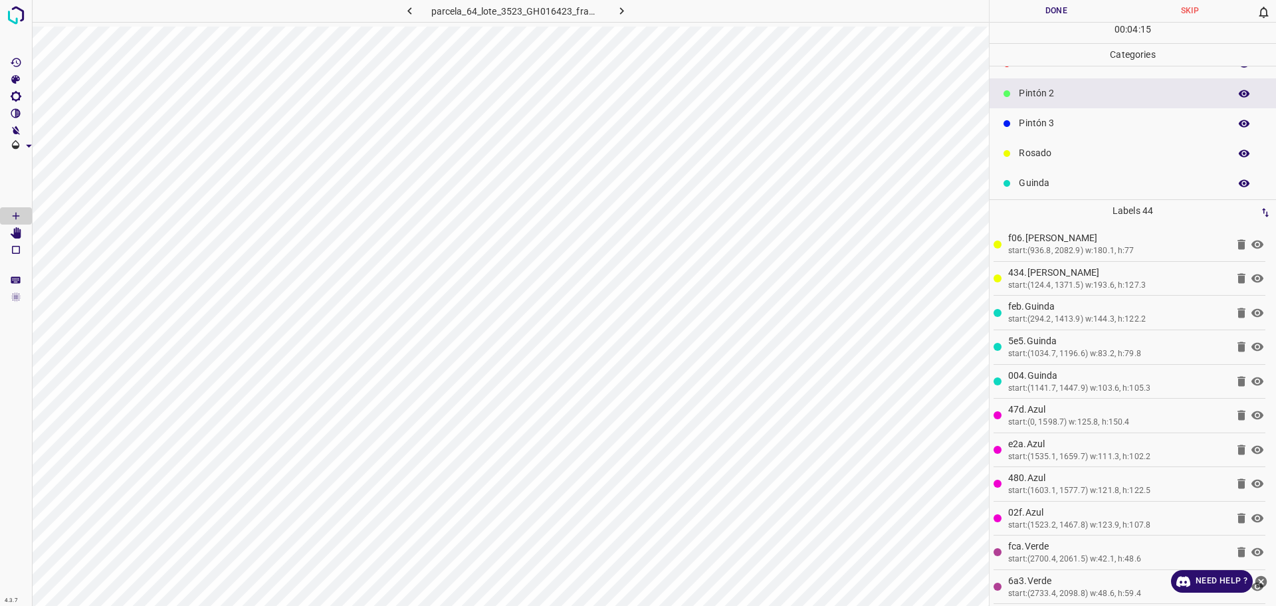
click at [1048, 116] on p "Pintón 3" at bounding box center [1121, 123] width 204 height 14
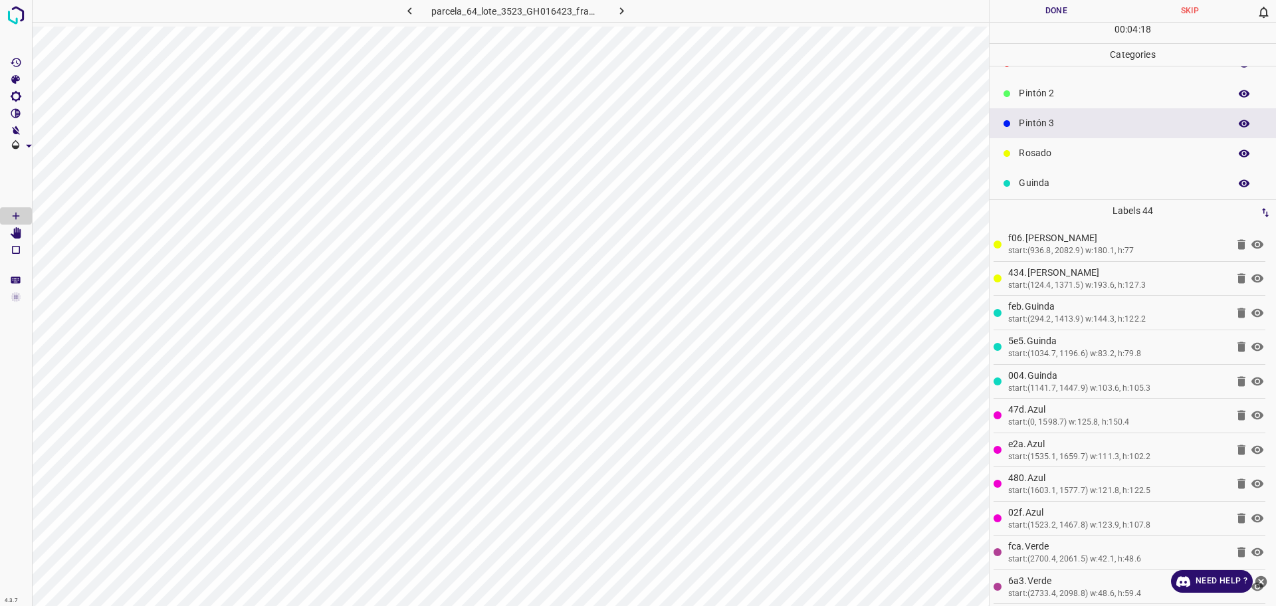
click at [1063, 160] on p "Rosado" at bounding box center [1121, 153] width 204 height 14
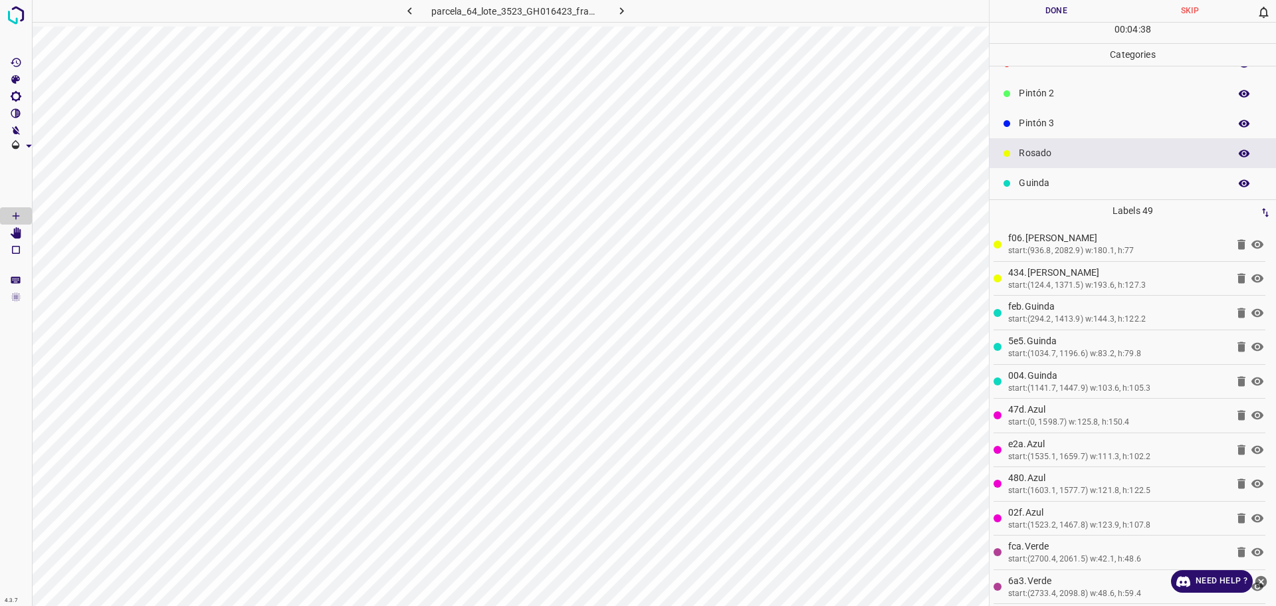
click at [1056, 112] on div "Pintón 3" at bounding box center [1133, 123] width 287 height 30
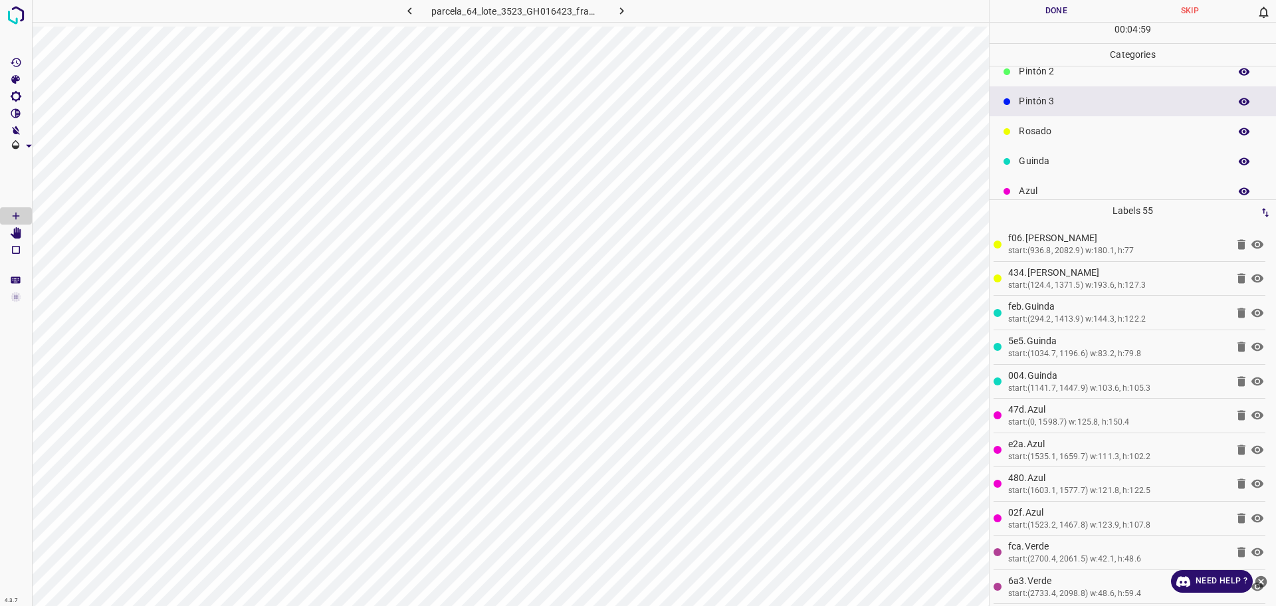
scroll to position [117, 0]
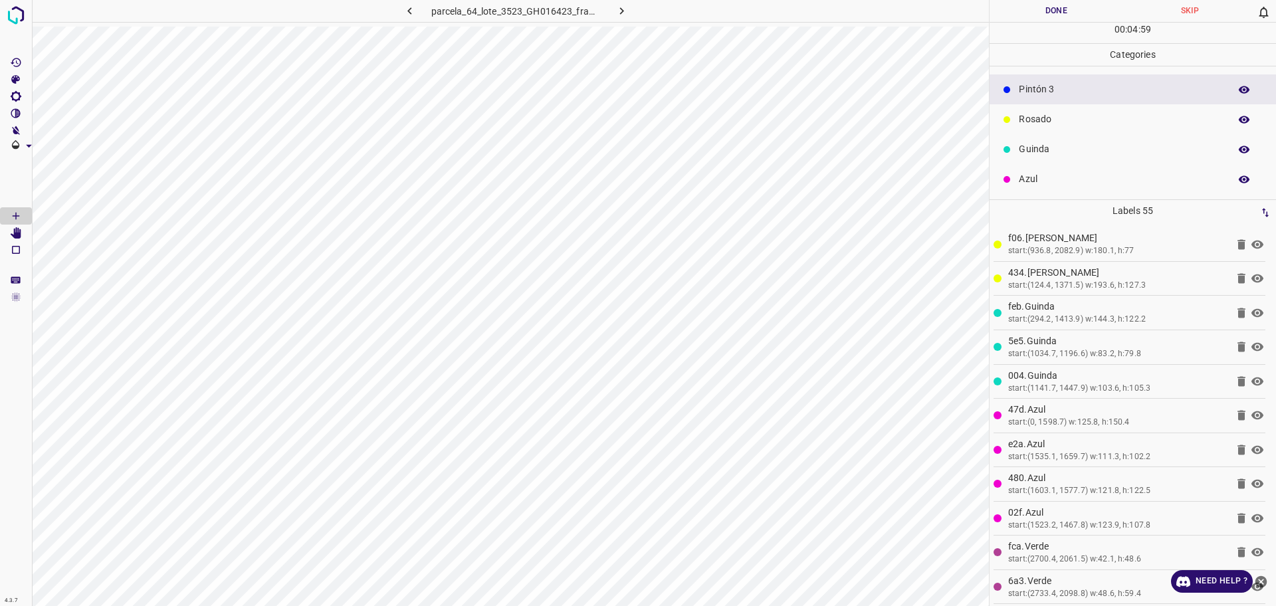
click at [1050, 172] on div "Azul" at bounding box center [1133, 179] width 287 height 30
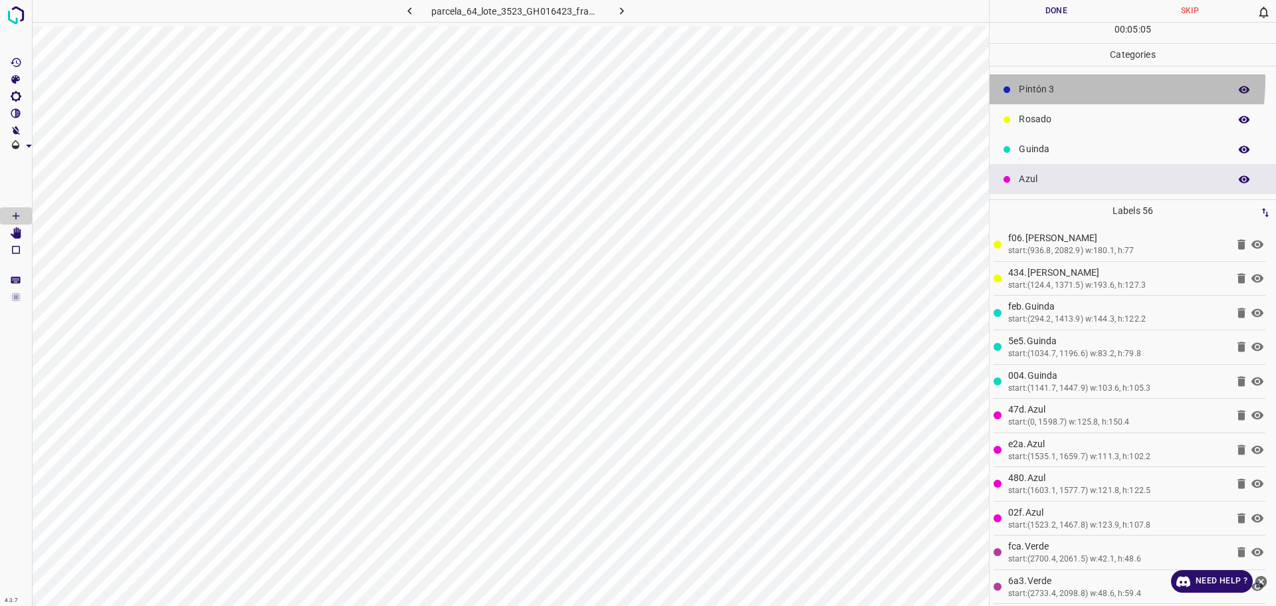
click at [1064, 80] on div "Pintón 3" at bounding box center [1133, 89] width 287 height 30
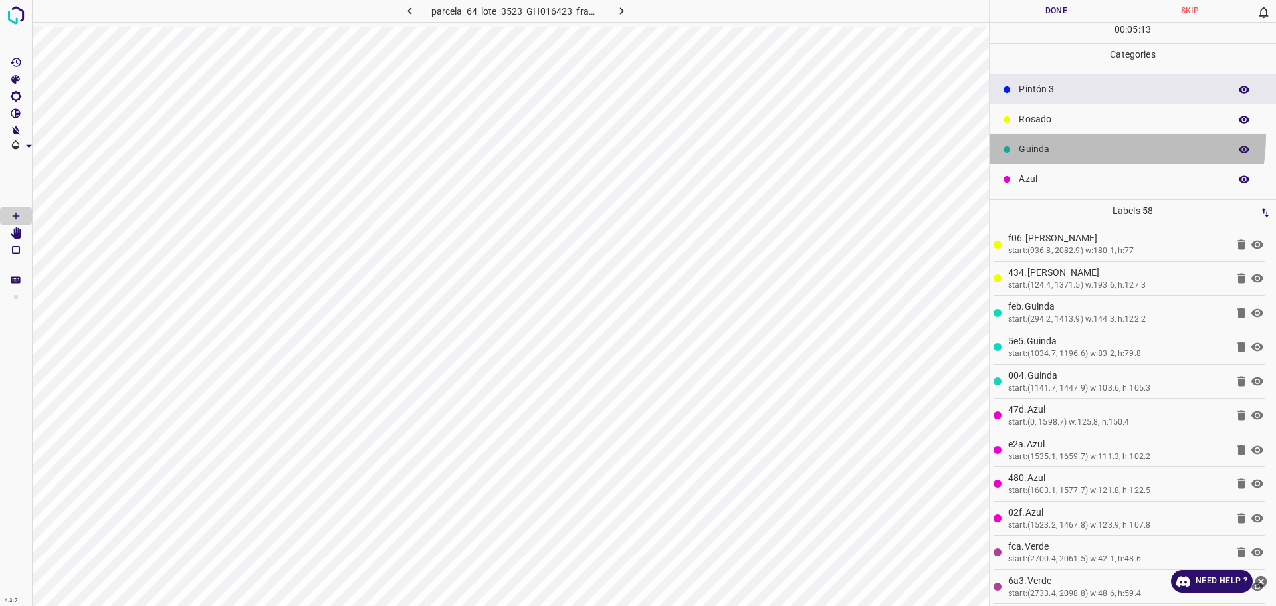
click at [1064, 134] on div "Guinda" at bounding box center [1133, 149] width 287 height 30
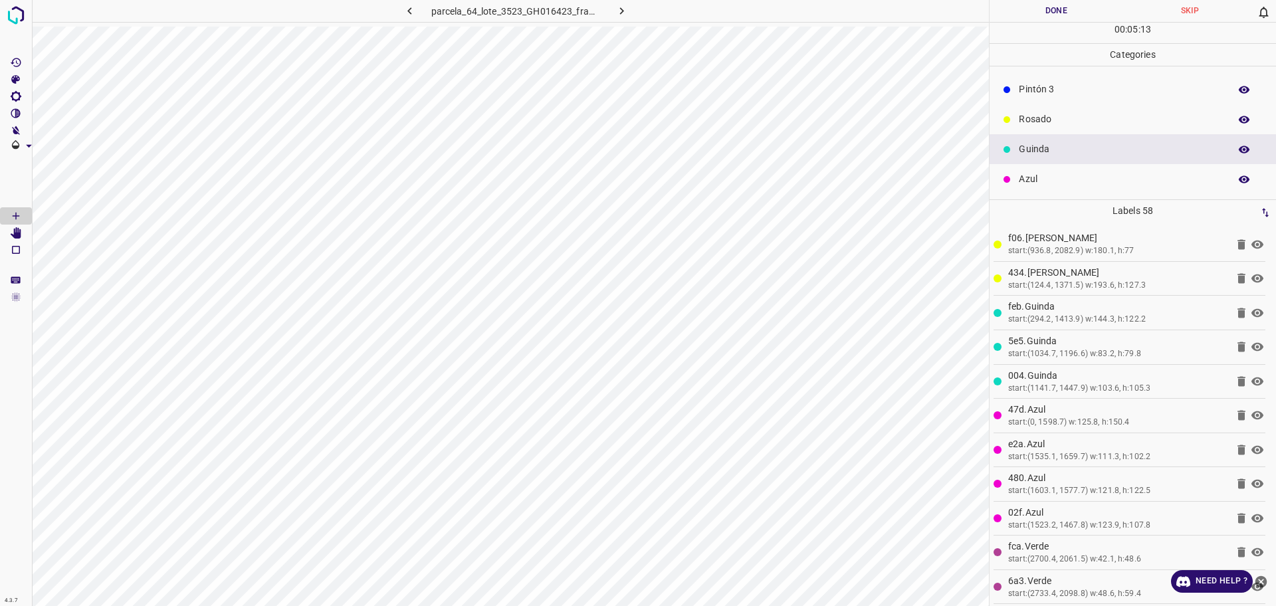
click at [1064, 120] on p "Rosado" at bounding box center [1121, 119] width 204 height 14
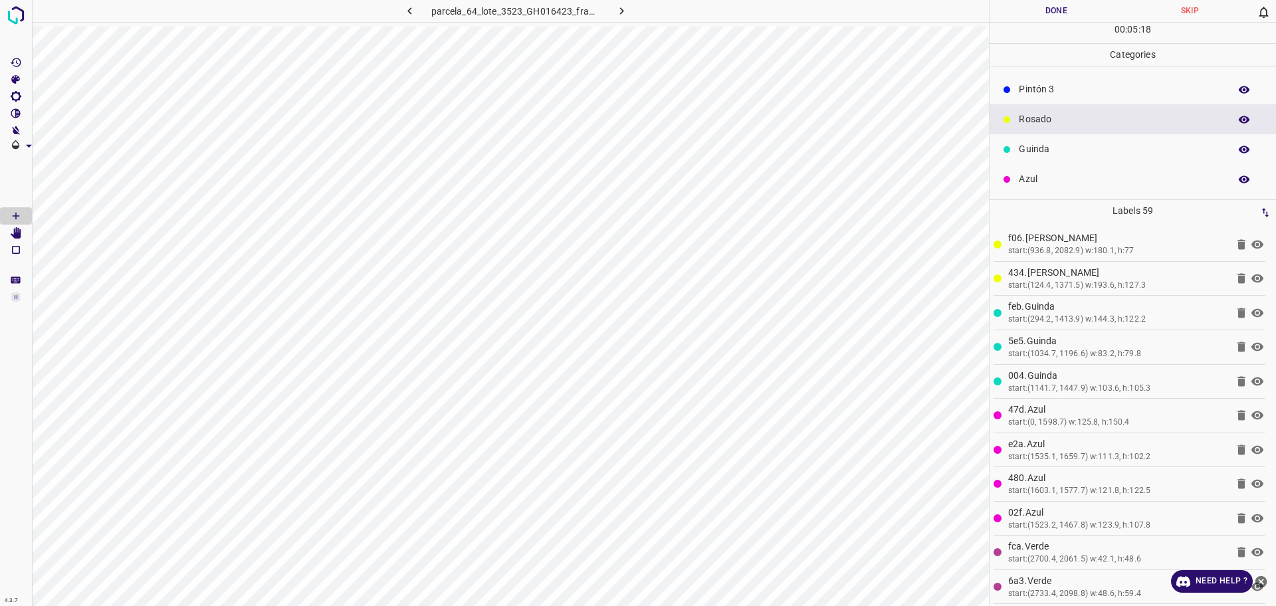
click at [1041, 80] on div "Pintón 3" at bounding box center [1133, 89] width 287 height 30
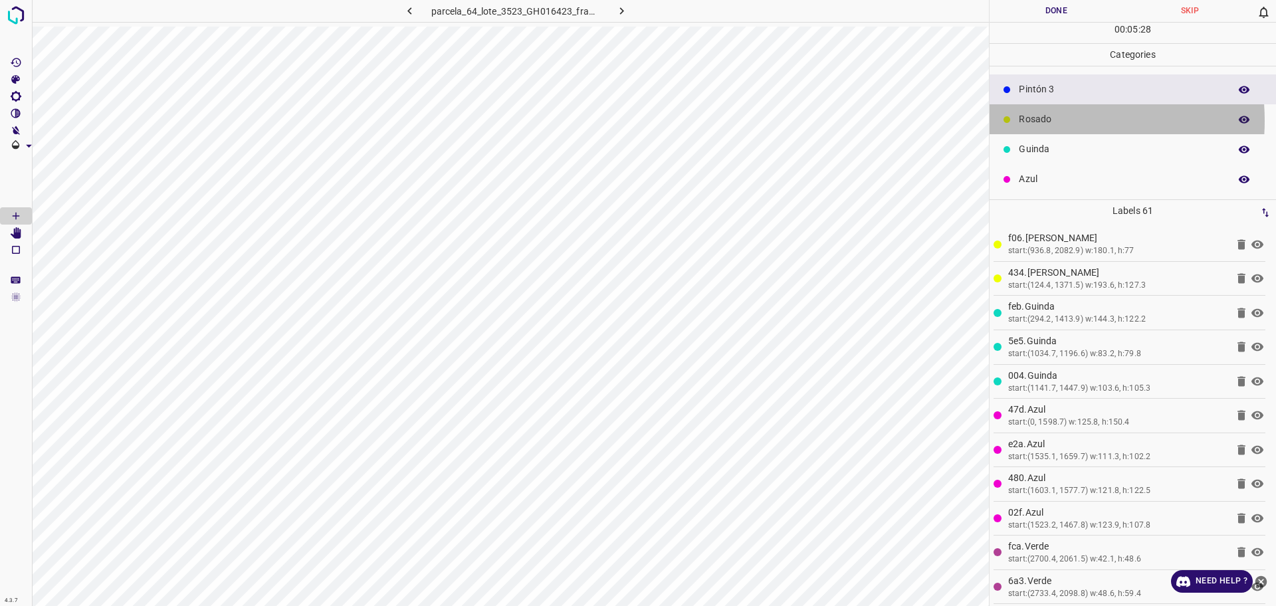
click at [1038, 120] on p "Rosado" at bounding box center [1121, 119] width 204 height 14
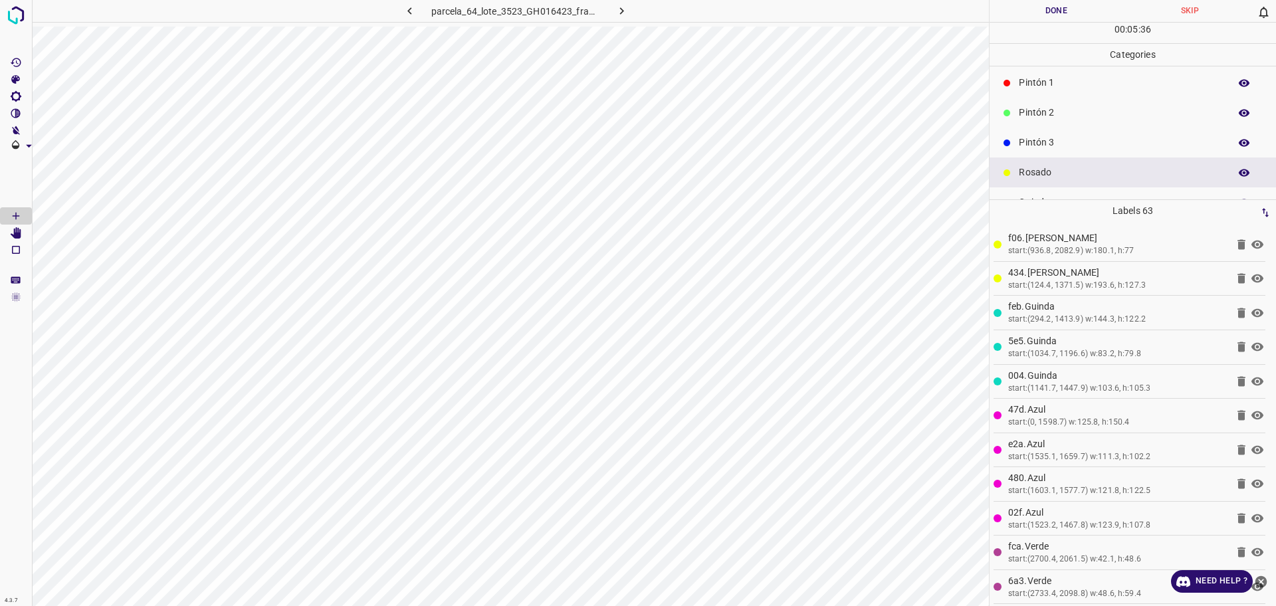
scroll to position [0, 0]
click at [1038, 174] on p "Pintón 2" at bounding box center [1121, 177] width 204 height 14
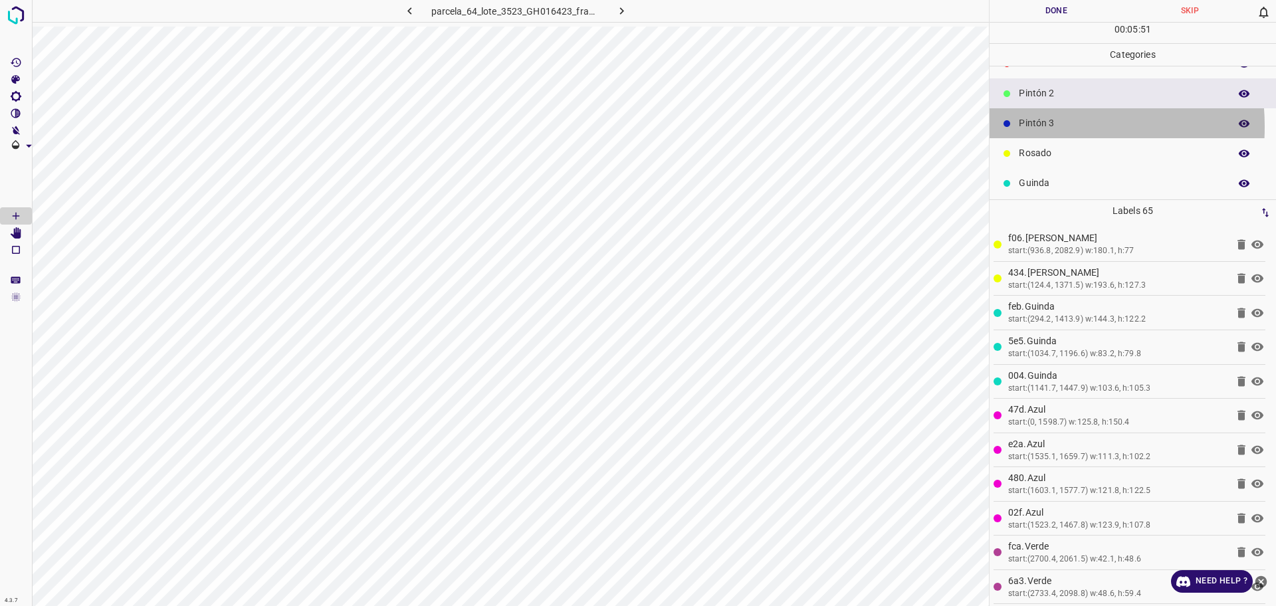
click at [1028, 126] on p "Pintón 3" at bounding box center [1121, 123] width 204 height 14
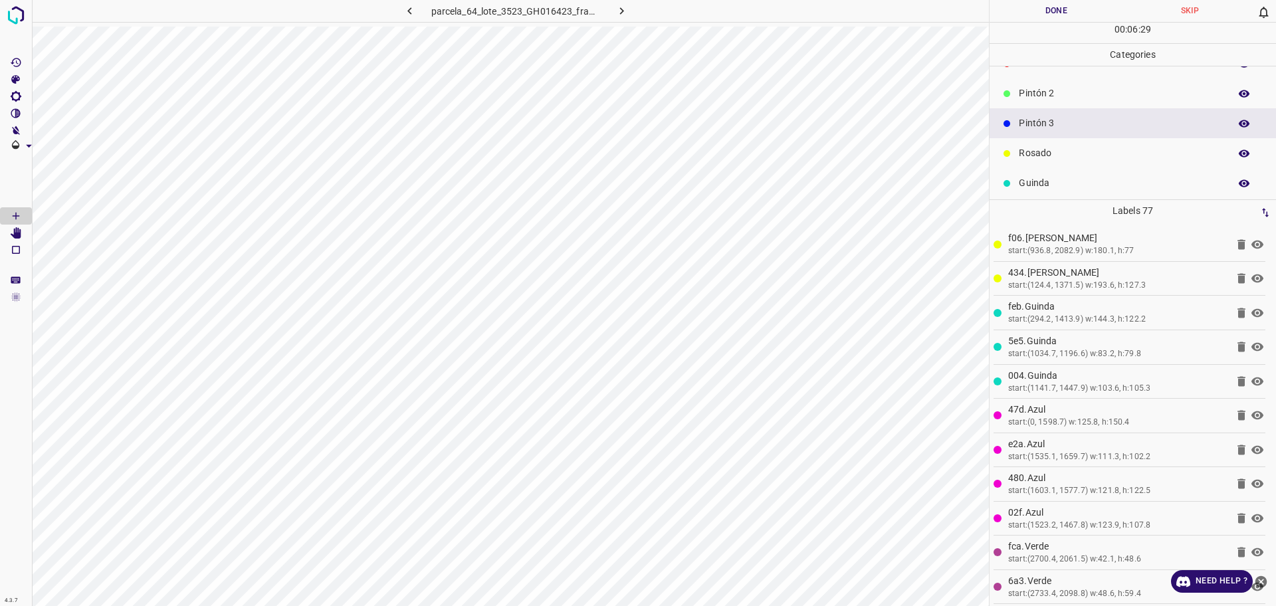
click at [1125, 92] on p "Pintón 2" at bounding box center [1121, 93] width 204 height 14
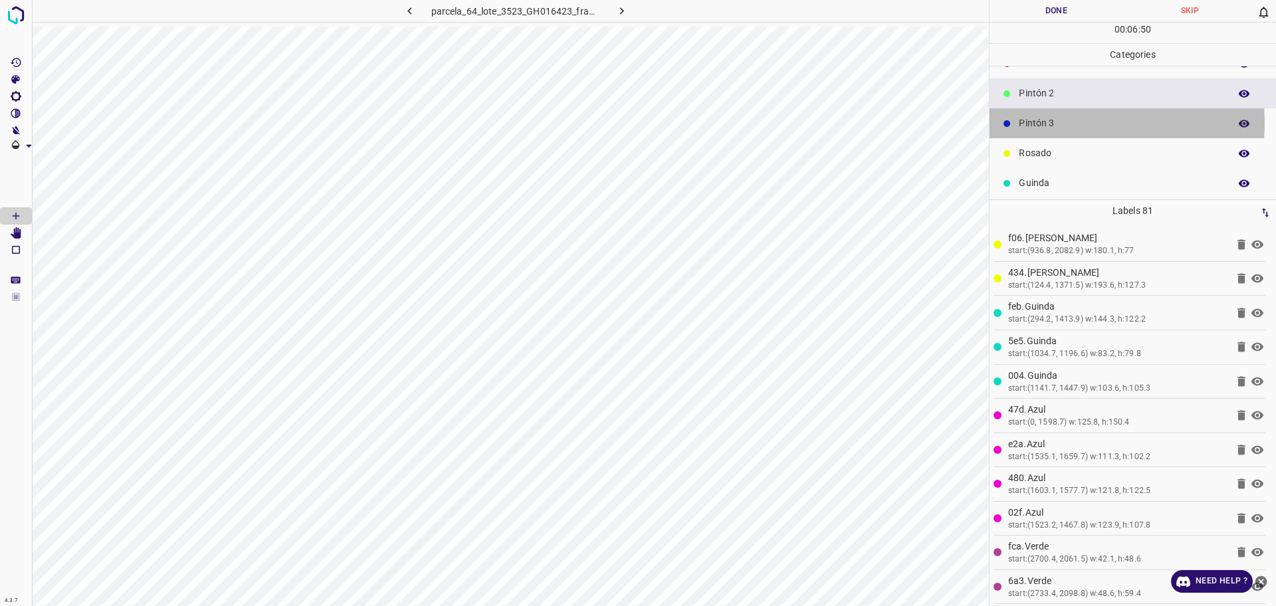
click at [1048, 122] on p "Pintón 3" at bounding box center [1121, 123] width 204 height 14
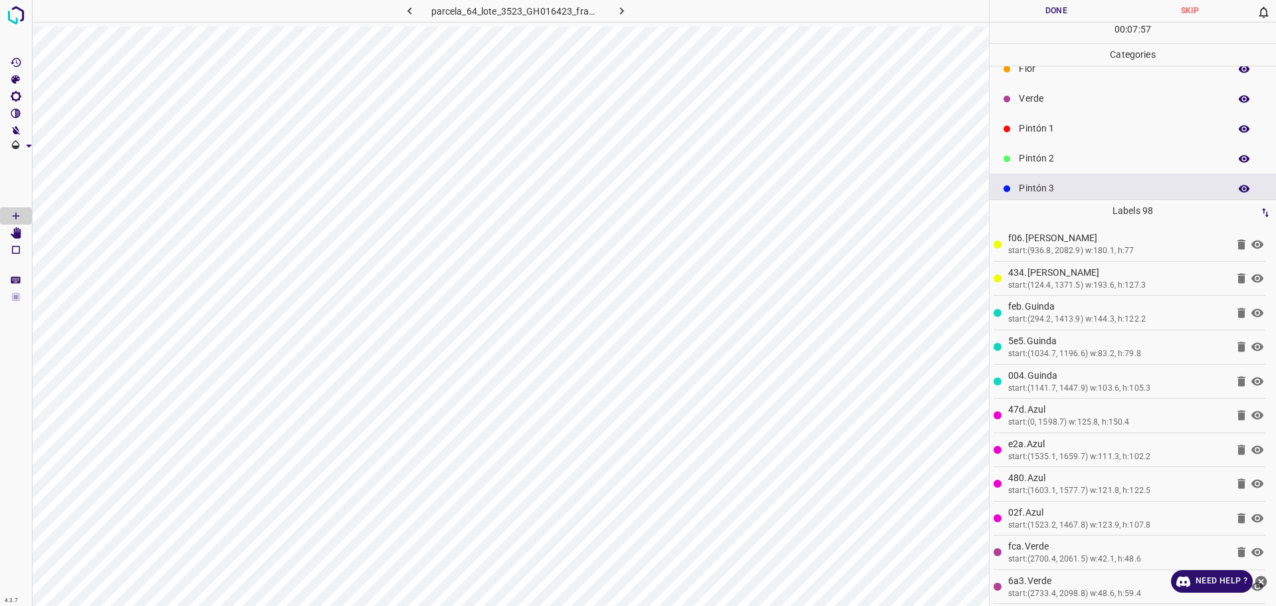
scroll to position [0, 0]
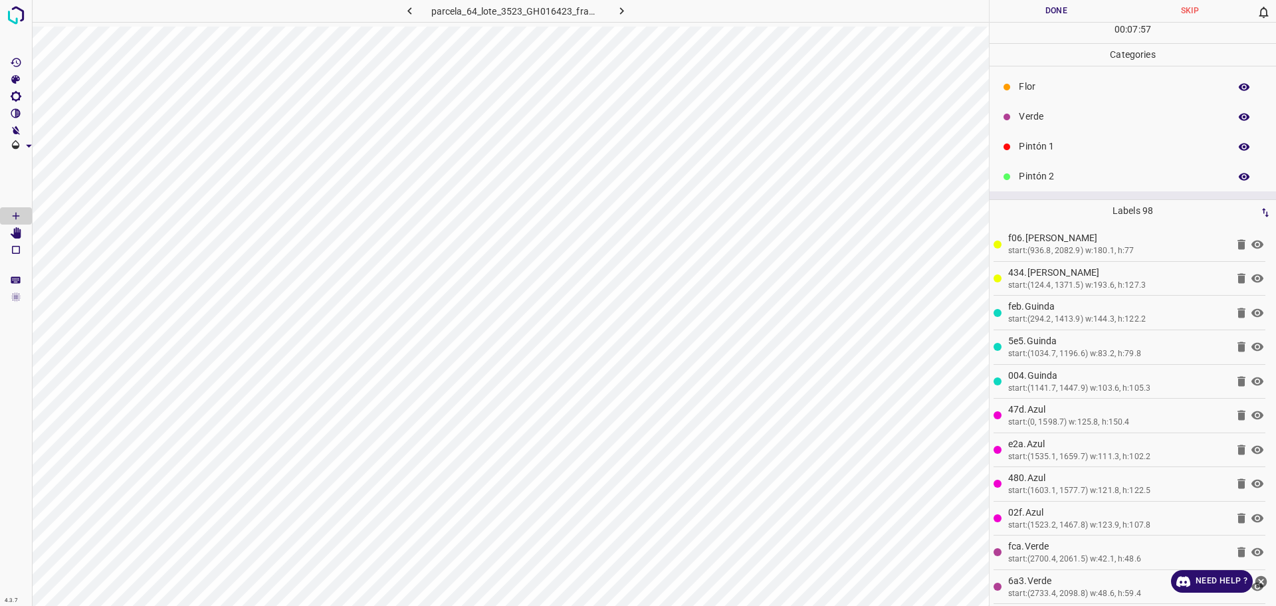
click at [1036, 120] on p "Verde" at bounding box center [1121, 117] width 204 height 14
drag, startPoint x: 1052, startPoint y: 176, endPoint x: 1017, endPoint y: 210, distance: 48.9
click at [1053, 176] on p "Pintón 2" at bounding box center [1121, 177] width 204 height 14
click at [1112, 94] on p "Flor" at bounding box center [1121, 87] width 204 height 14
click at [1065, 182] on p "Pintón 2" at bounding box center [1121, 177] width 204 height 14
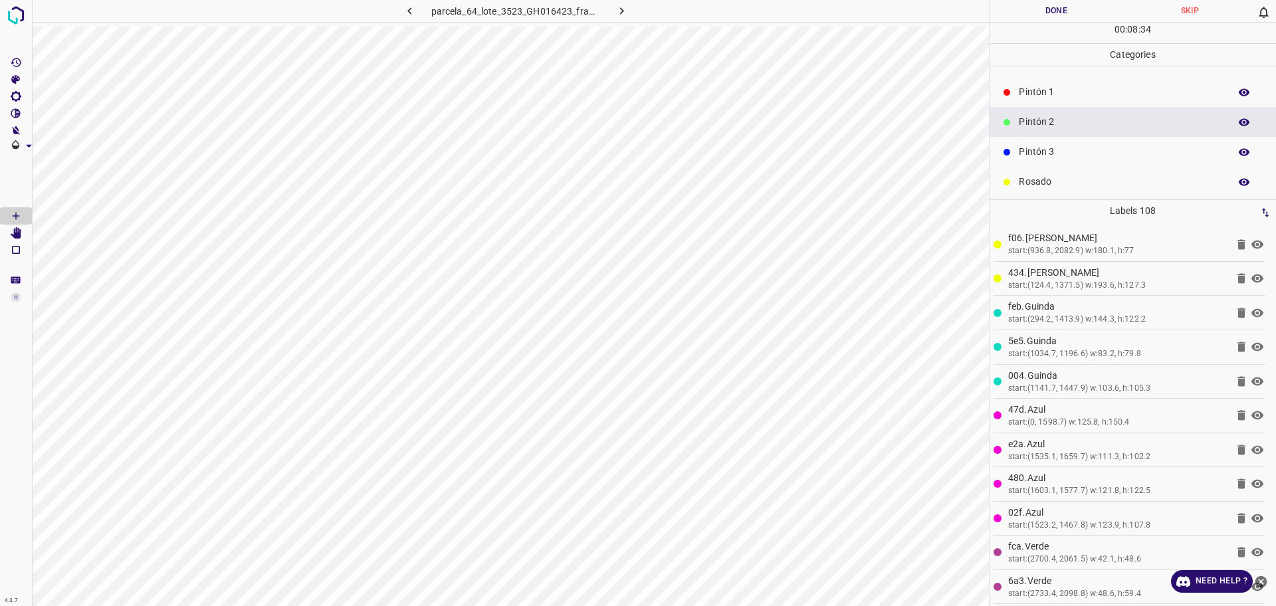
scroll to position [117, 0]
drag, startPoint x: 1054, startPoint y: 98, endPoint x: 1043, endPoint y: 108, distance: 15.0
click at [1054, 97] on div "Pintón 3" at bounding box center [1133, 89] width 287 height 30
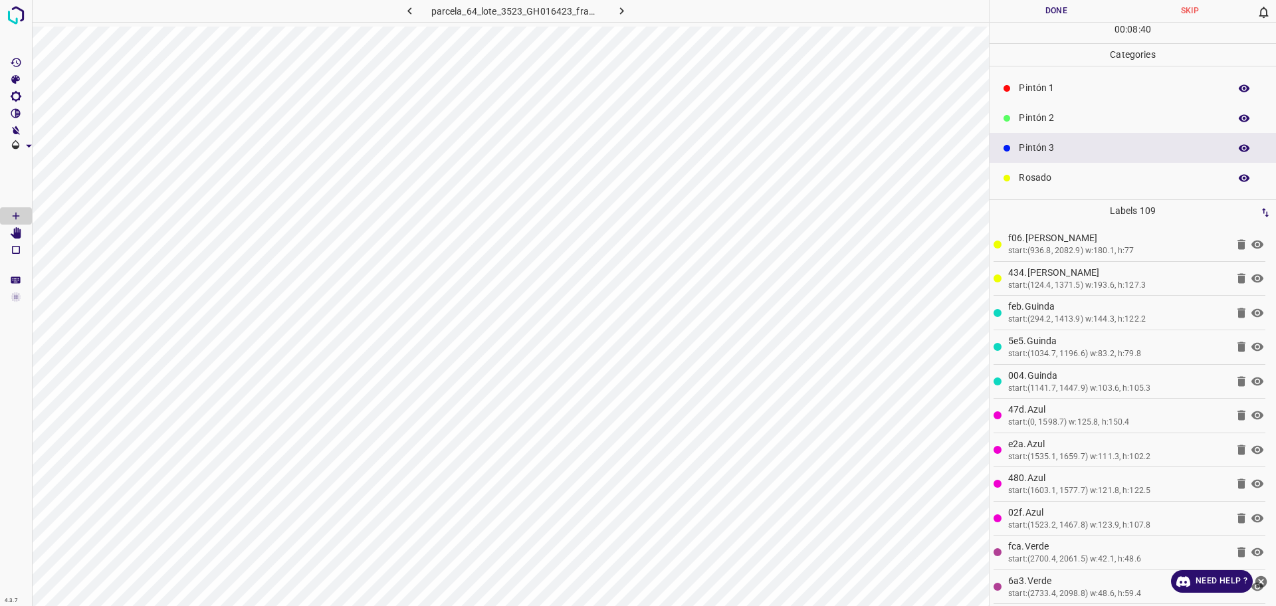
scroll to position [34, 0]
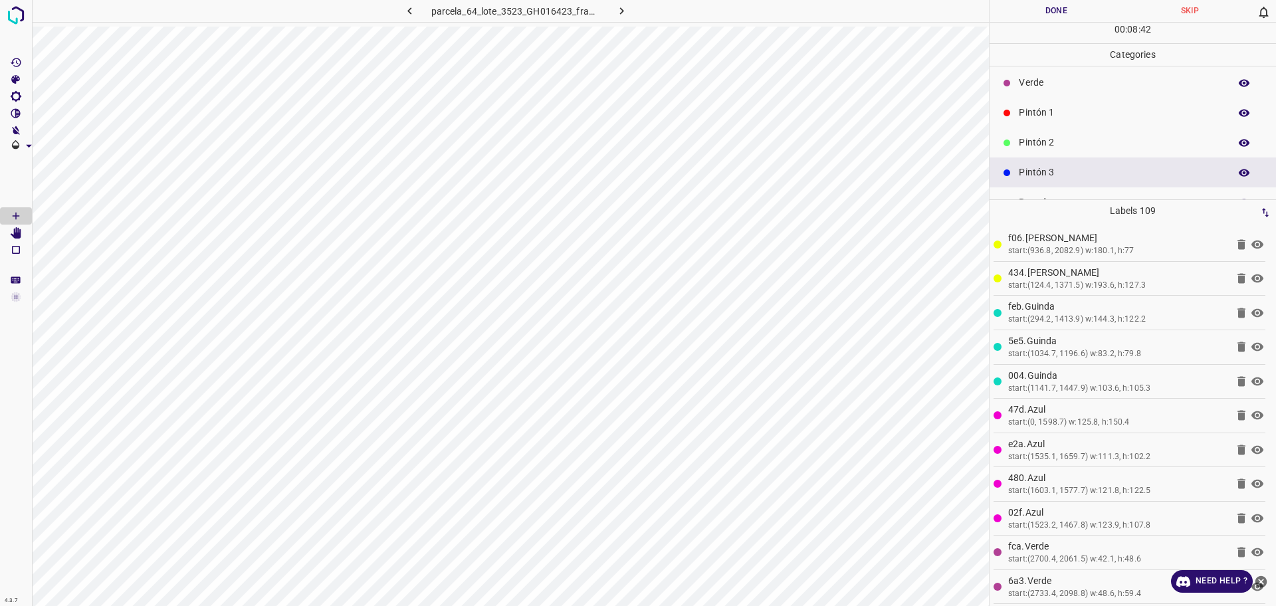
click at [1037, 114] on p "Pintón 1" at bounding box center [1121, 113] width 204 height 14
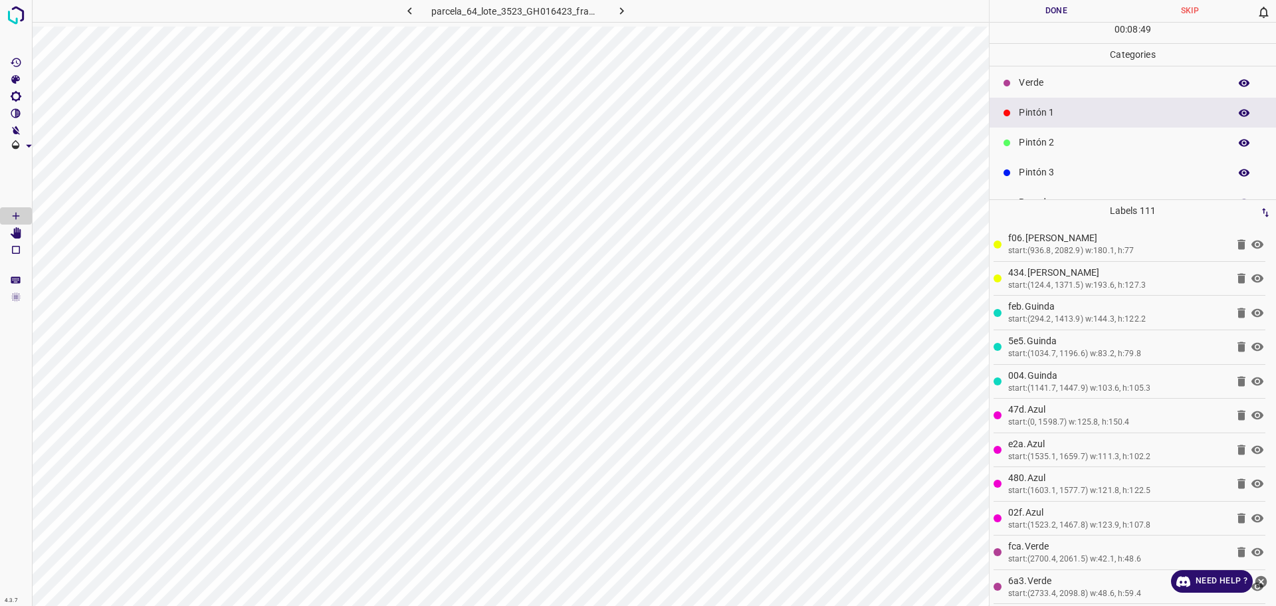
click at [1132, 145] on p "Pintón 2" at bounding box center [1121, 143] width 204 height 14
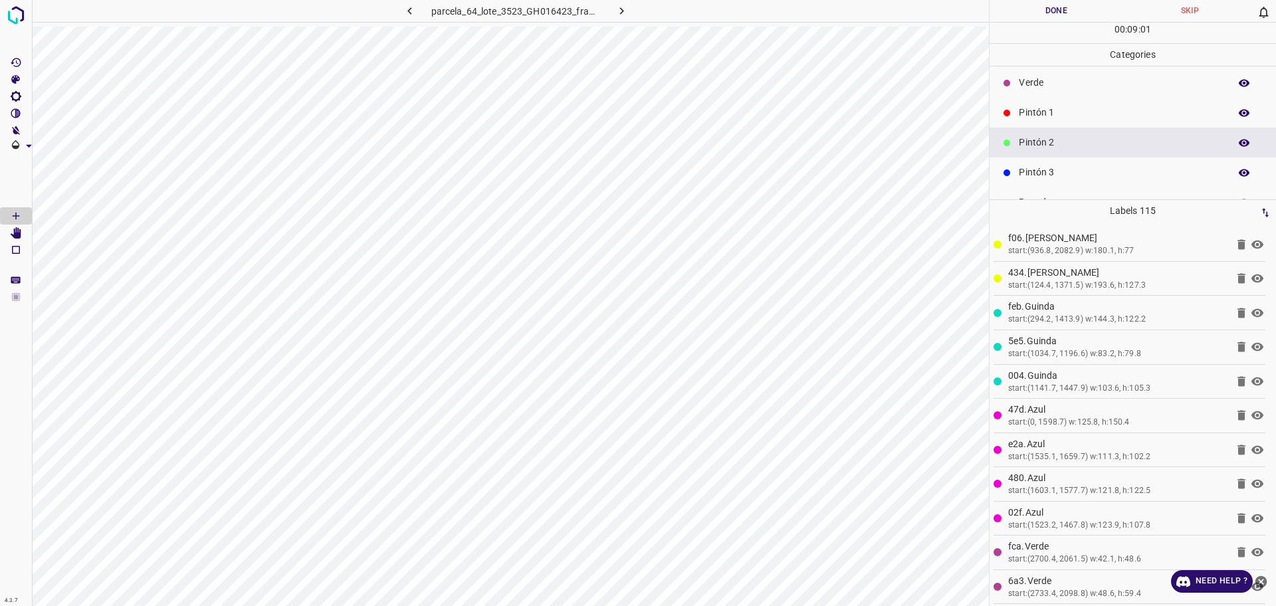
click at [1156, 172] on p "Pintón 3" at bounding box center [1121, 173] width 204 height 14
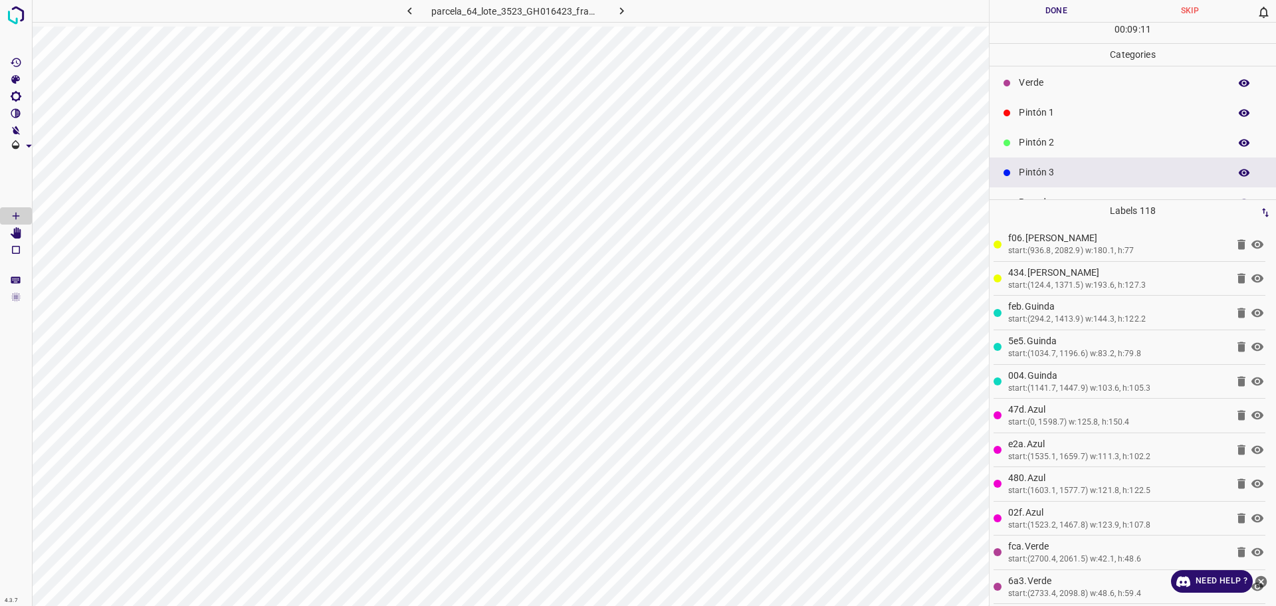
click at [1045, 110] on p "Pintón 1" at bounding box center [1121, 113] width 204 height 14
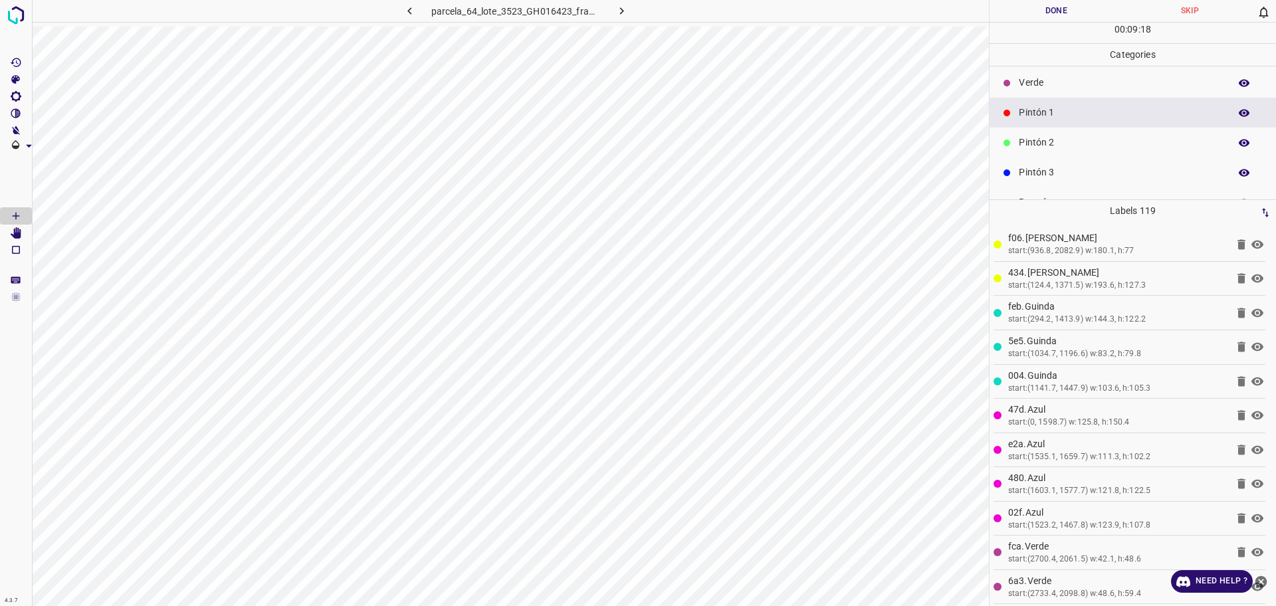
scroll to position [0, 0]
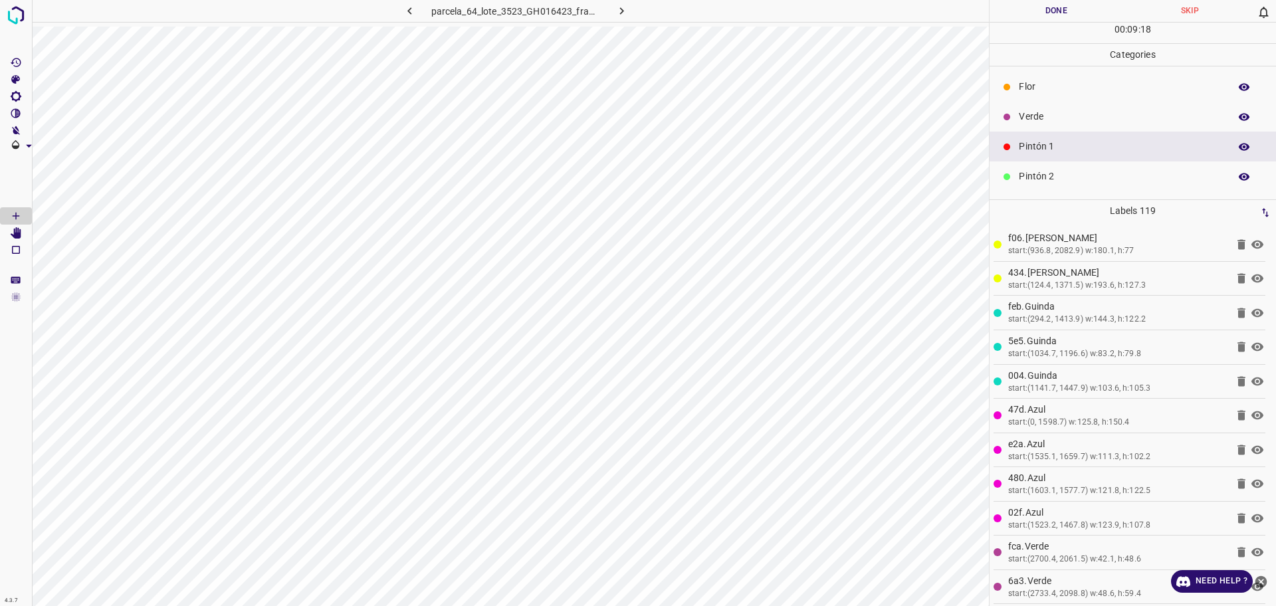
click at [1064, 87] on p "Flor" at bounding box center [1121, 87] width 204 height 14
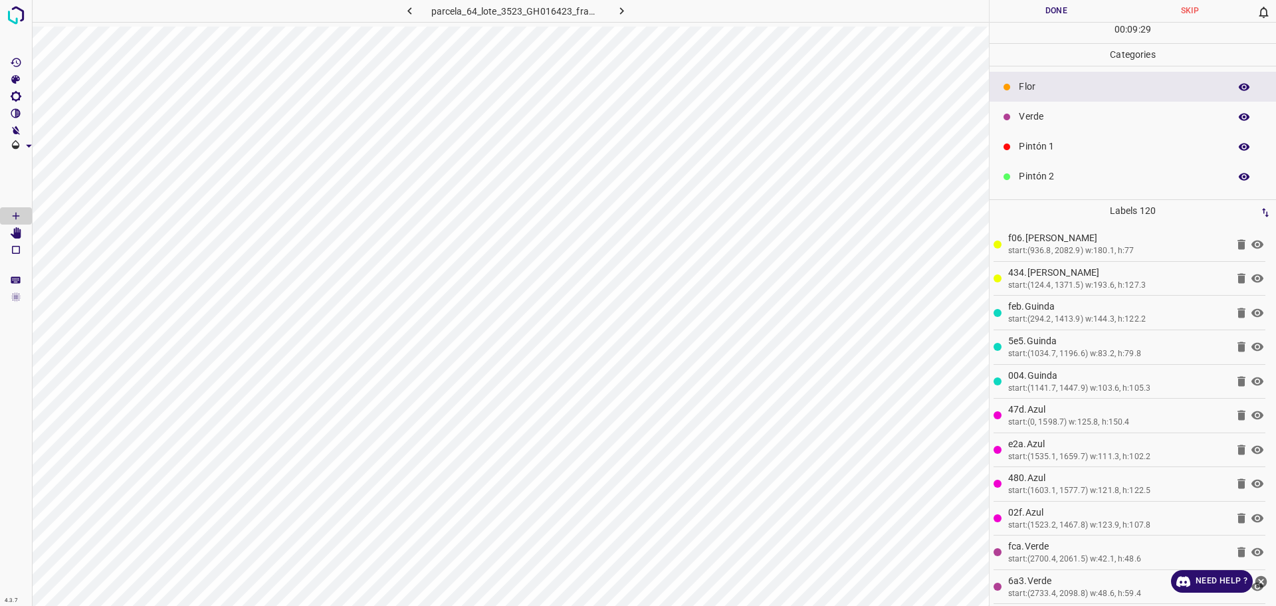
click at [1085, 170] on p "Pintón 2" at bounding box center [1121, 177] width 204 height 14
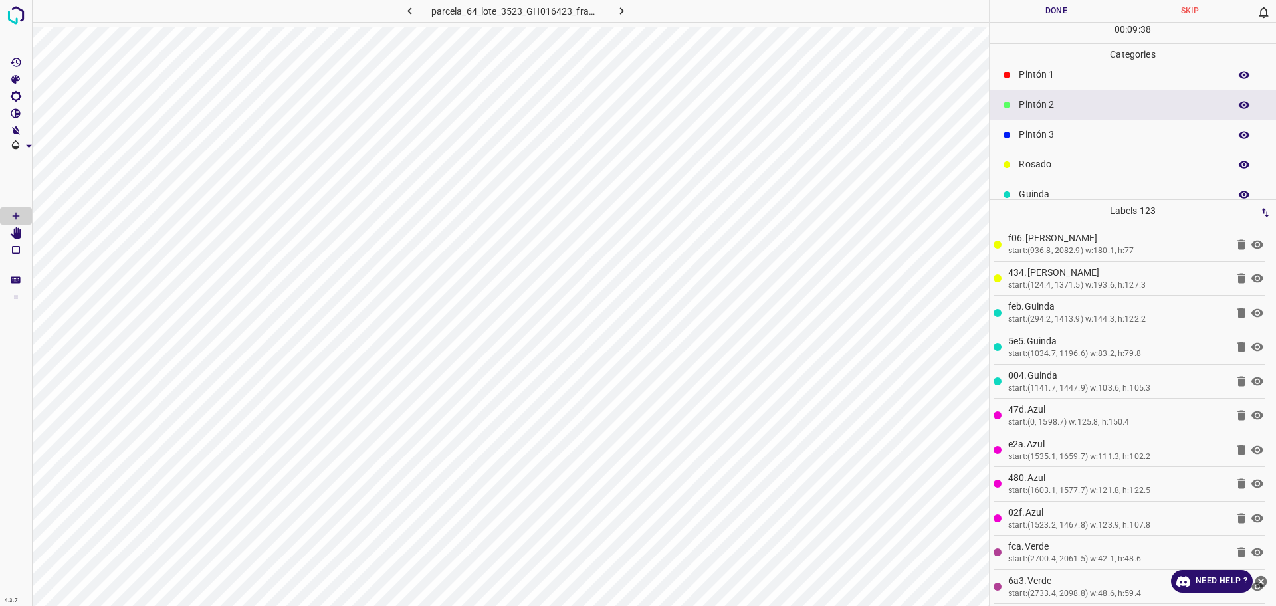
scroll to position [117, 0]
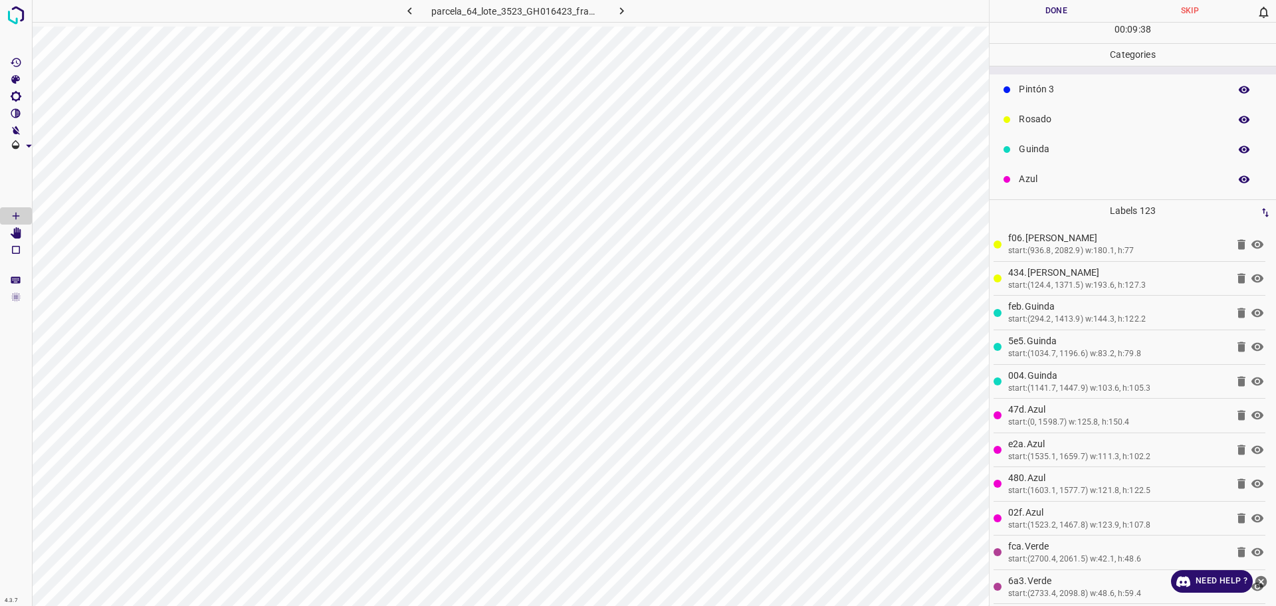
click at [1025, 178] on p "Azul" at bounding box center [1121, 179] width 204 height 14
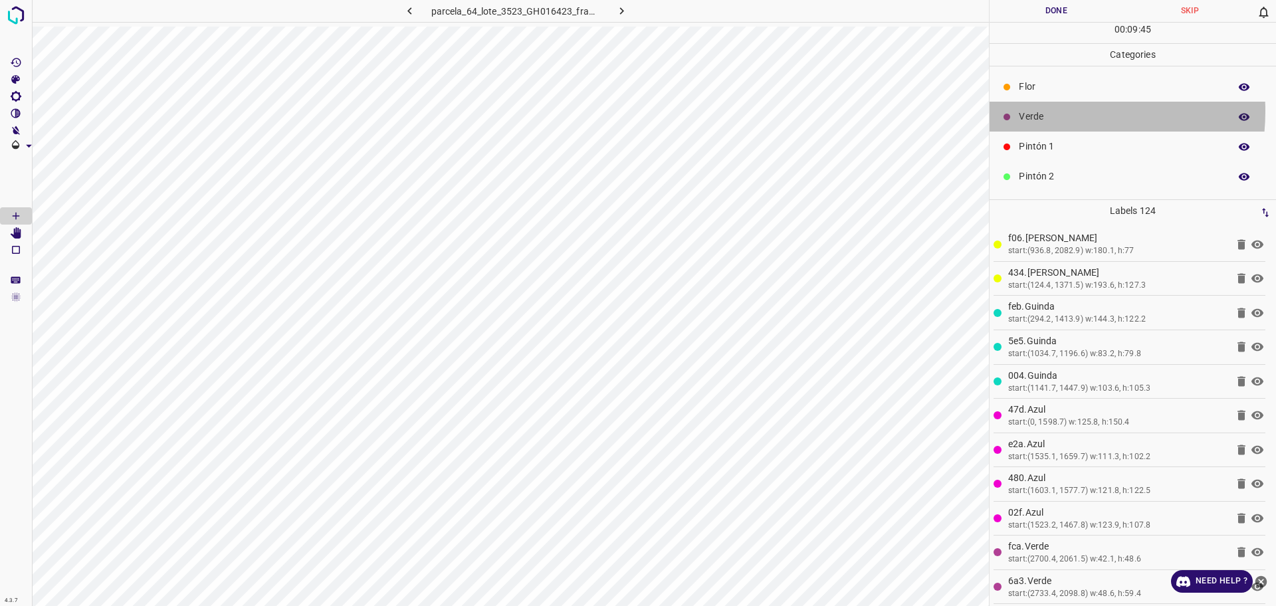
click at [1044, 111] on p "Verde" at bounding box center [1121, 117] width 204 height 14
drag, startPoint x: 1065, startPoint y: 143, endPoint x: 1010, endPoint y: 177, distance: 64.8
click at [1064, 143] on p "Pintón 1" at bounding box center [1121, 147] width 204 height 14
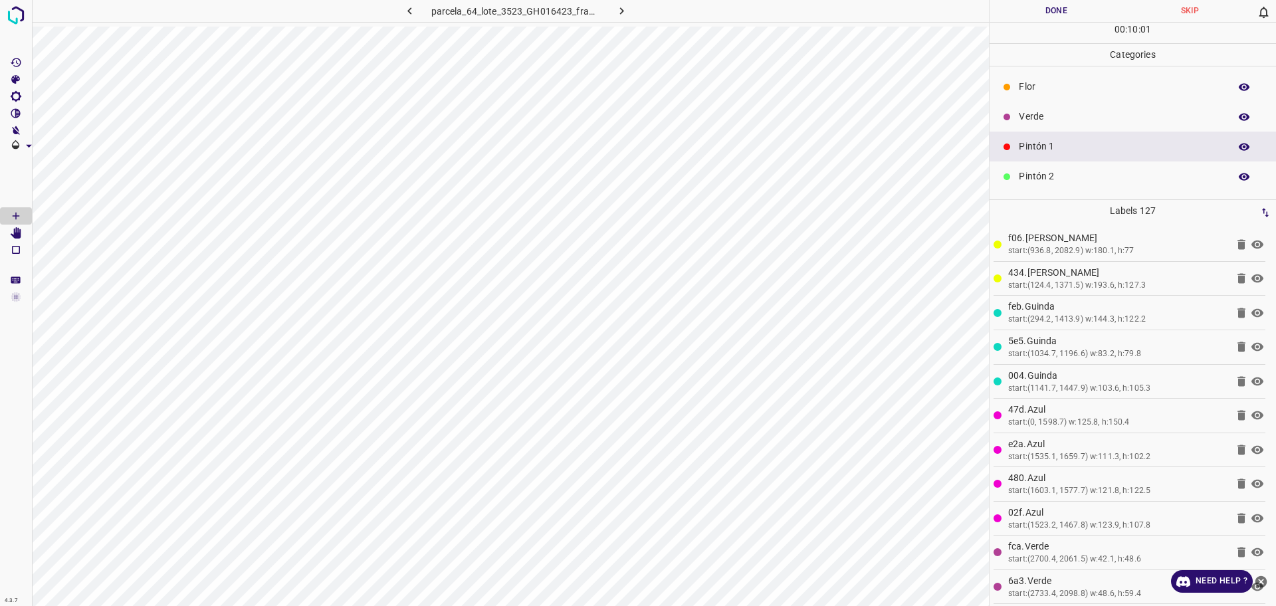
click at [1078, 175] on p "Pintón 2" at bounding box center [1121, 177] width 204 height 14
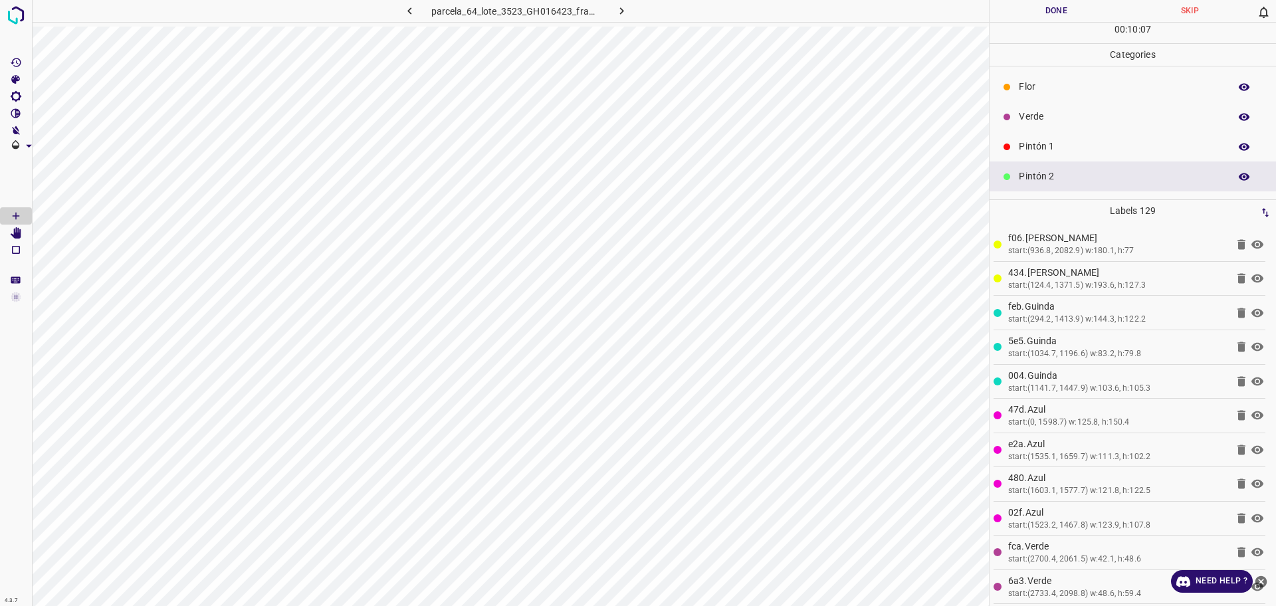
click at [1078, 104] on div "Verde" at bounding box center [1133, 117] width 287 height 30
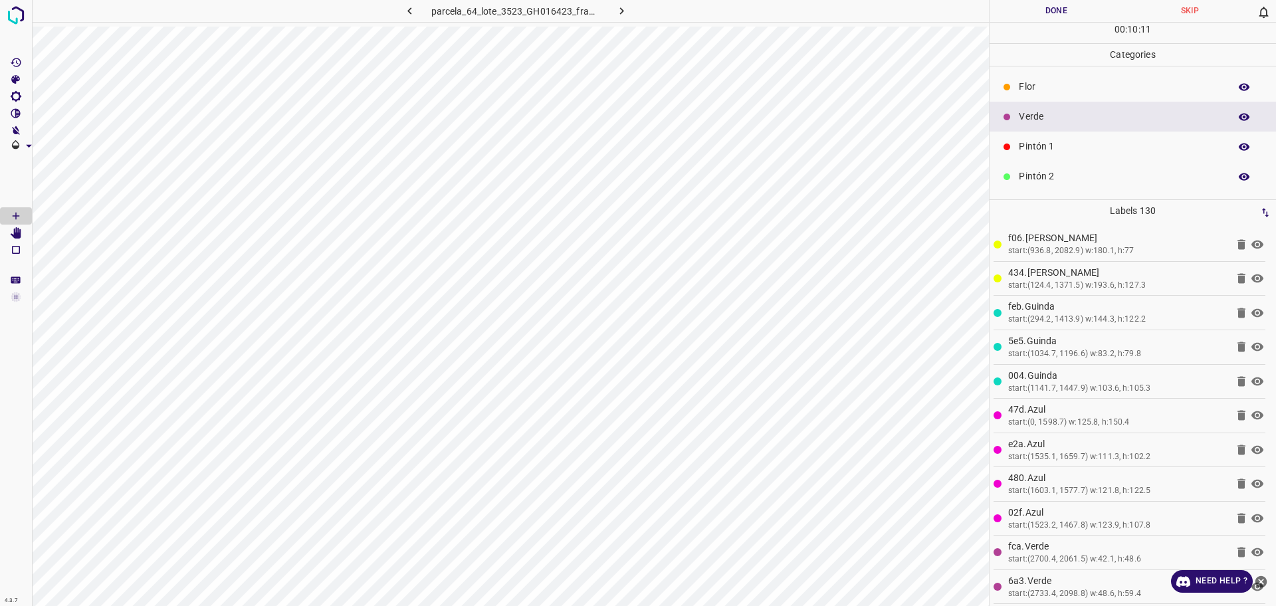
click at [1092, 177] on p "Pintón 2" at bounding box center [1121, 177] width 204 height 14
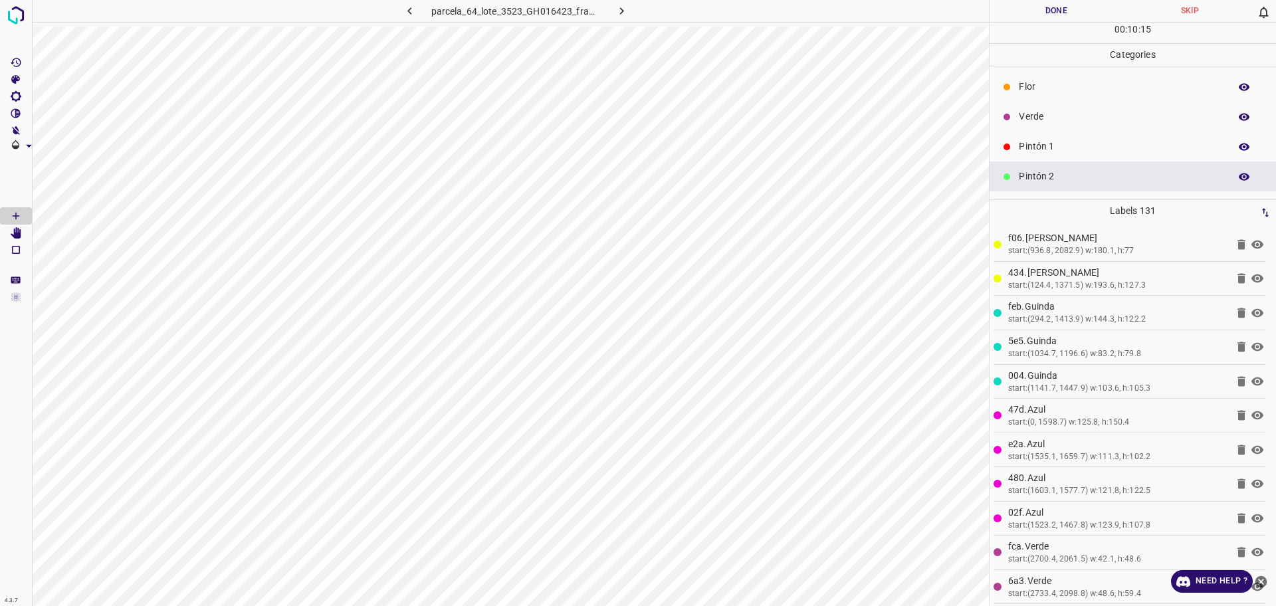
scroll to position [83, 0]
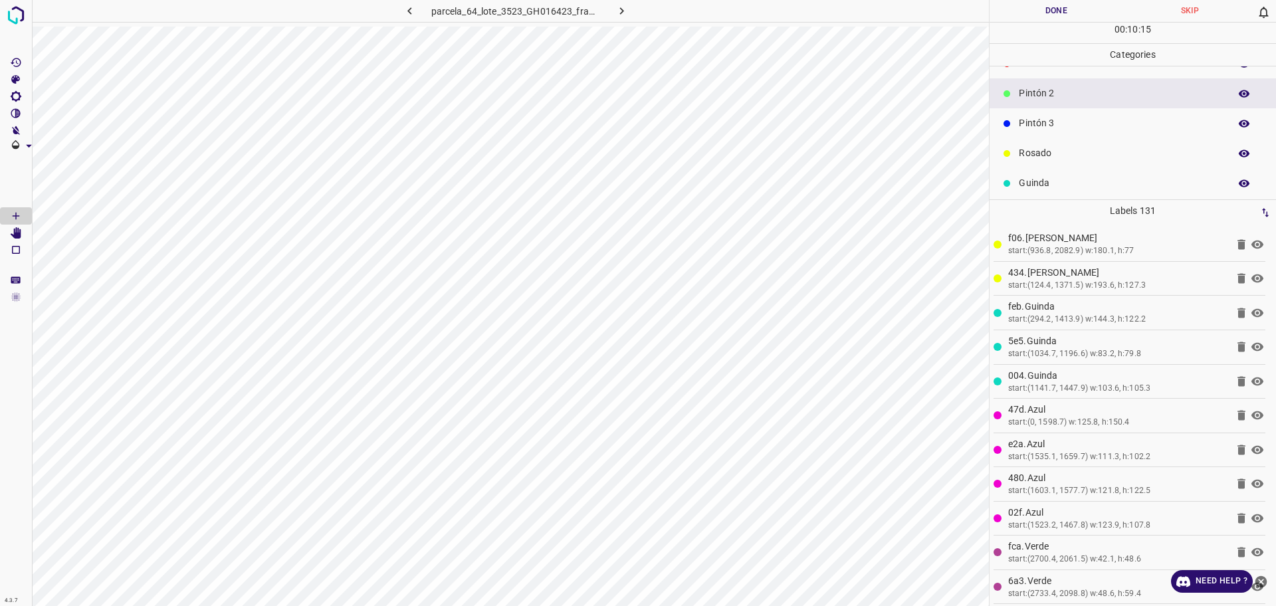
click at [1052, 154] on p "Rosado" at bounding box center [1121, 153] width 204 height 14
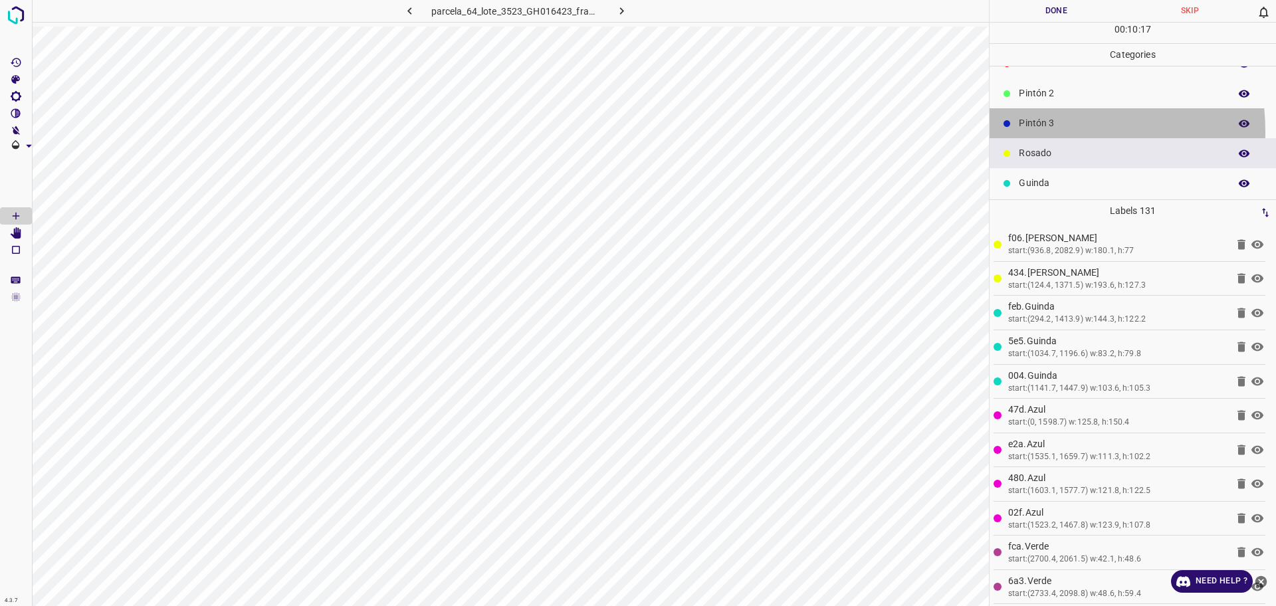
click at [1018, 132] on div "Pintón 3" at bounding box center [1133, 123] width 287 height 30
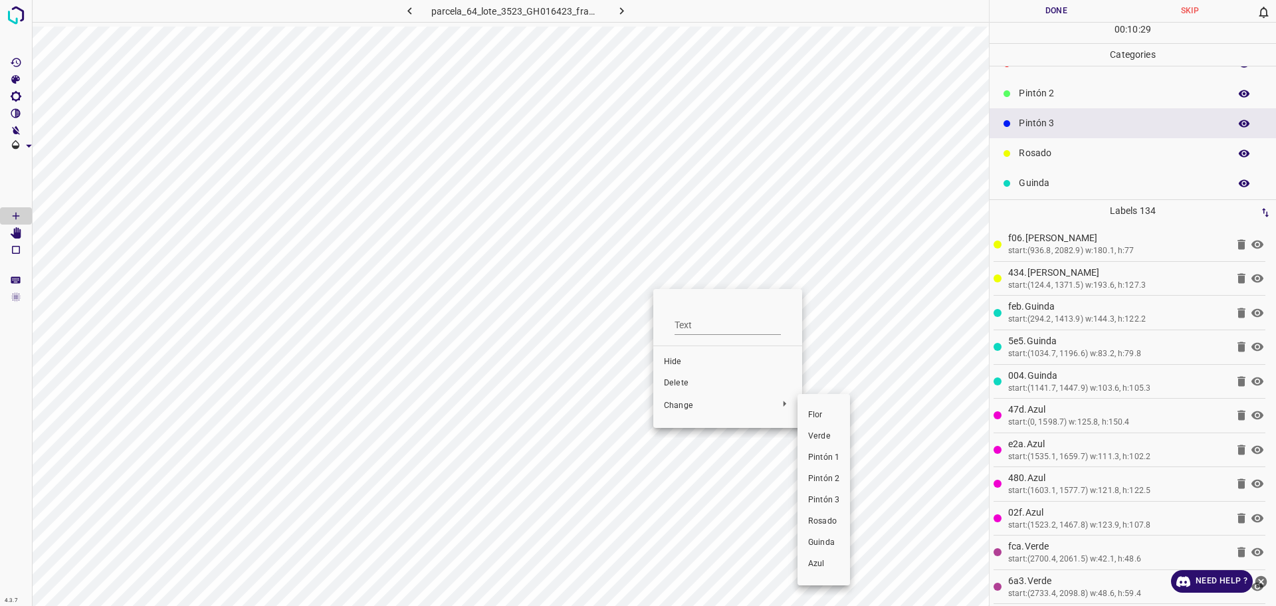
click at [681, 381] on div at bounding box center [638, 303] width 1276 height 606
click at [679, 386] on div "[PERSON_NAME] Verde Pintón 1 Pintón 2 Pintón 3 [PERSON_NAME] Azul" at bounding box center [638, 303] width 1276 height 606
click at [679, 386] on span "Delete" at bounding box center [728, 384] width 128 height 12
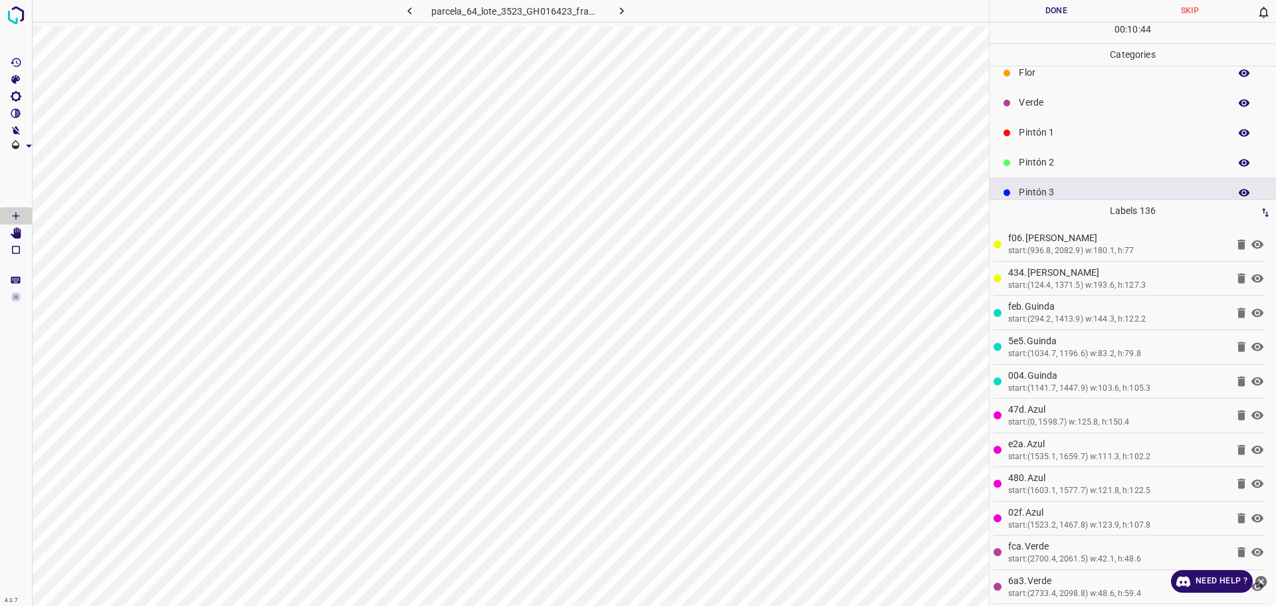
scroll to position [0, 0]
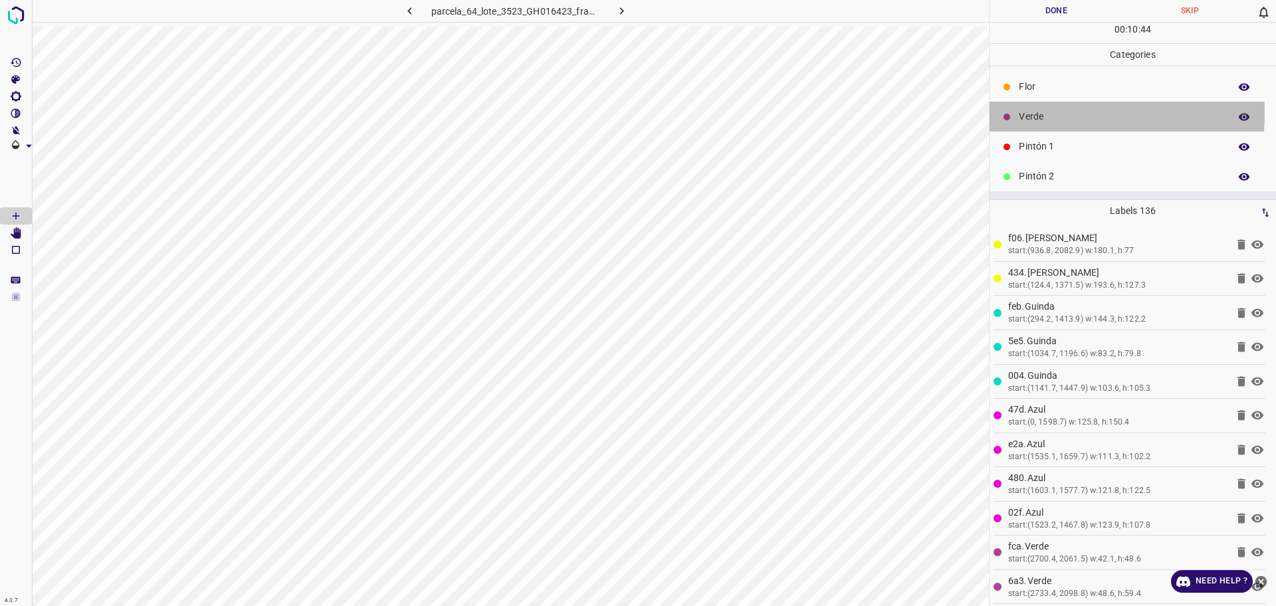
click at [1036, 113] on p "Verde" at bounding box center [1121, 117] width 204 height 14
click at [1072, 165] on div "Pintón 2" at bounding box center [1133, 177] width 287 height 30
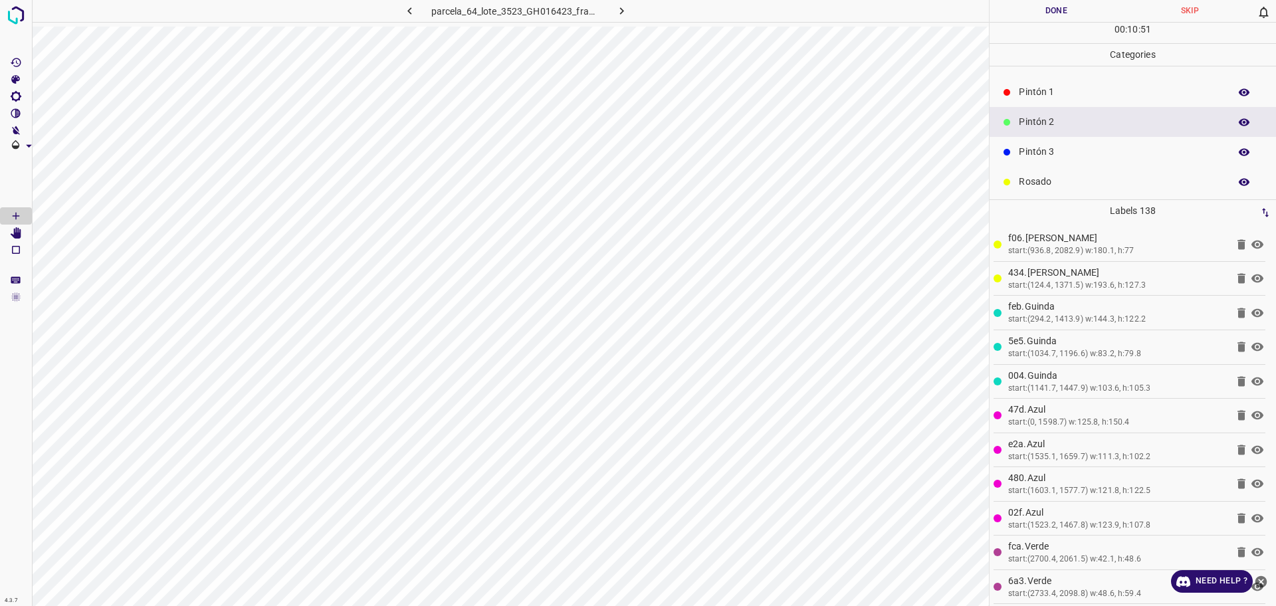
scroll to position [83, 0]
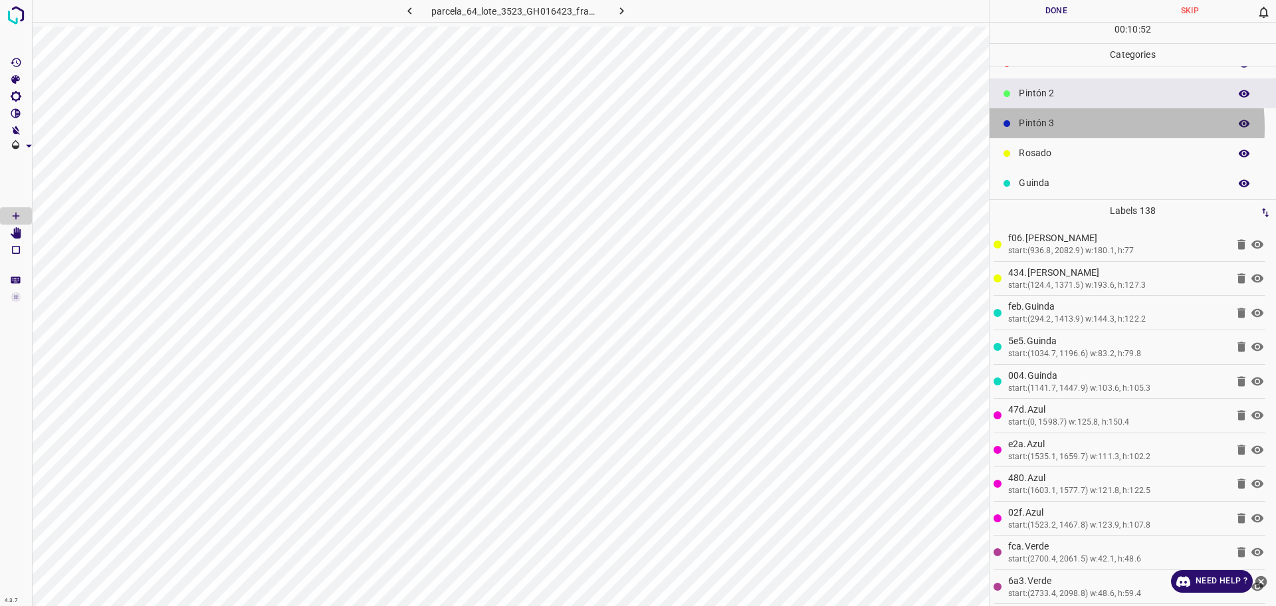
drag, startPoint x: 1070, startPoint y: 128, endPoint x: 991, endPoint y: 159, distance: 84.4
click at [1070, 128] on p "Pintón 3" at bounding box center [1121, 123] width 204 height 14
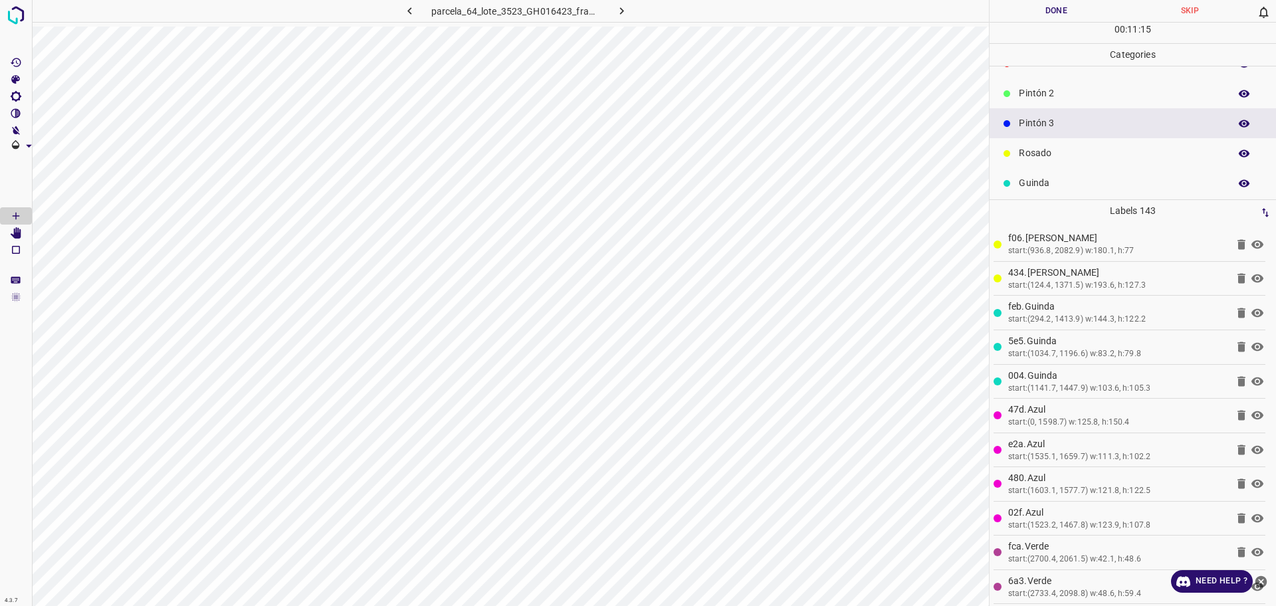
scroll to position [0, 0]
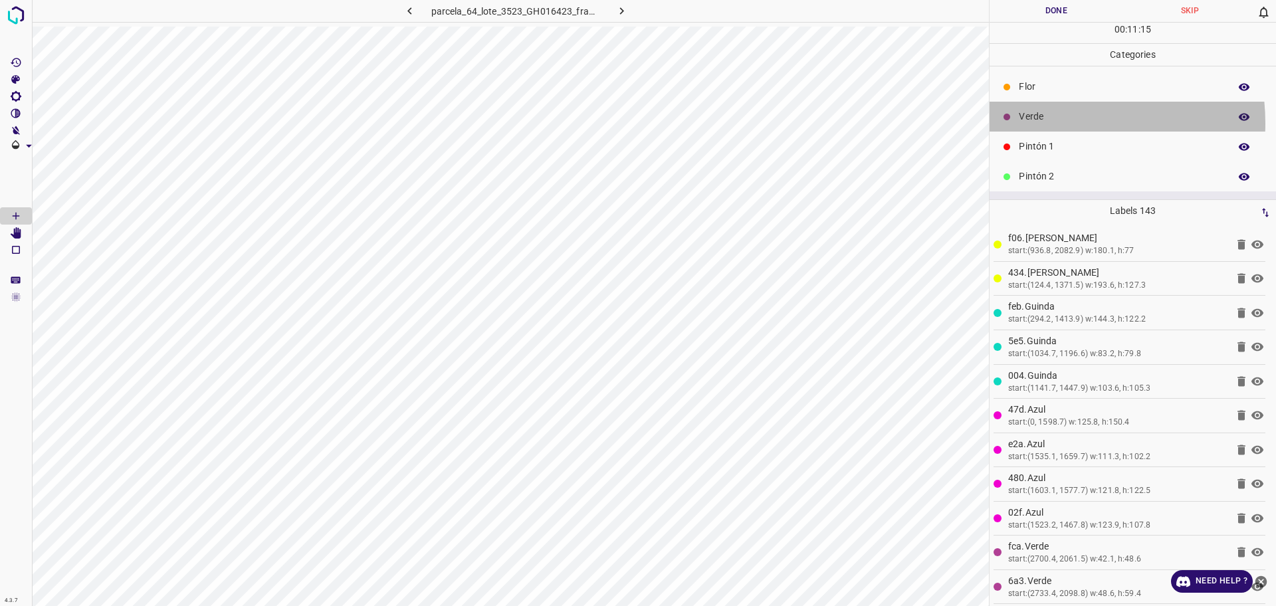
click at [1042, 123] on p "Verde" at bounding box center [1121, 117] width 204 height 14
click at [1058, 140] on p "Pintón 1" at bounding box center [1121, 147] width 204 height 14
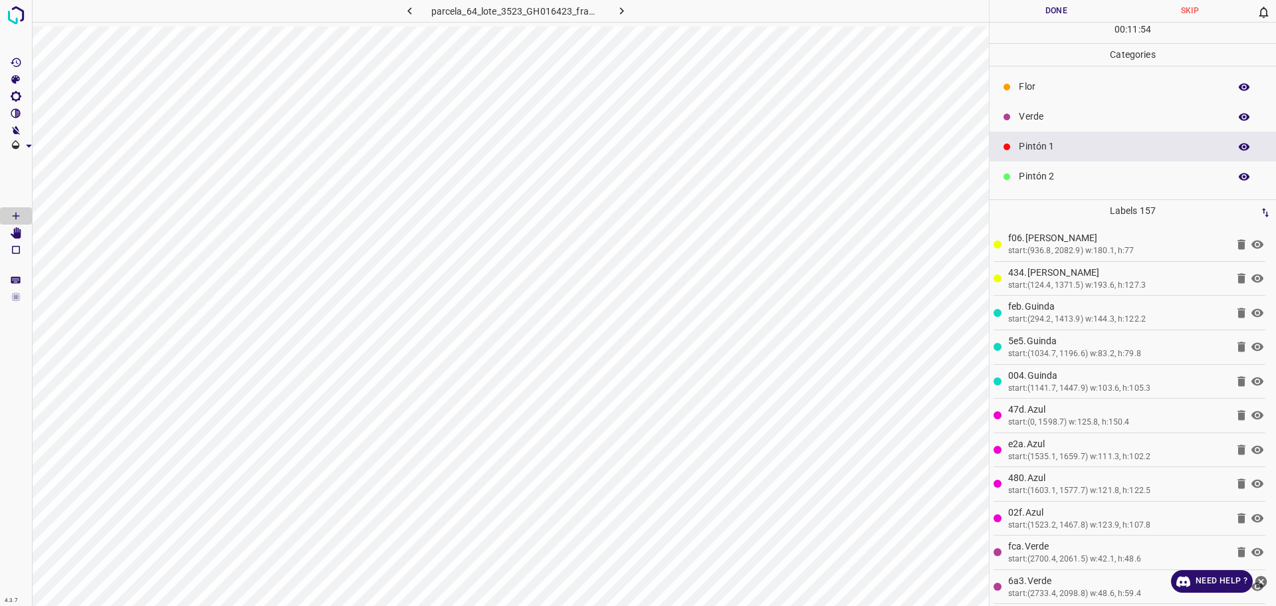
click at [1030, 122] on p "Verde" at bounding box center [1121, 117] width 204 height 14
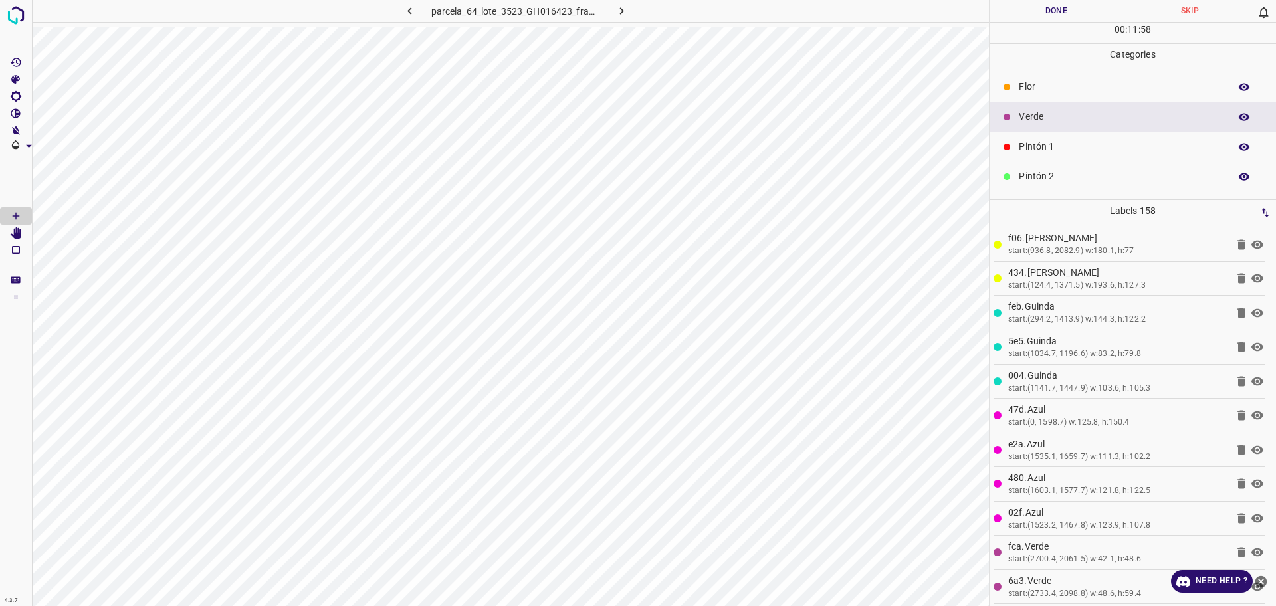
click at [1047, 171] on p "Pintón 2" at bounding box center [1121, 177] width 204 height 14
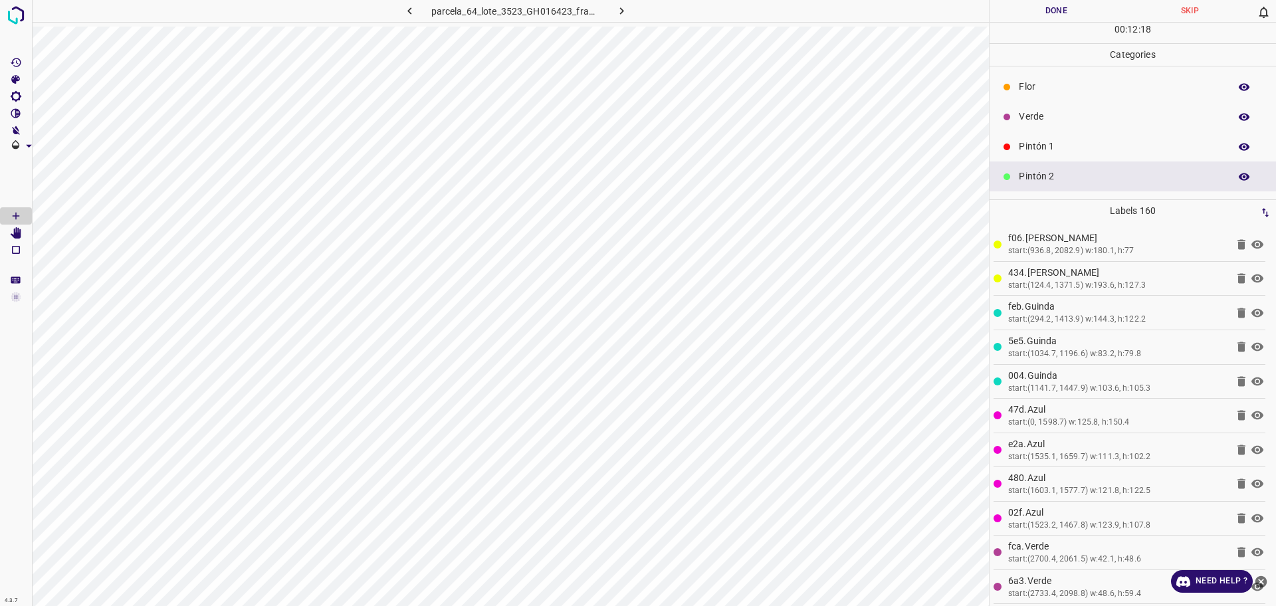
click at [1028, 110] on p "Verde" at bounding box center [1121, 117] width 204 height 14
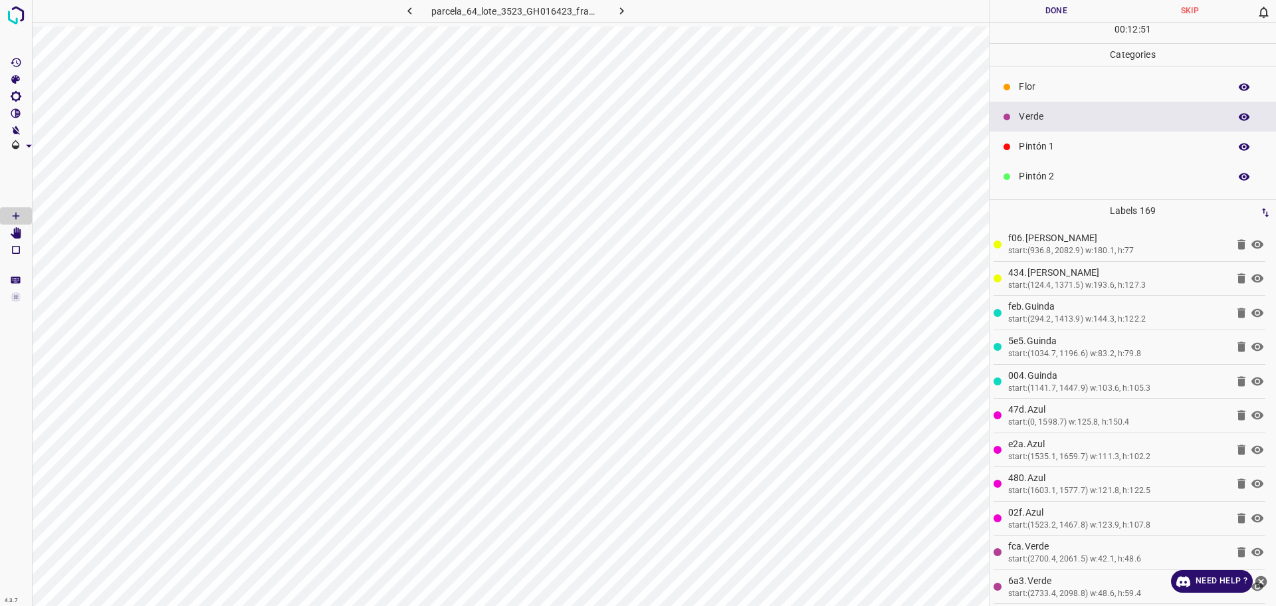
drag, startPoint x: 1042, startPoint y: 125, endPoint x: 999, endPoint y: 138, distance: 45.0
click at [1042, 125] on div "Verde" at bounding box center [1133, 117] width 287 height 30
click at [538, 255] on span "Delete" at bounding box center [576, 251] width 128 height 12
click at [1076, 146] on p "Pintón 1" at bounding box center [1121, 147] width 204 height 14
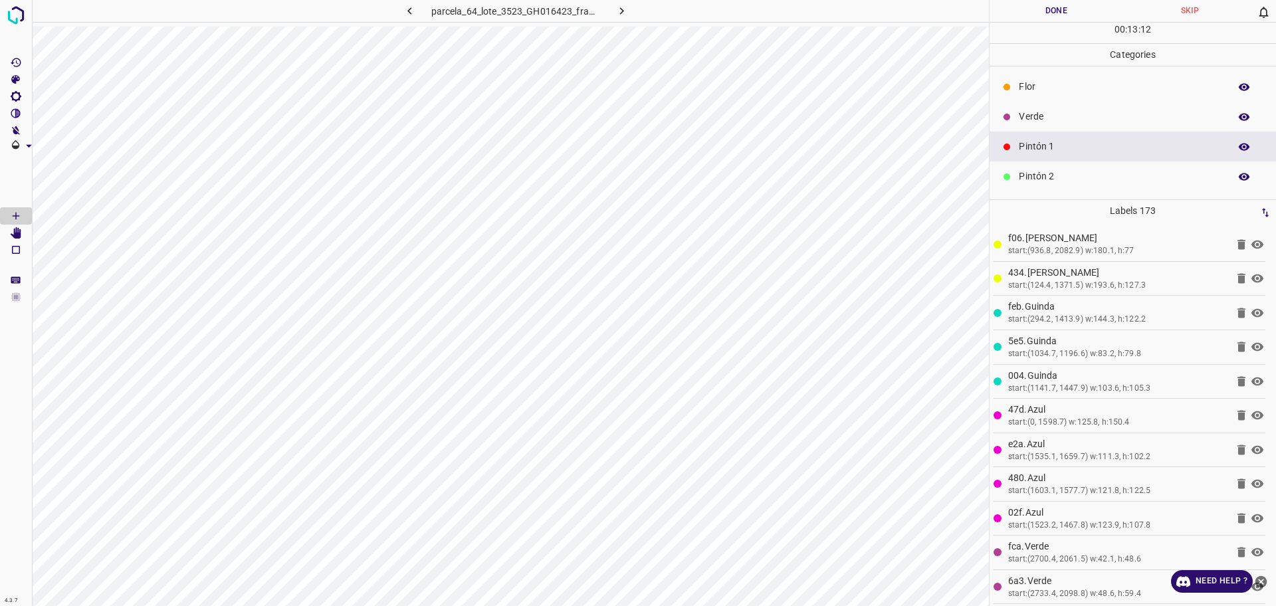
click at [1063, 172] on p "Pintón 2" at bounding box center [1121, 177] width 204 height 14
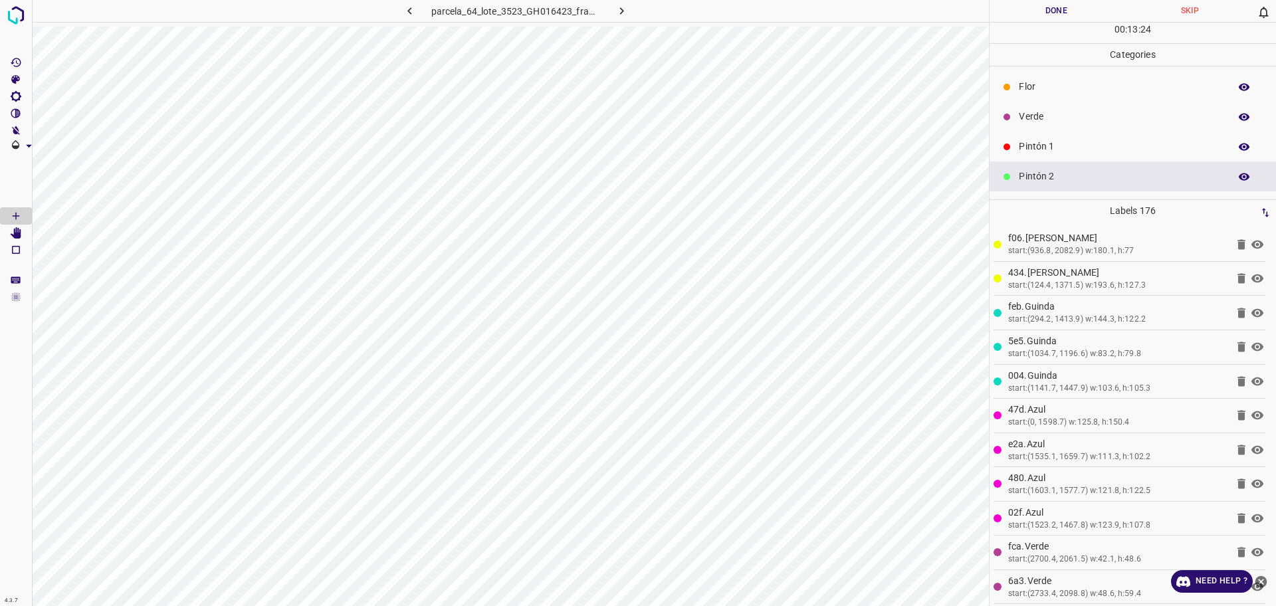
drag, startPoint x: 1090, startPoint y: 112, endPoint x: 1009, endPoint y: 147, distance: 88.2
click at [1090, 112] on p "Verde" at bounding box center [1121, 117] width 204 height 14
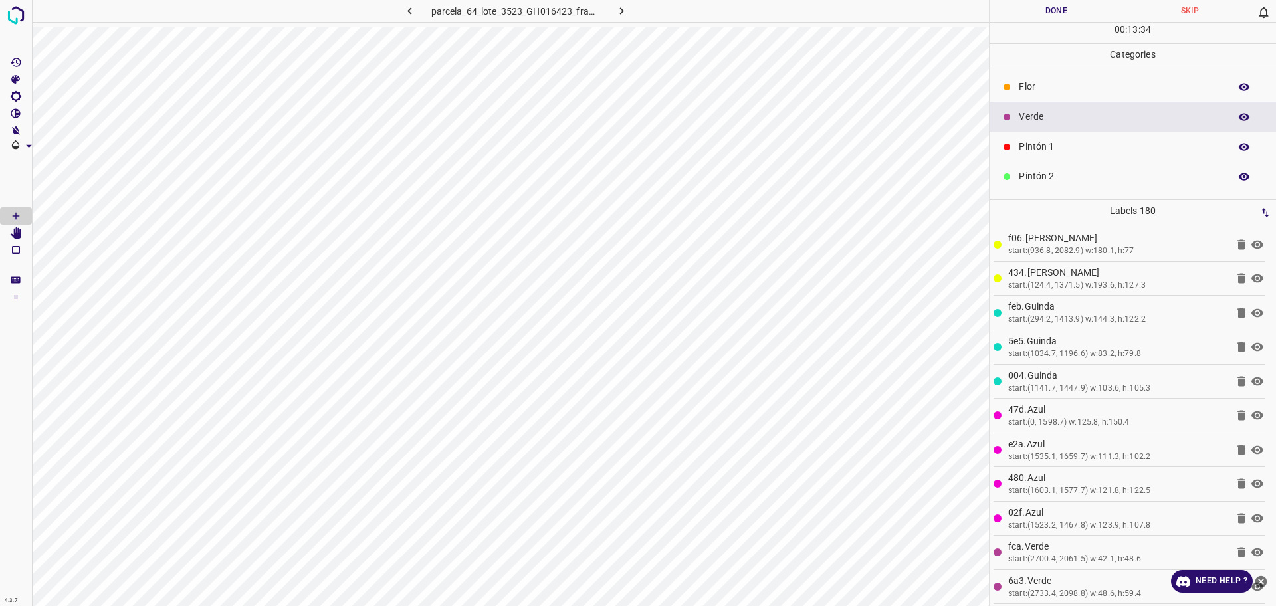
click at [1114, 140] on p "Pintón 1" at bounding box center [1121, 147] width 204 height 14
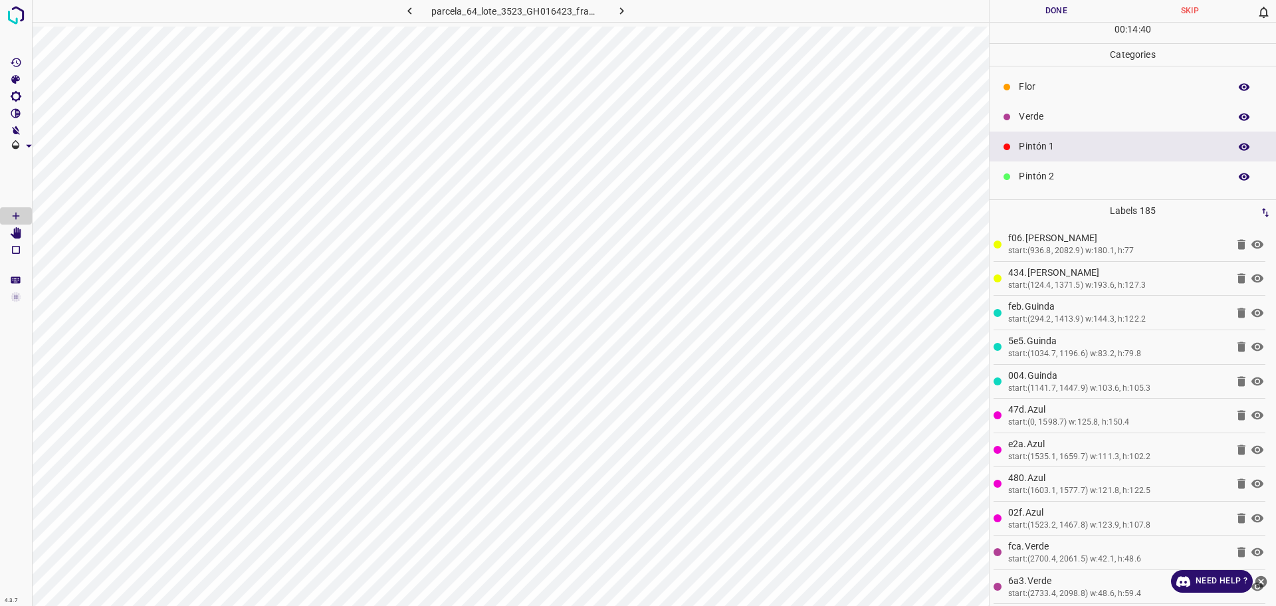
click at [1074, 106] on div "Verde" at bounding box center [1133, 117] width 287 height 30
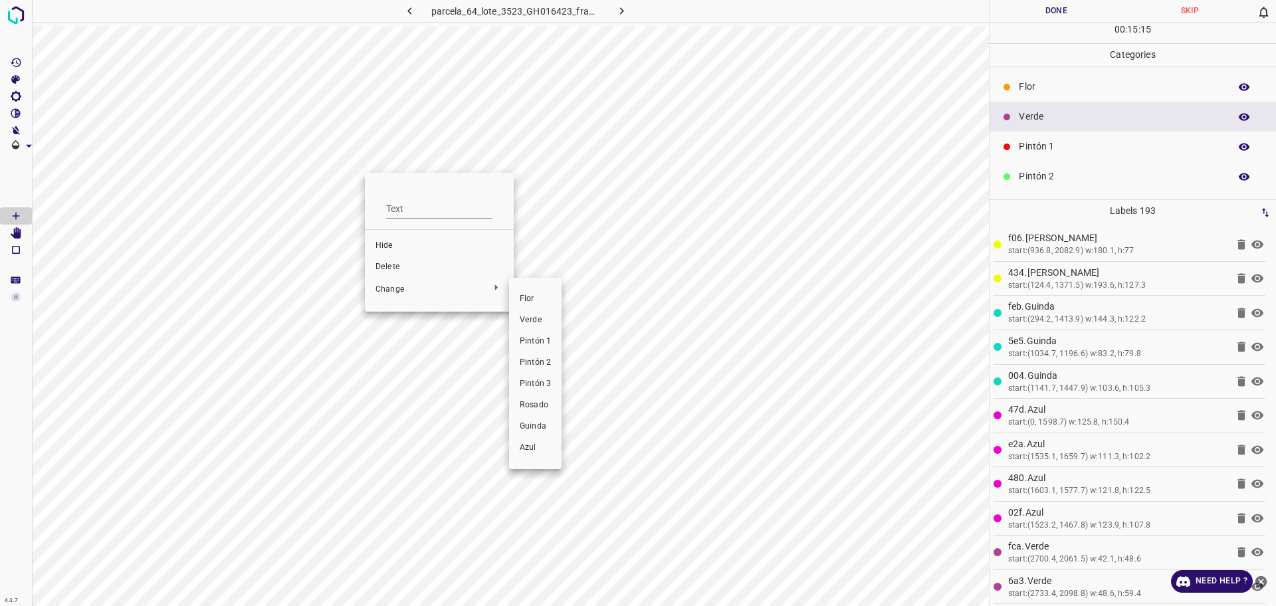
click at [530, 341] on span "Pintón 1" at bounding box center [535, 342] width 31 height 12
click at [1069, 151] on p "Pintón 1" at bounding box center [1121, 147] width 204 height 14
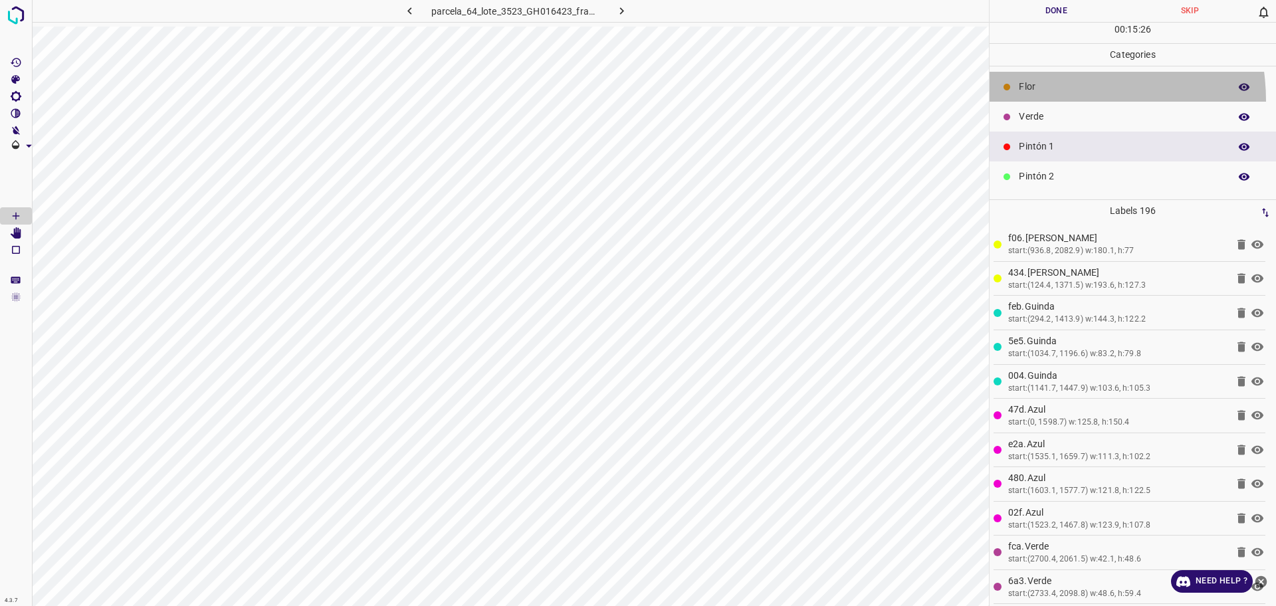
click at [1047, 101] on div "Flor" at bounding box center [1133, 87] width 287 height 30
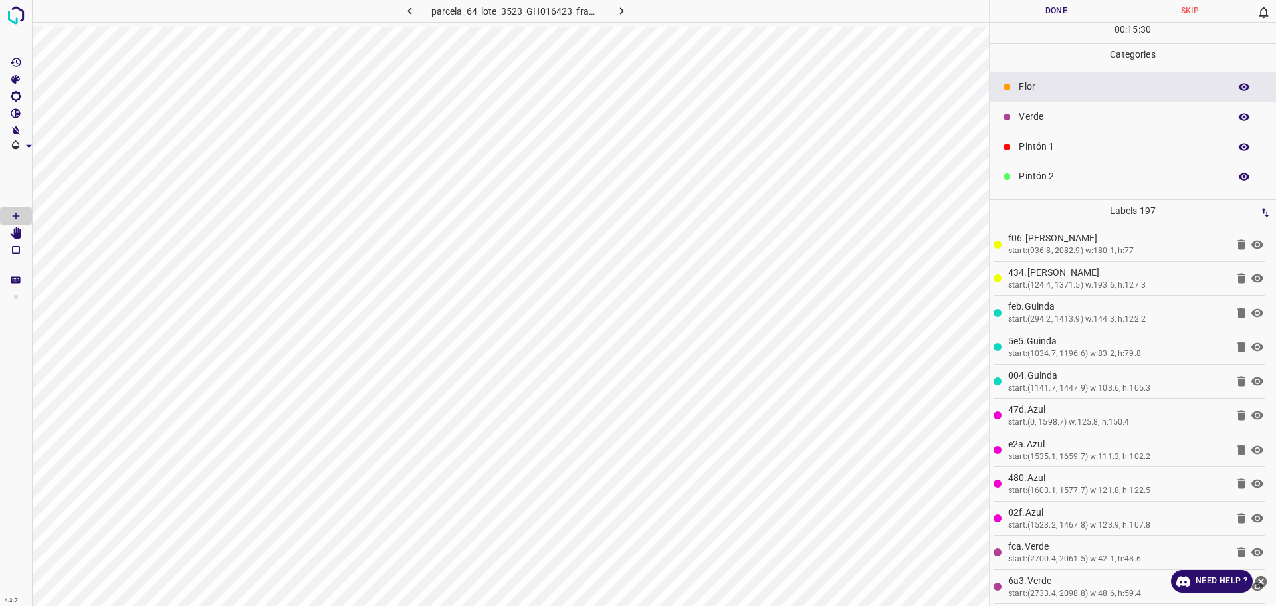
click at [1068, 134] on div "Pintón 1" at bounding box center [1133, 147] width 287 height 30
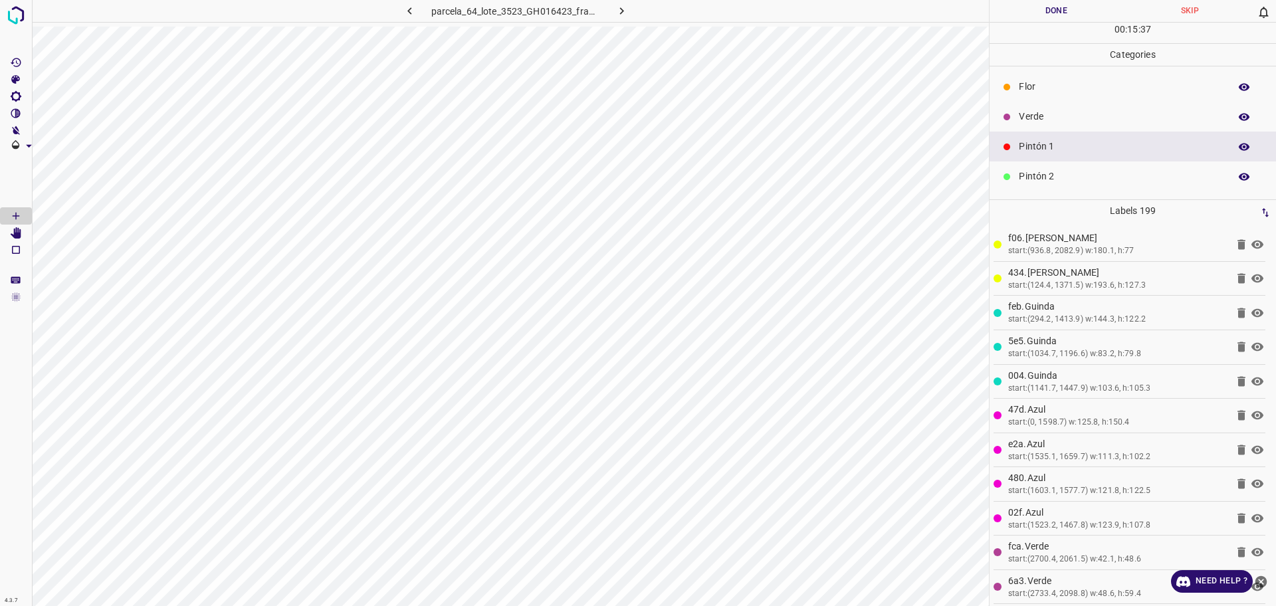
click at [1064, 181] on p "Pintón 2" at bounding box center [1121, 177] width 204 height 14
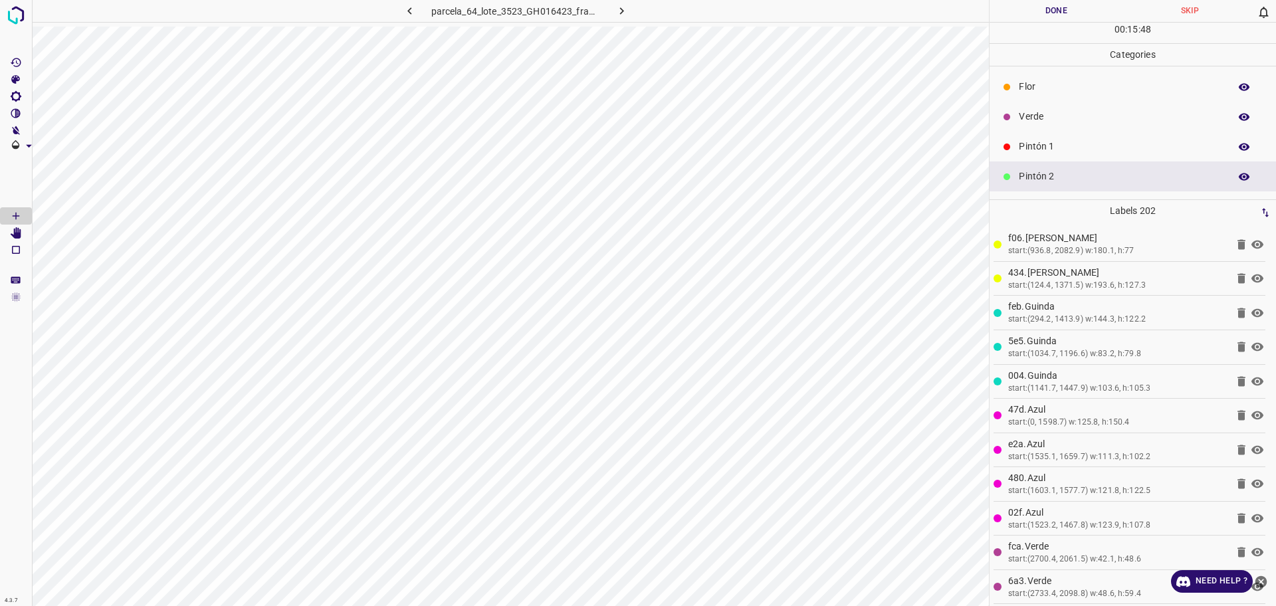
scroll to position [83, 0]
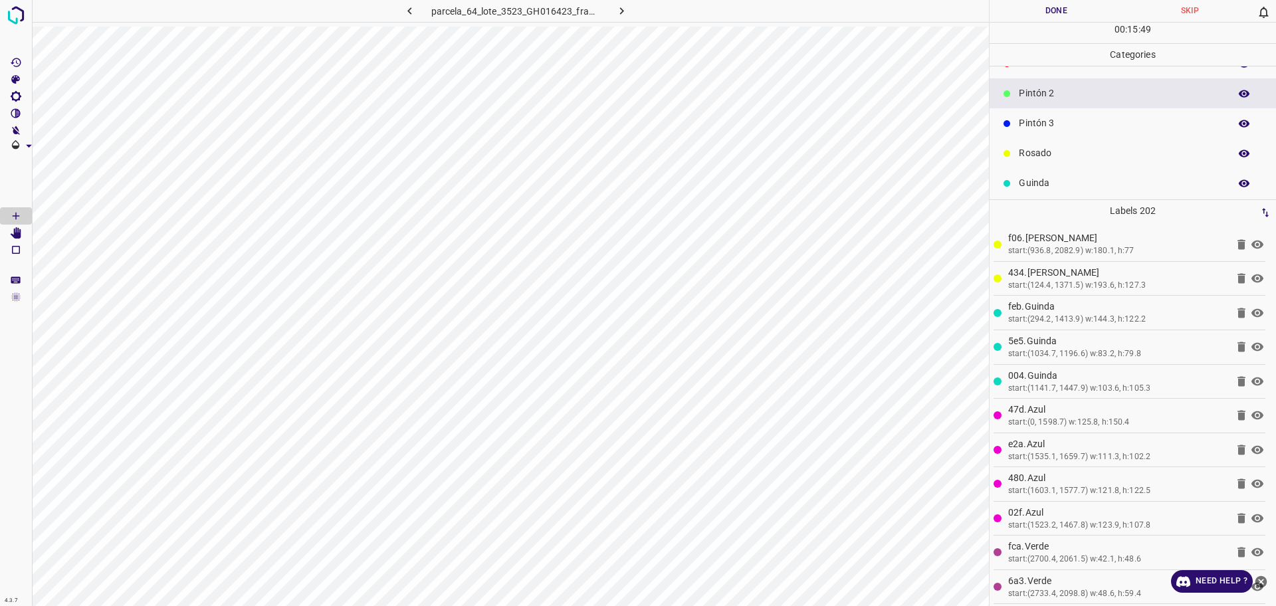
click at [1036, 125] on p "Pintón 3" at bounding box center [1121, 123] width 204 height 14
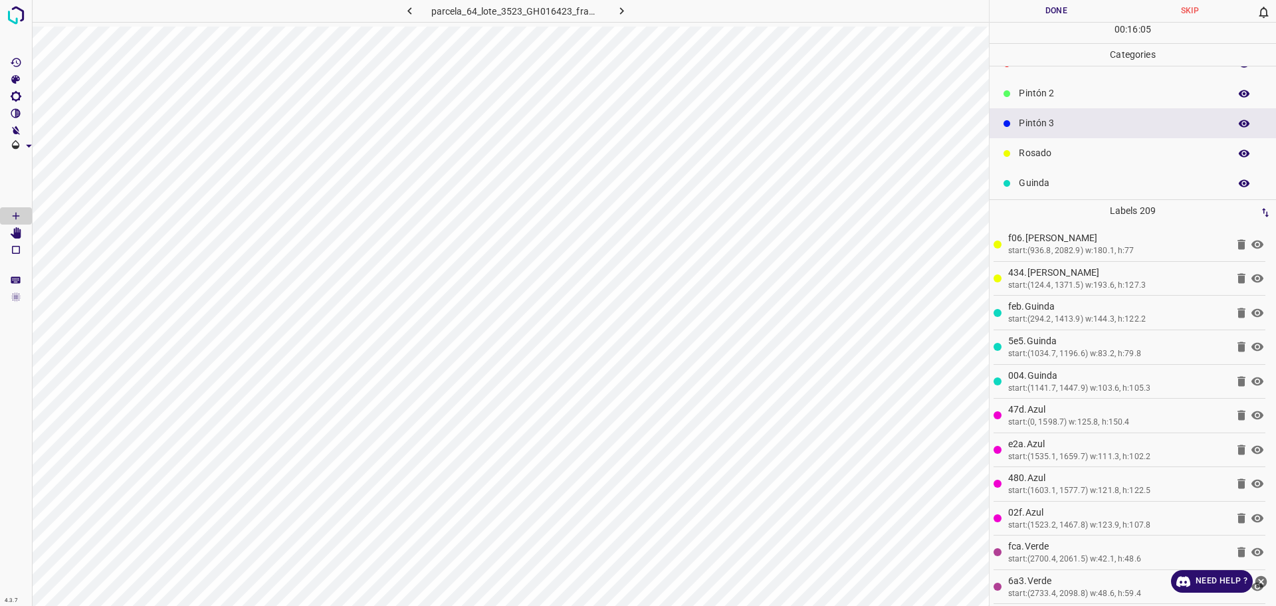
click at [1011, 105] on div "Pintón 2" at bounding box center [1133, 93] width 287 height 30
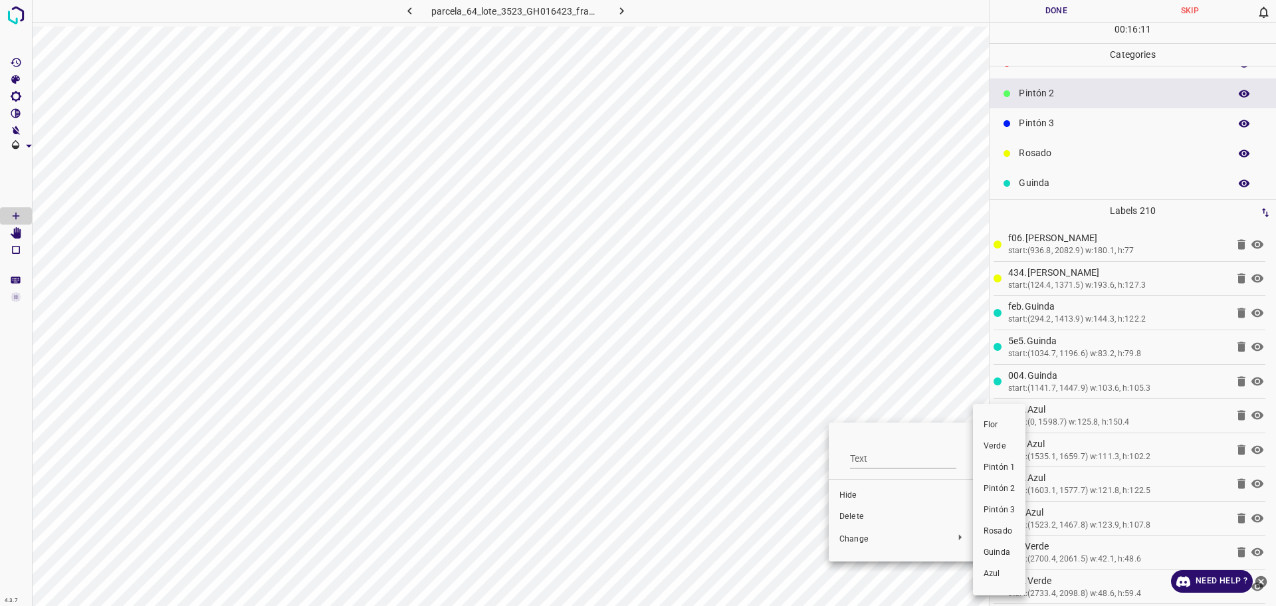
click at [1005, 439] on li "Verde" at bounding box center [999, 446] width 53 height 21
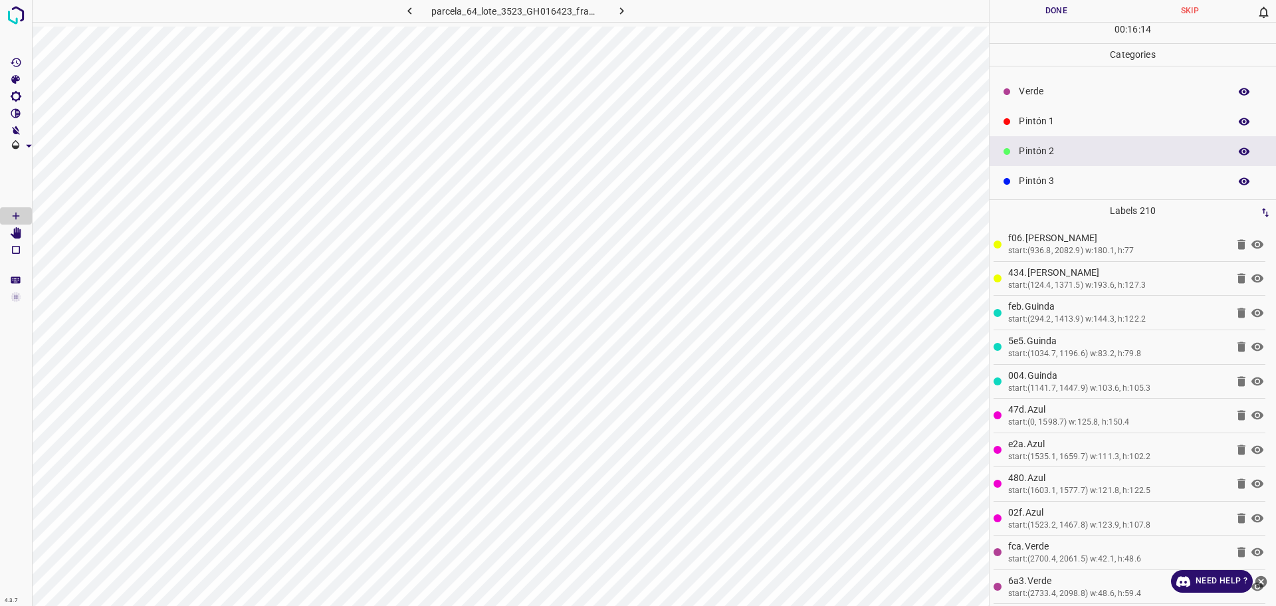
scroll to position [0, 0]
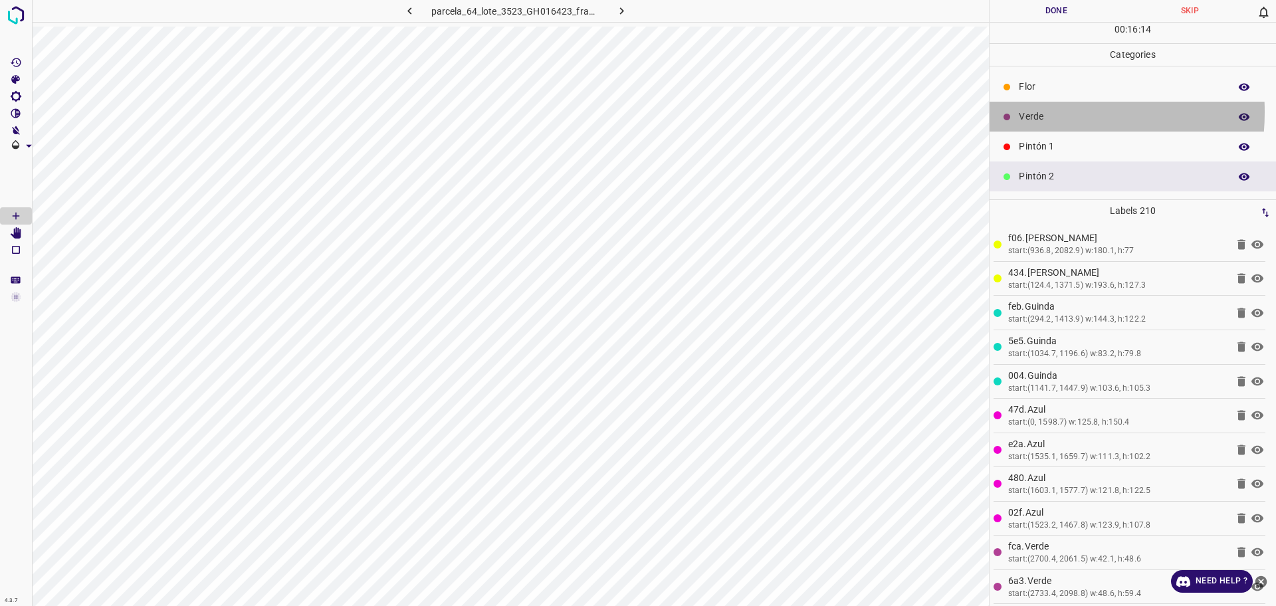
click at [1027, 112] on p "Verde" at bounding box center [1121, 117] width 204 height 14
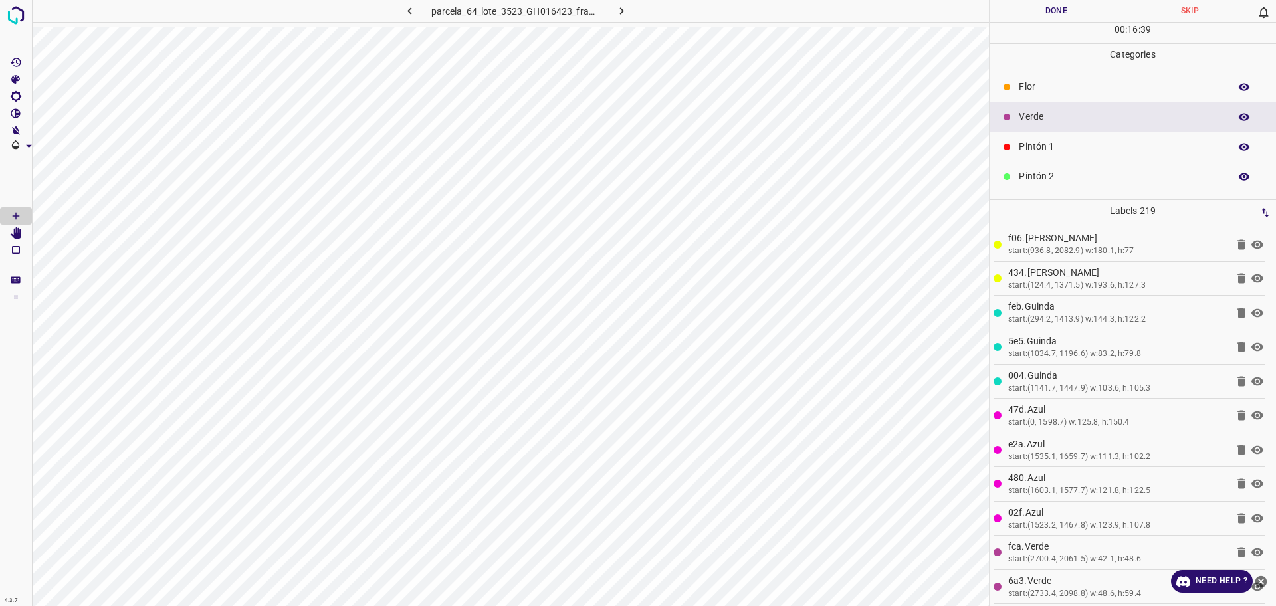
click at [1066, 84] on p "Flor" at bounding box center [1121, 87] width 204 height 14
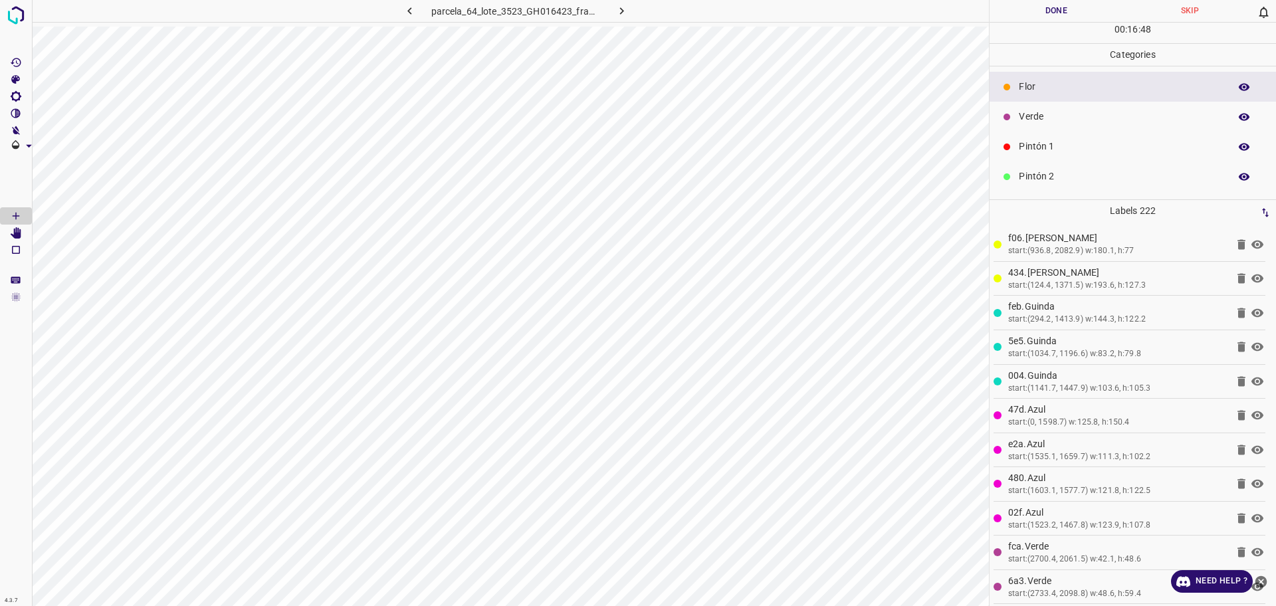
click at [1046, 136] on div "Pintón 1" at bounding box center [1133, 147] width 287 height 30
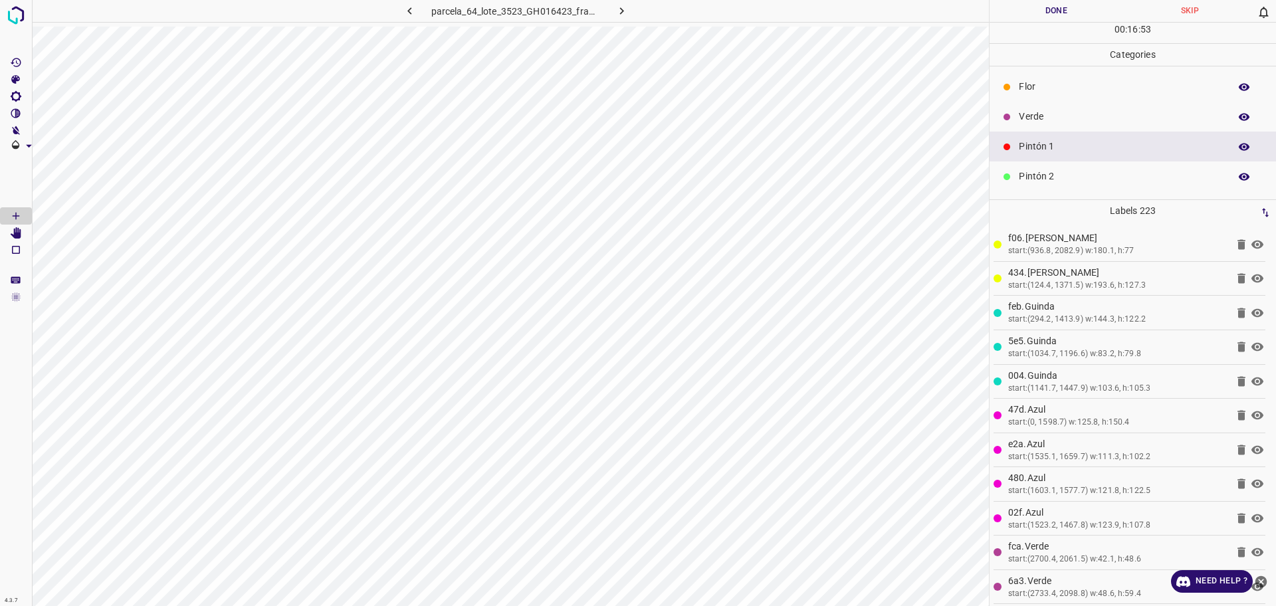
click at [1003, 104] on div "Verde" at bounding box center [1133, 117] width 287 height 30
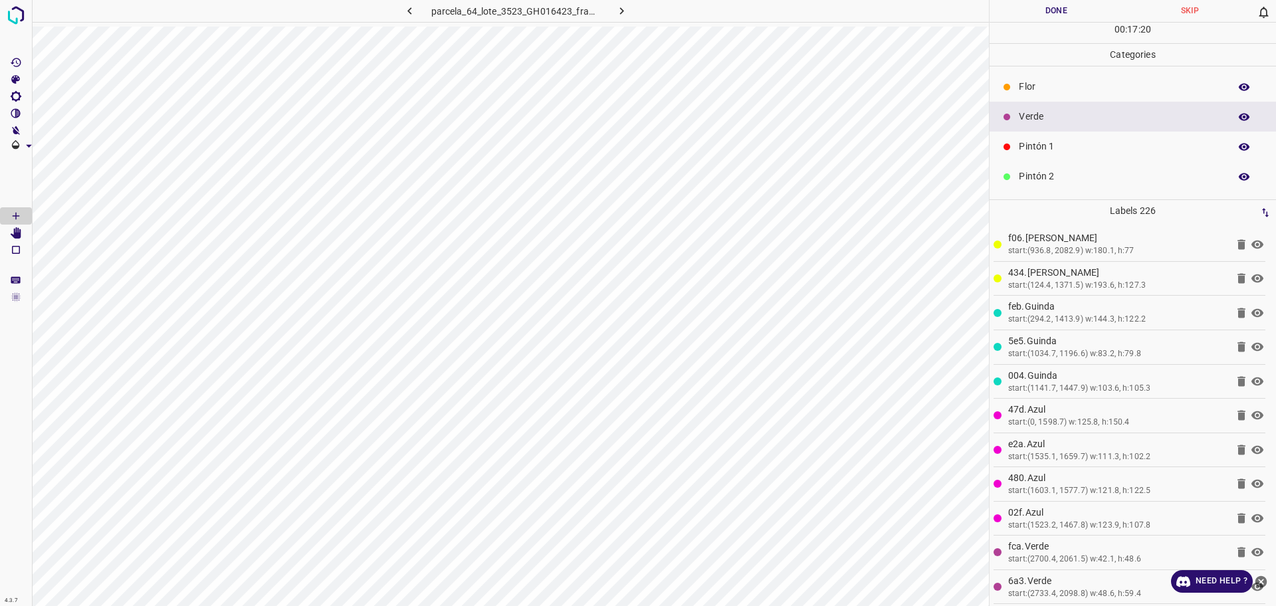
click at [1107, 180] on p "Pintón 2" at bounding box center [1121, 177] width 204 height 14
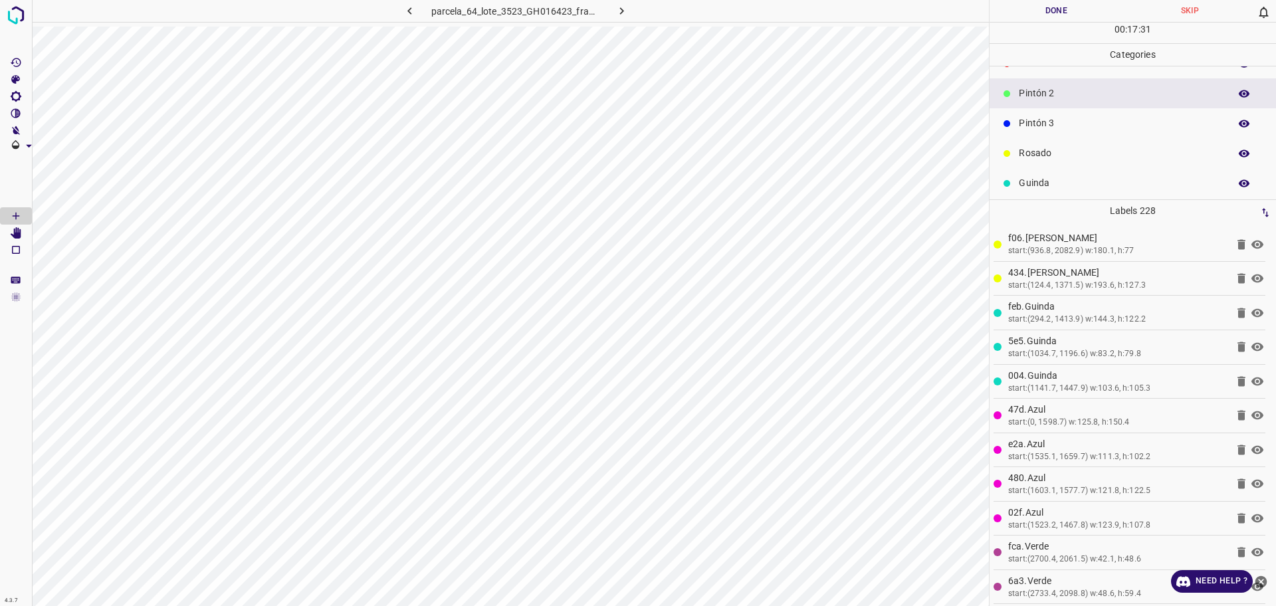
click at [1122, 134] on div "Pintón 3" at bounding box center [1133, 123] width 287 height 30
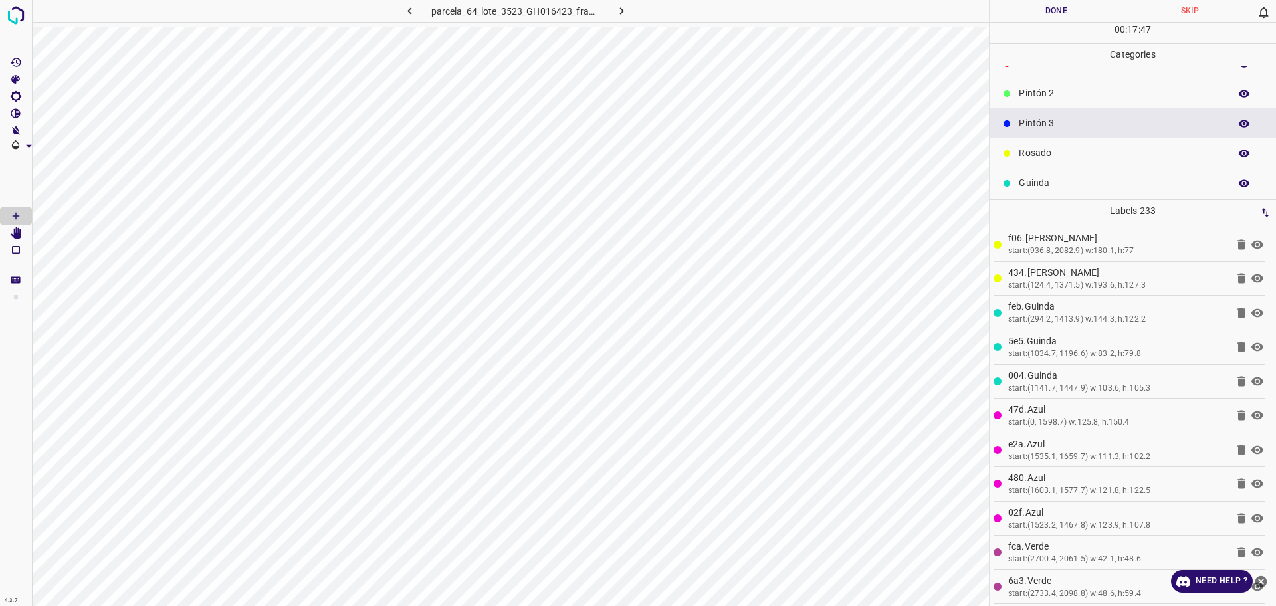
click at [1046, 94] on p "Pintón 2" at bounding box center [1121, 93] width 204 height 14
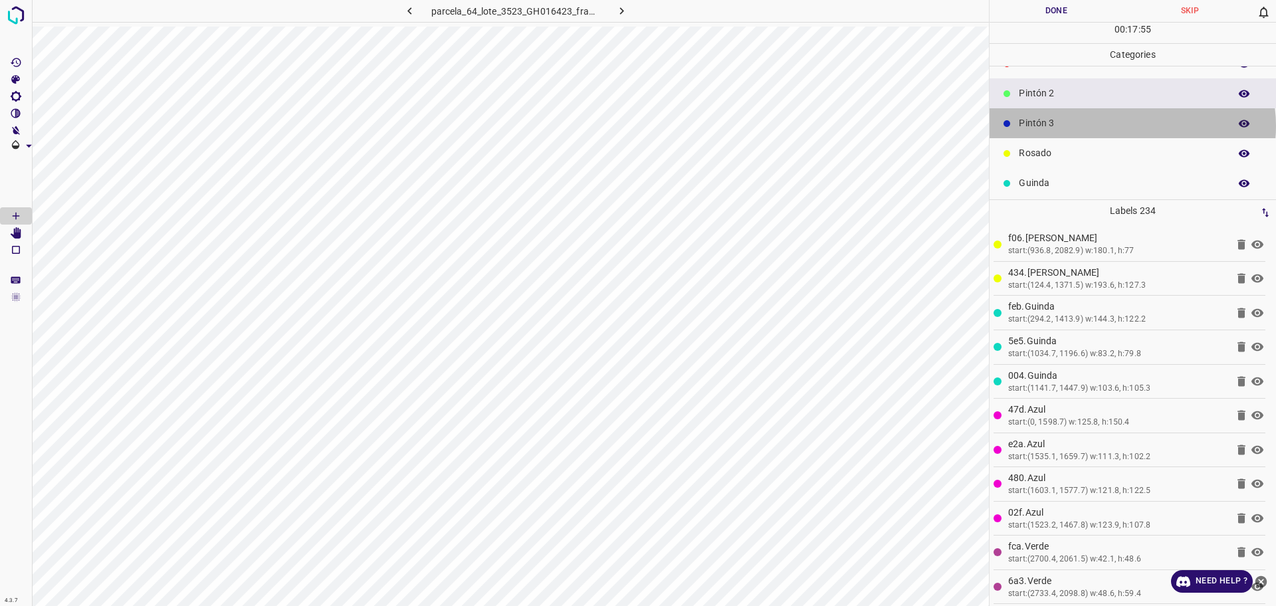
click at [1132, 126] on p "Pintón 3" at bounding box center [1121, 123] width 204 height 14
